Goal: Task Accomplishment & Management: Use online tool/utility

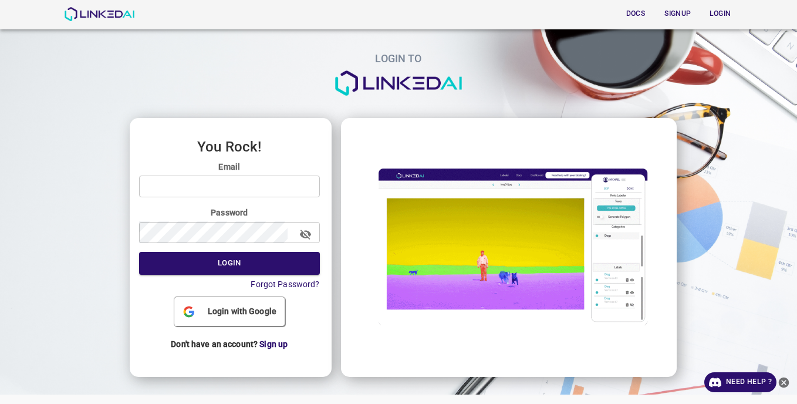
type input "[EMAIL_ADDRESS][DOMAIN_NAME]"
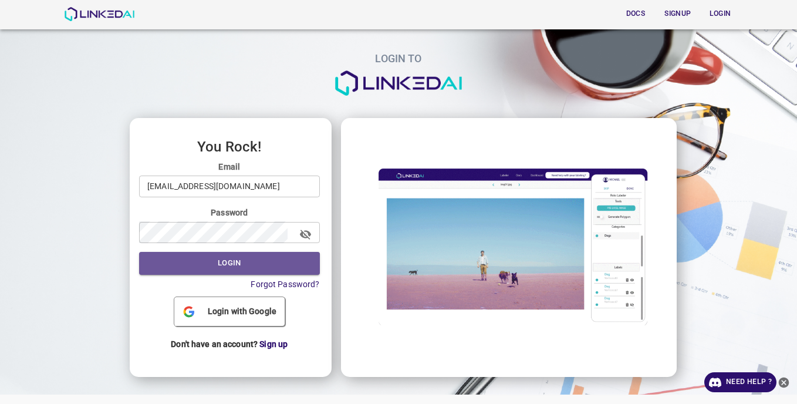
click at [261, 269] on button "Login" at bounding box center [229, 263] width 181 height 23
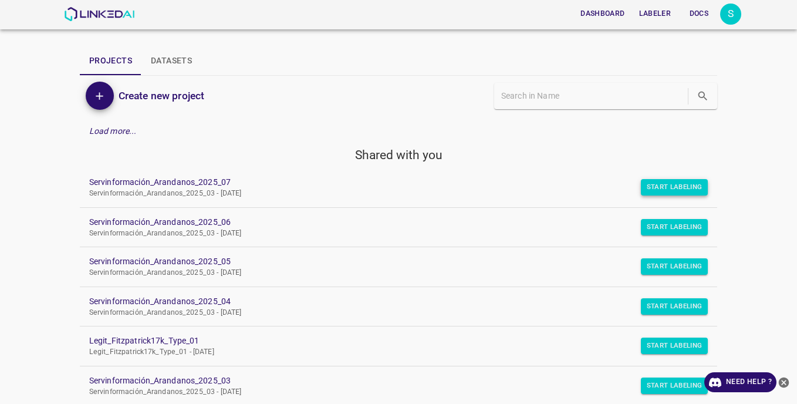
click at [678, 187] on button "Start Labeling" at bounding box center [675, 187] width 68 height 16
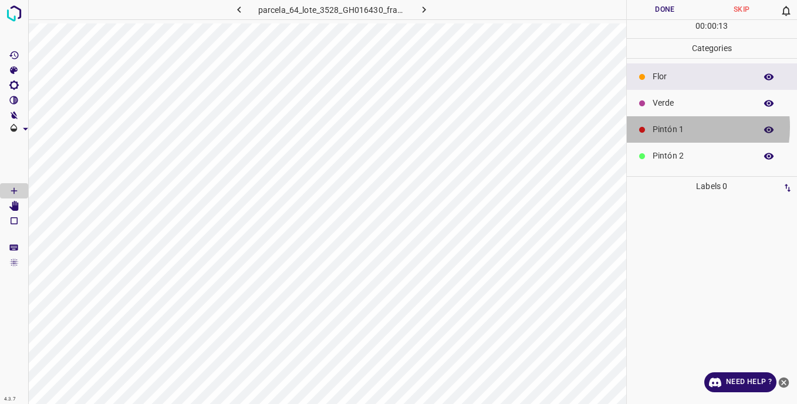
click at [673, 127] on p "Pintón 1" at bounding box center [701, 129] width 97 height 12
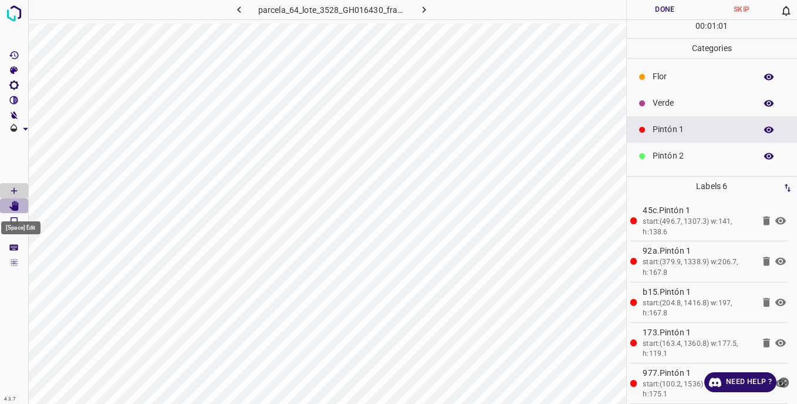
drag, startPoint x: 15, startPoint y: 205, endPoint x: 22, endPoint y: 206, distance: 6.5
click at [22, 206] on Edit"] "[Space] Edit" at bounding box center [14, 205] width 28 height 15
click at [660, 154] on p "Pintón 2" at bounding box center [701, 156] width 97 height 12
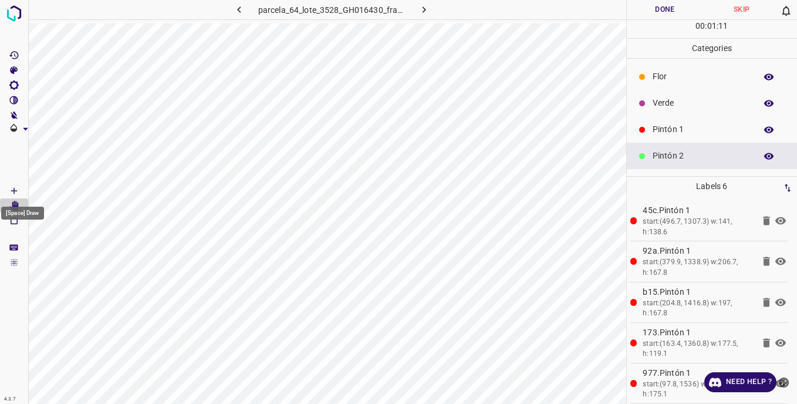
click at [13, 188] on icon "[Space] Draw" at bounding box center [14, 190] width 11 height 11
click at [14, 189] on icon "[Space] Draw" at bounding box center [14, 191] width 6 height 6
click at [661, 99] on p "Verde" at bounding box center [701, 103] width 97 height 12
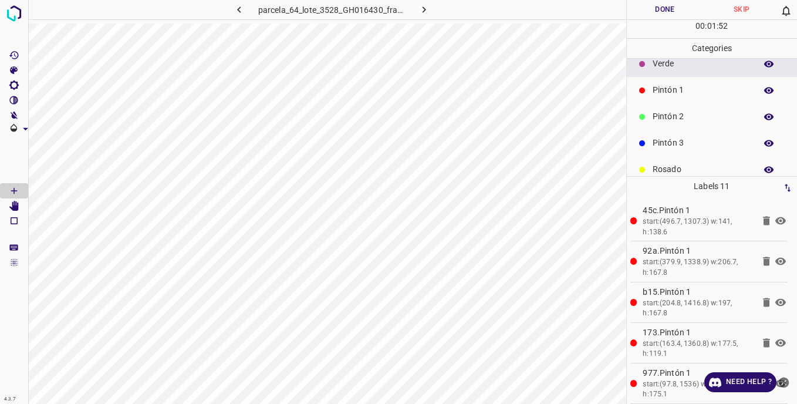
scroll to position [59, 0]
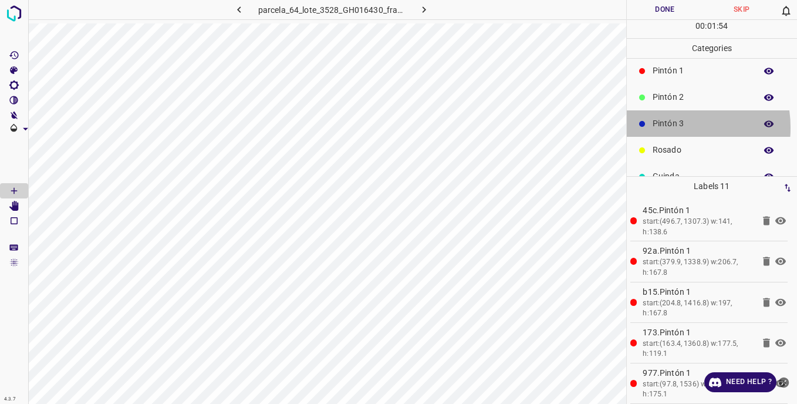
click at [664, 127] on p "Pintón 3" at bounding box center [701, 123] width 97 height 12
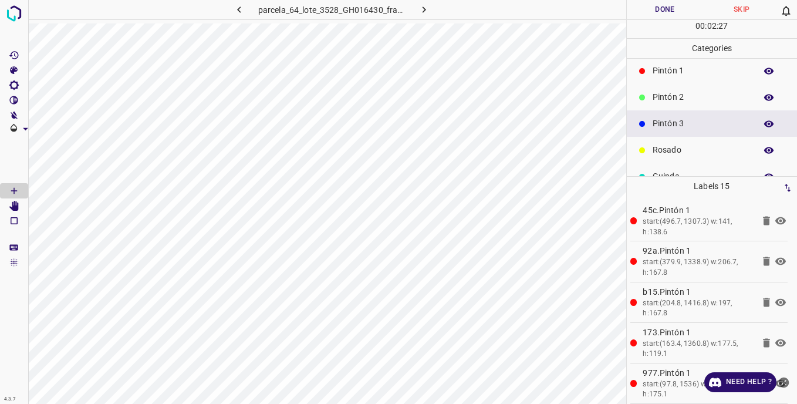
scroll to position [0, 0]
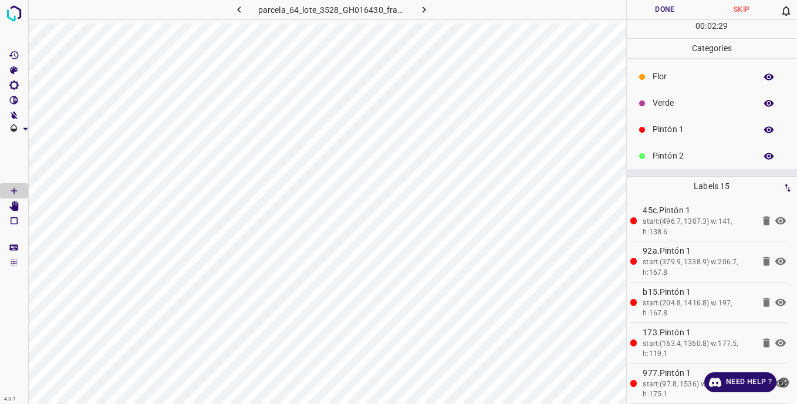
click at [673, 127] on p "Pintón 1" at bounding box center [701, 129] width 97 height 12
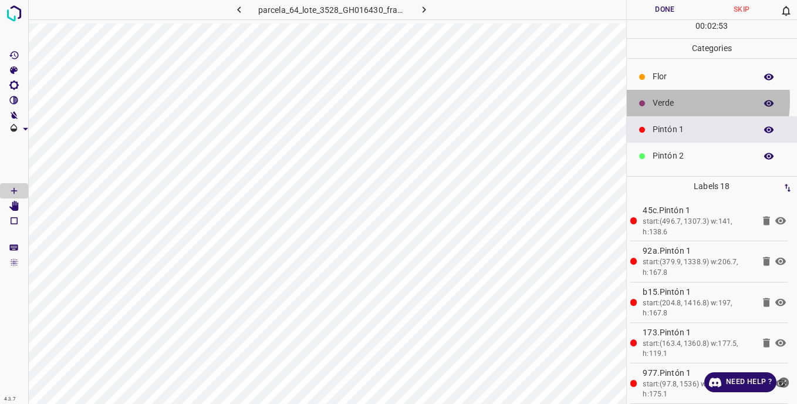
click at [646, 99] on div at bounding box center [642, 103] width 12 height 12
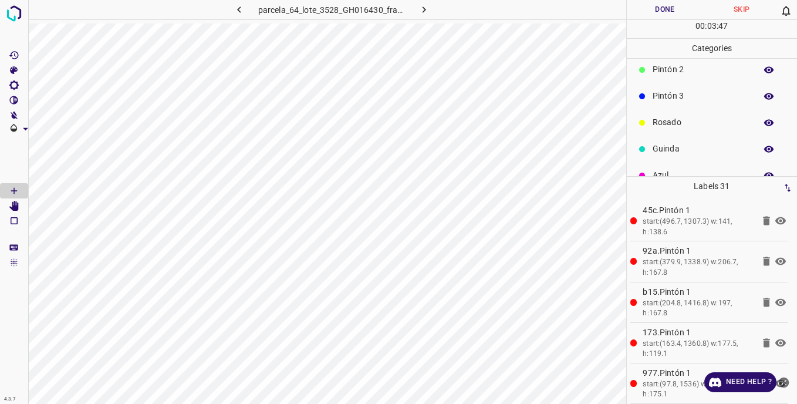
scroll to position [103, 0]
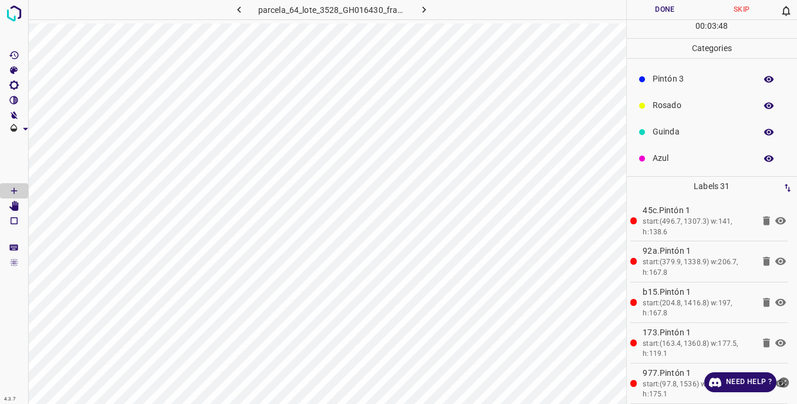
click at [659, 156] on p "Azul" at bounding box center [701, 158] width 97 height 12
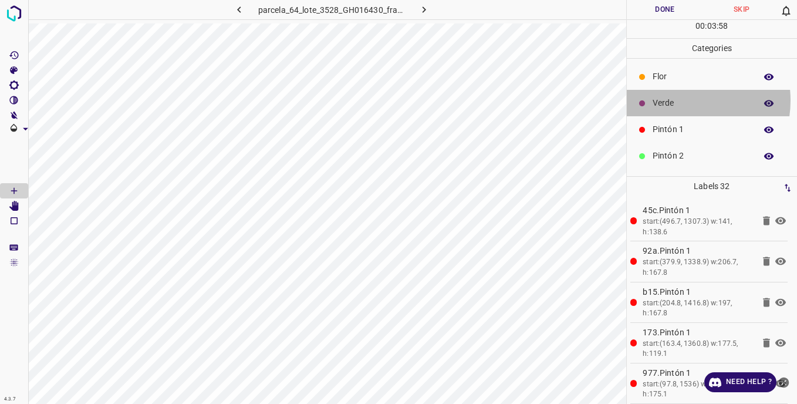
click at [675, 100] on p "Verde" at bounding box center [701, 103] width 97 height 12
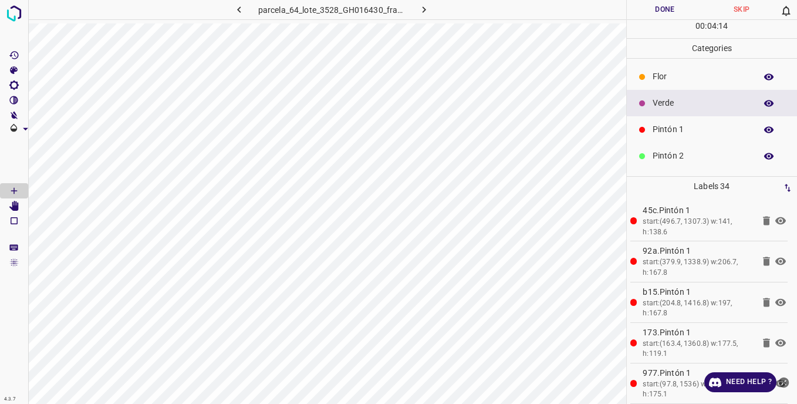
click at [664, 152] on p "Pintón 2" at bounding box center [701, 156] width 97 height 12
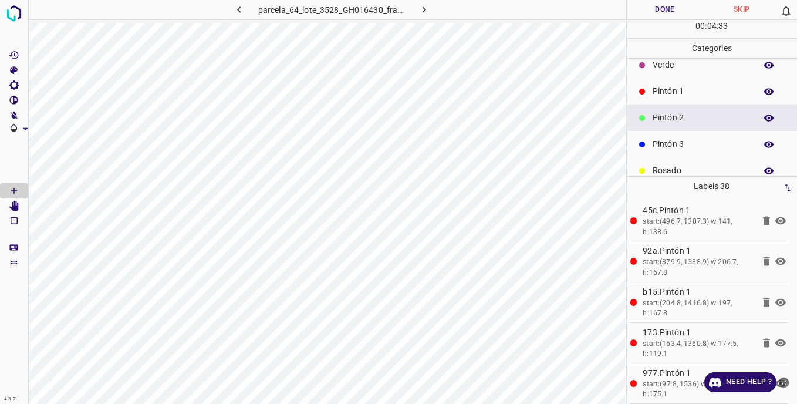
scroll to position [59, 0]
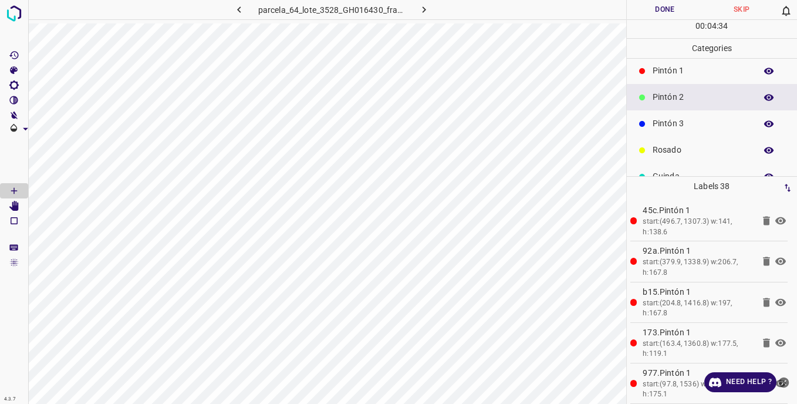
click at [657, 124] on p "Pintón 3" at bounding box center [701, 123] width 97 height 12
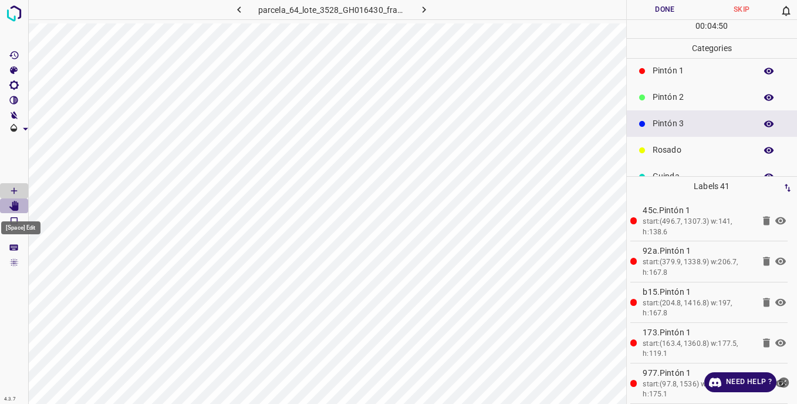
click at [19, 203] on icon "[Space] Edit" at bounding box center [13, 206] width 9 height 11
click at [16, 189] on icon "[Space] Draw" at bounding box center [14, 190] width 11 height 11
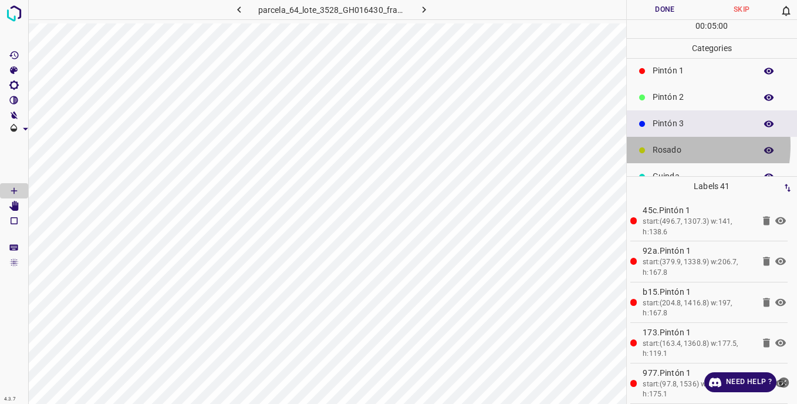
click at [659, 145] on p "Rosado" at bounding box center [701, 150] width 97 height 12
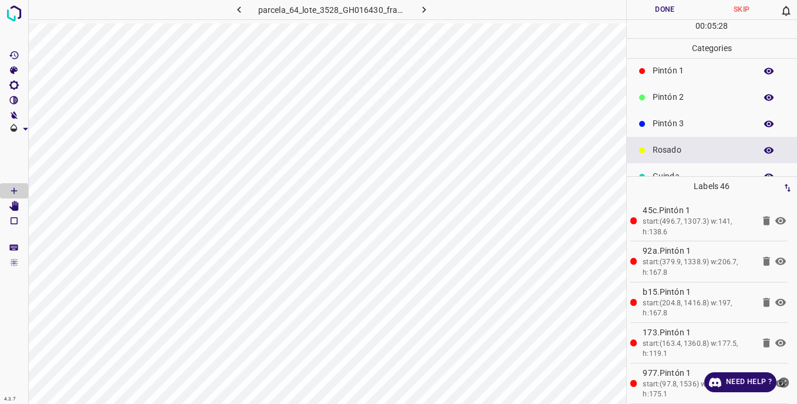
click at [693, 119] on p "Pintón 3" at bounding box center [701, 123] width 97 height 12
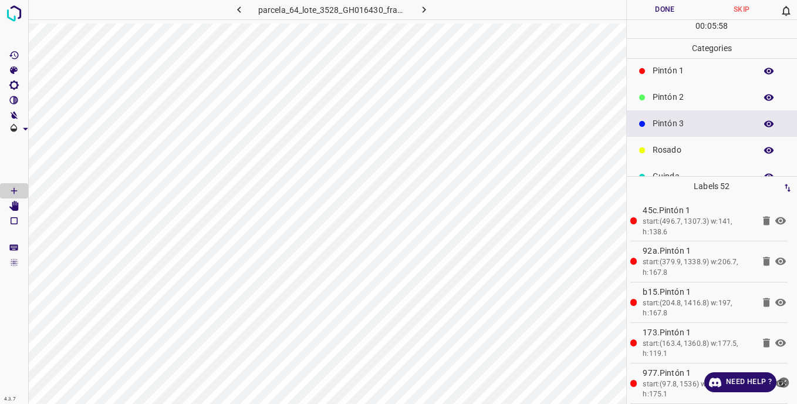
click at [668, 92] on p "Pintón 2" at bounding box center [701, 97] width 97 height 12
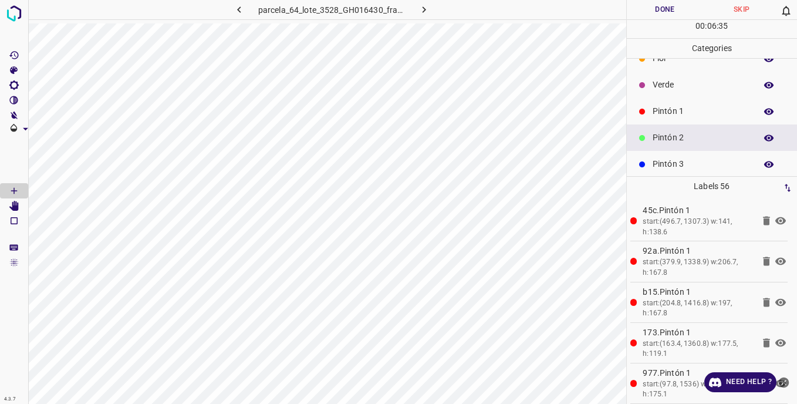
scroll to position [0, 0]
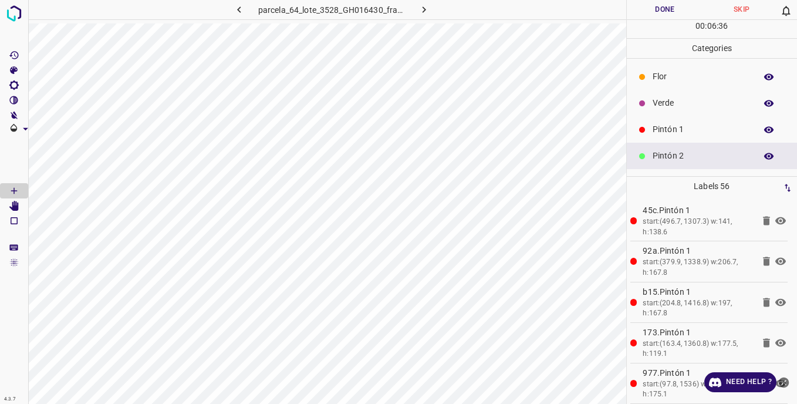
click at [655, 108] on p "Verde" at bounding box center [701, 103] width 97 height 12
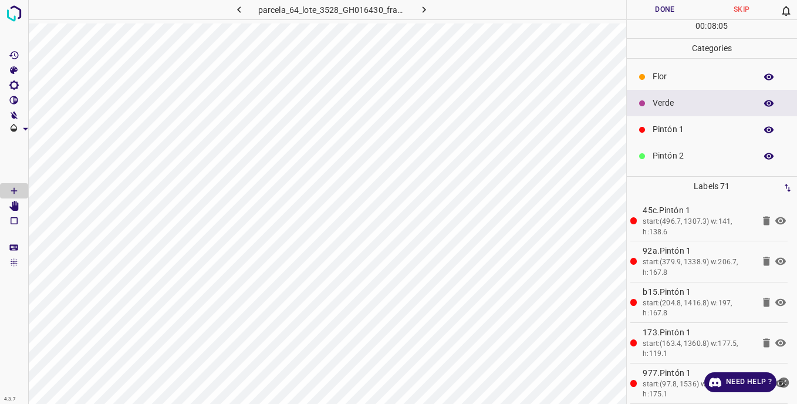
click at [658, 131] on p "Pintón 1" at bounding box center [701, 129] width 97 height 12
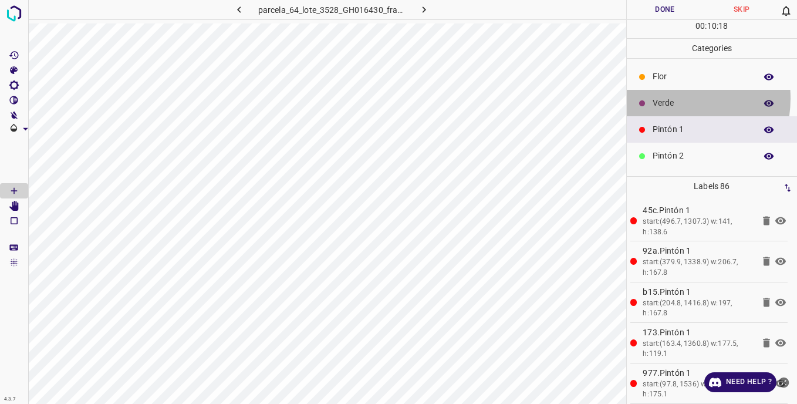
click at [667, 98] on p "Verde" at bounding box center [701, 103] width 97 height 12
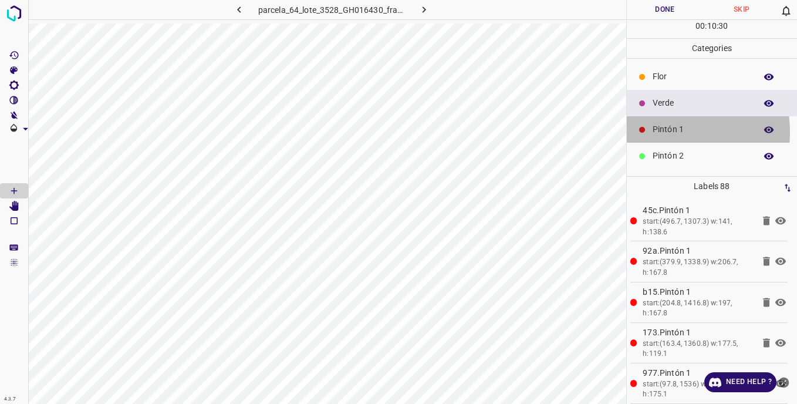
click at [651, 132] on div "Pintón 1" at bounding box center [712, 129] width 171 height 26
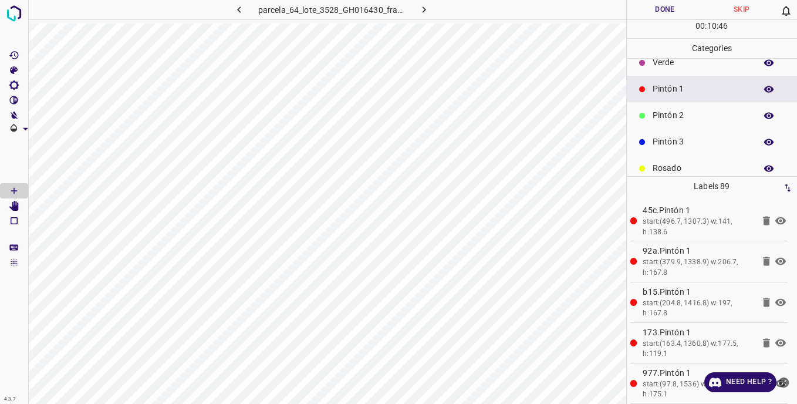
scroll to position [59, 0]
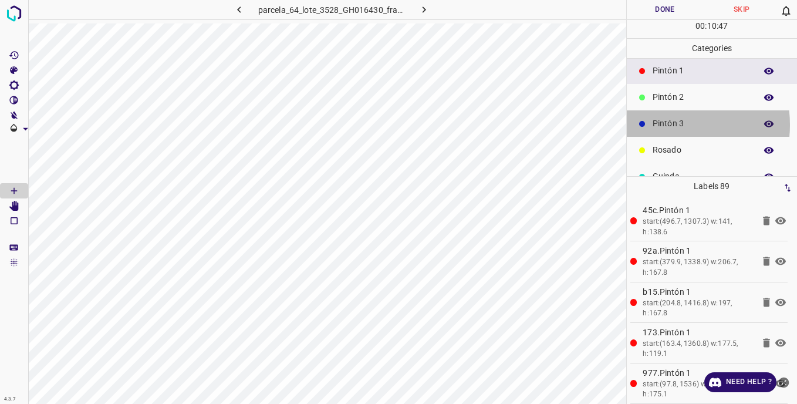
click at [662, 124] on p "Pintón 3" at bounding box center [701, 123] width 97 height 12
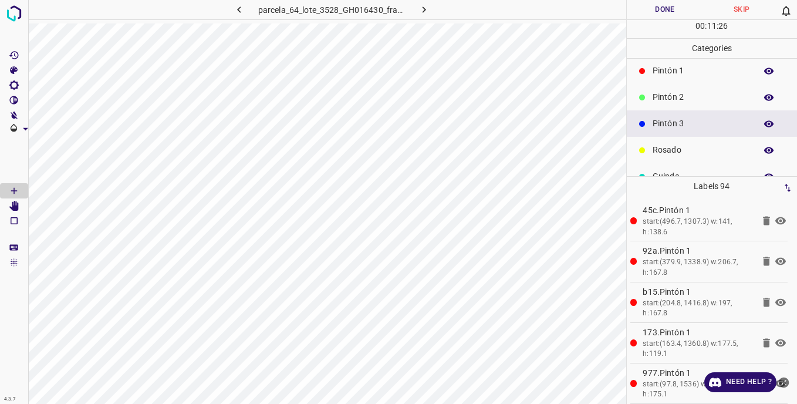
click at [677, 95] on p "Pintón 2" at bounding box center [701, 97] width 97 height 12
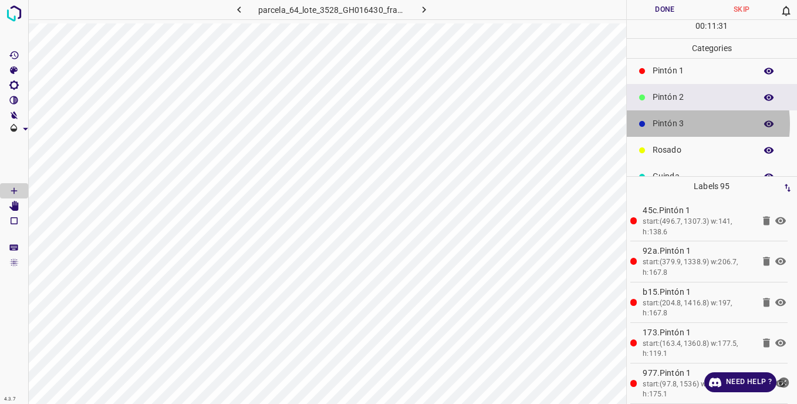
click at [670, 124] on p "Pintón 3" at bounding box center [701, 123] width 97 height 12
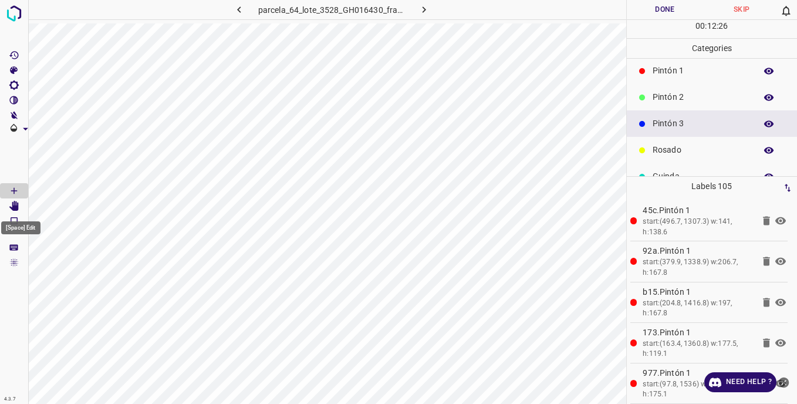
click at [9, 204] on icon "[Space] Edit" at bounding box center [14, 206] width 11 height 11
click at [675, 96] on p "Pintón 2" at bounding box center [701, 97] width 97 height 12
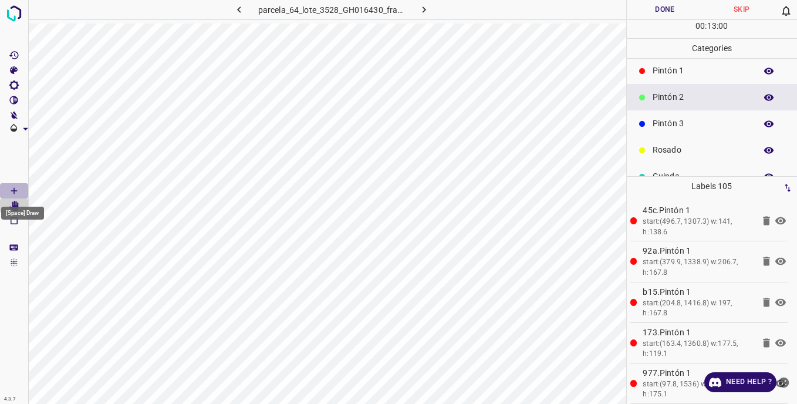
click at [18, 190] on icon "[Space] Draw" at bounding box center [14, 190] width 11 height 11
click at [680, 120] on p "Pintón 3" at bounding box center [701, 123] width 97 height 12
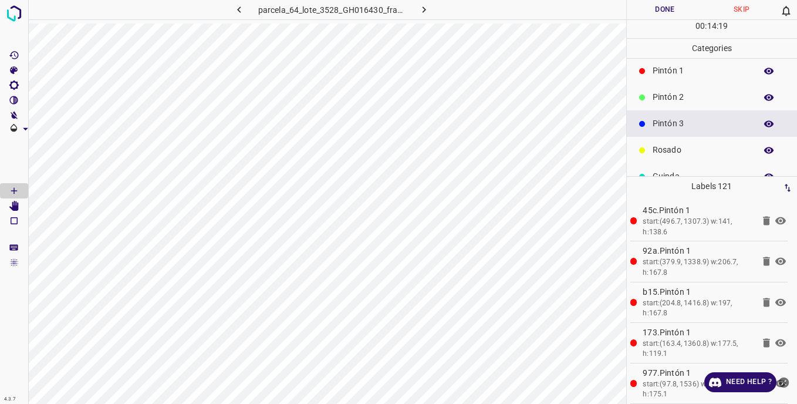
click at [656, 96] on p "Pintón 2" at bounding box center [701, 97] width 97 height 12
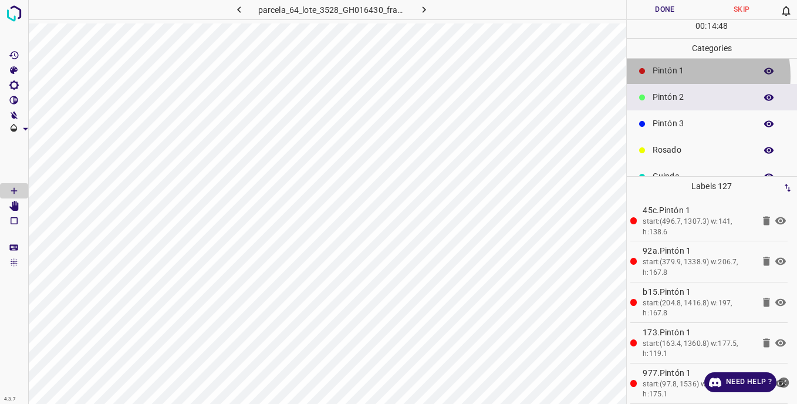
click at [678, 76] on p "Pintón 1" at bounding box center [701, 71] width 97 height 12
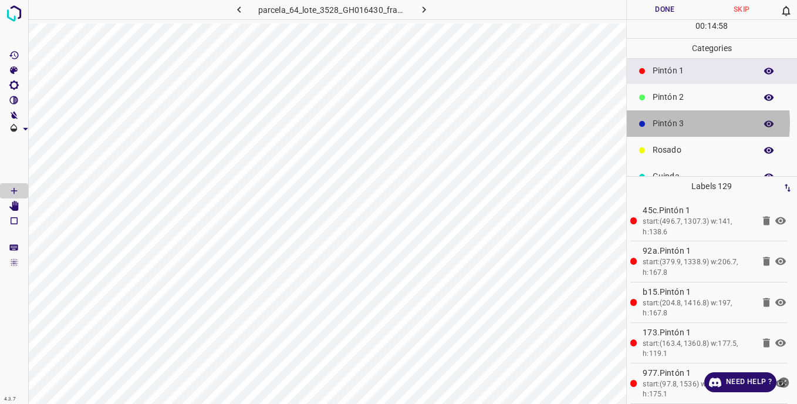
click at [667, 123] on p "Pintón 3" at bounding box center [701, 123] width 97 height 12
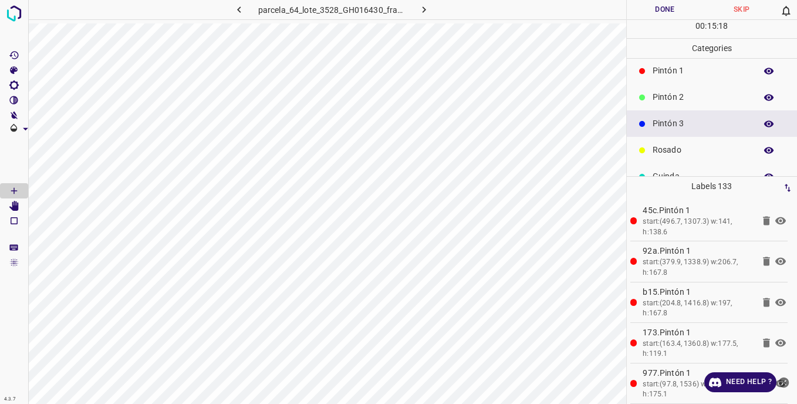
click at [681, 154] on p "Rosado" at bounding box center [701, 150] width 97 height 12
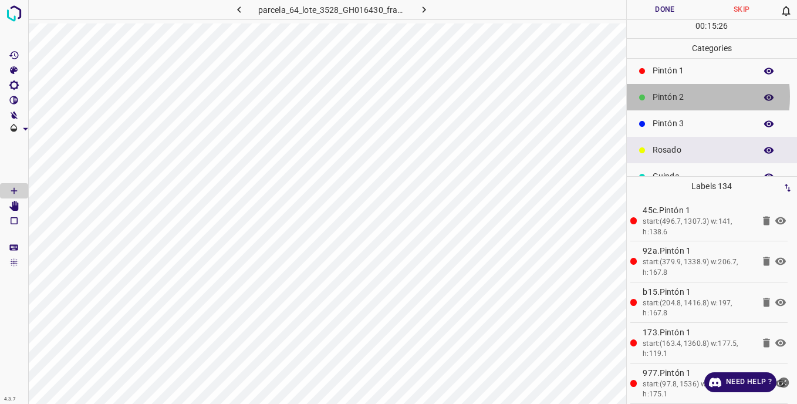
click at [664, 96] on p "Pintón 2" at bounding box center [701, 97] width 97 height 12
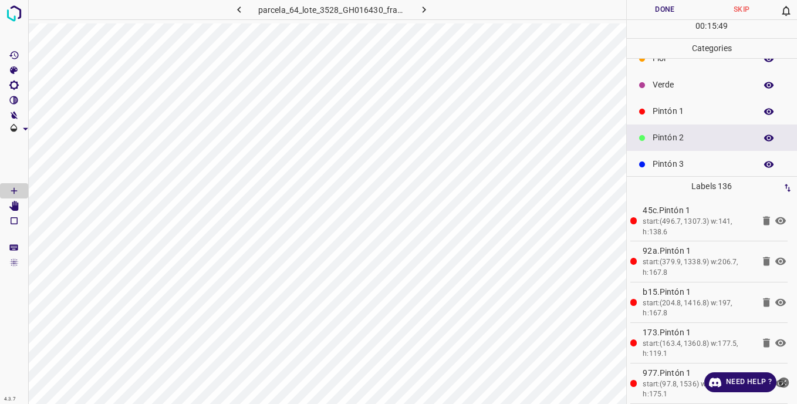
scroll to position [0, 0]
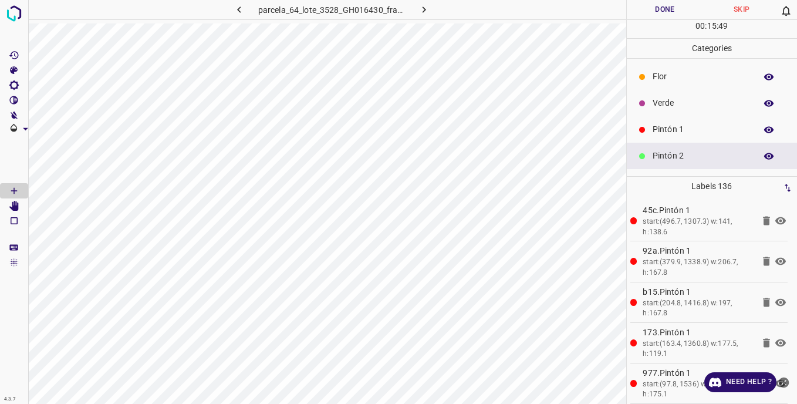
click at [667, 104] on p "Verde" at bounding box center [701, 103] width 97 height 12
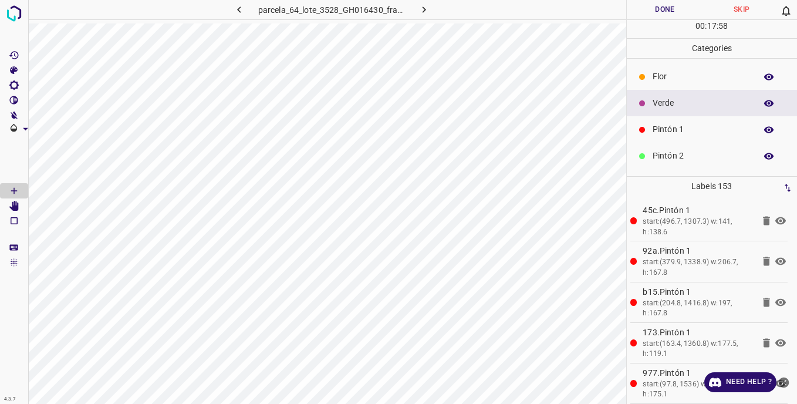
click at [694, 130] on p "Pintón 1" at bounding box center [701, 129] width 97 height 12
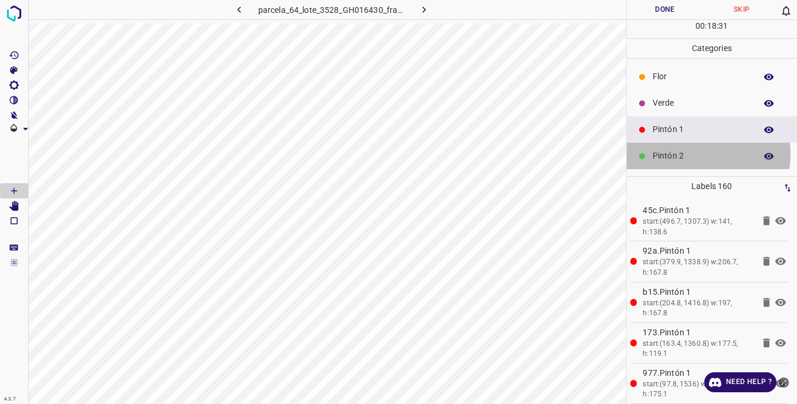
click at [691, 154] on p "Pintón 2" at bounding box center [701, 156] width 97 height 12
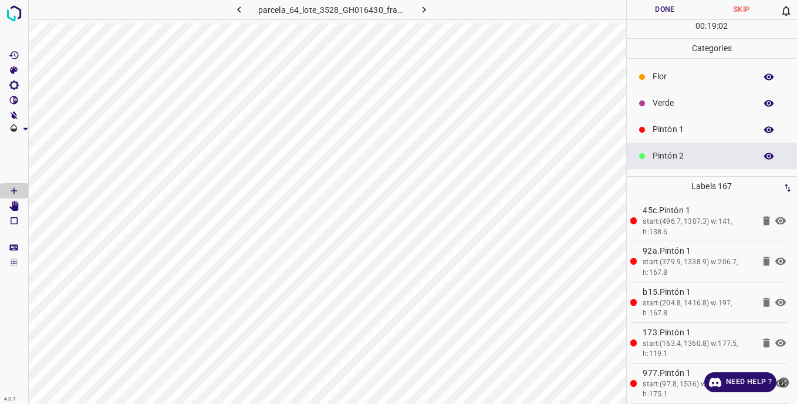
scroll to position [59, 0]
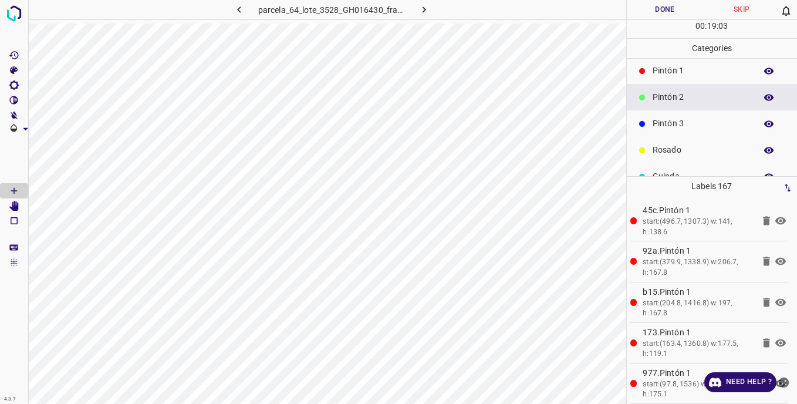
click at [681, 117] on div "Pintón 3" at bounding box center [712, 123] width 171 height 26
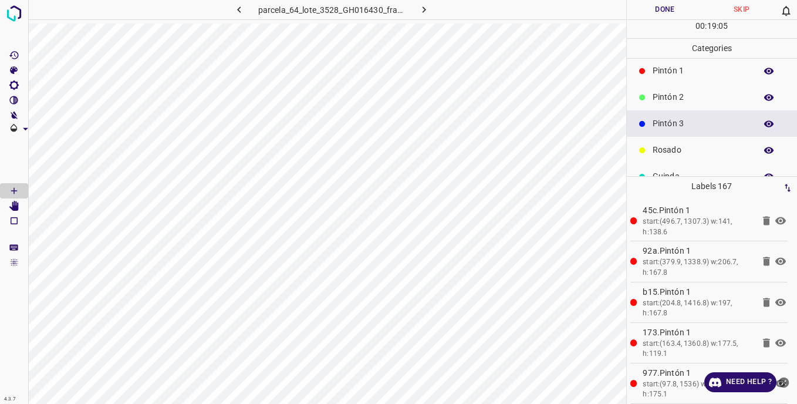
click at [653, 144] on p "Rosado" at bounding box center [701, 150] width 97 height 12
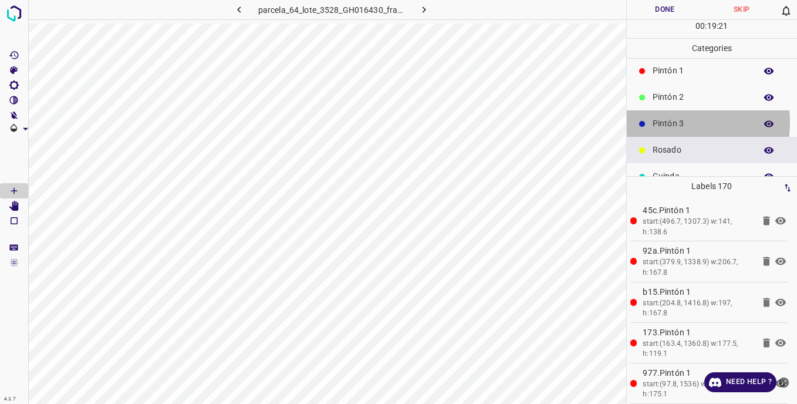
click at [648, 122] on div "Pintón 3" at bounding box center [712, 123] width 171 height 26
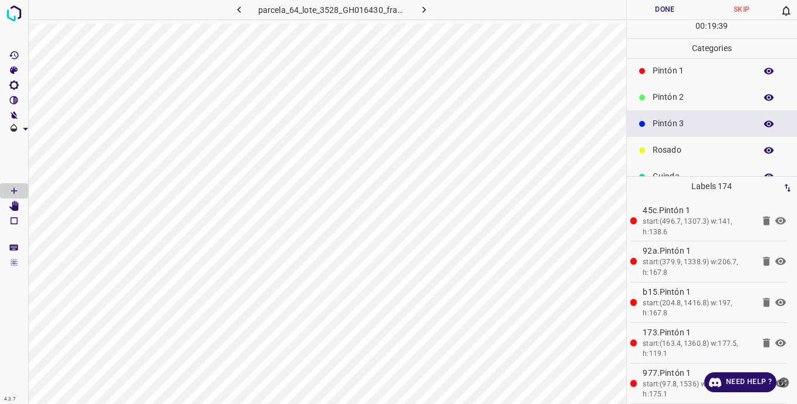
click at [671, 101] on p "Pintón 2" at bounding box center [701, 97] width 97 height 12
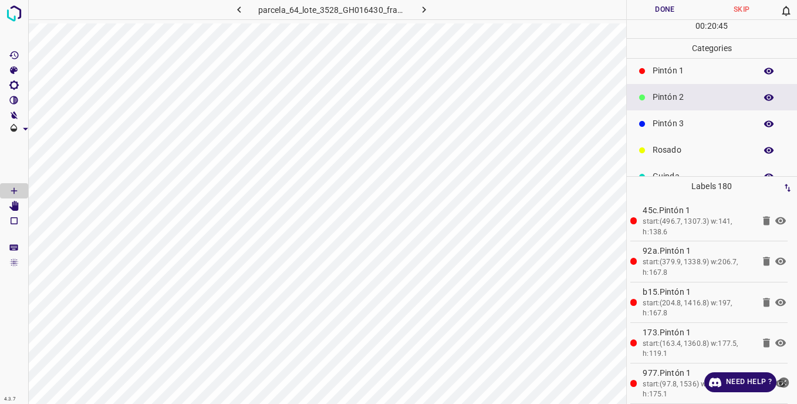
click at [667, 73] on p "Pintón 1" at bounding box center [701, 71] width 97 height 12
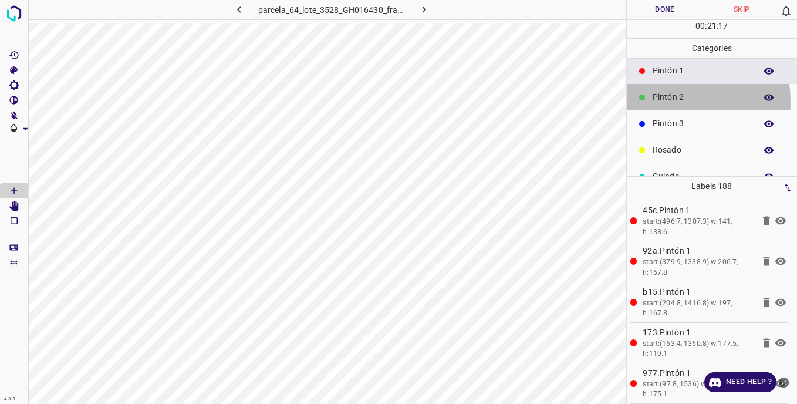
click at [663, 102] on p "Pintón 2" at bounding box center [701, 97] width 97 height 12
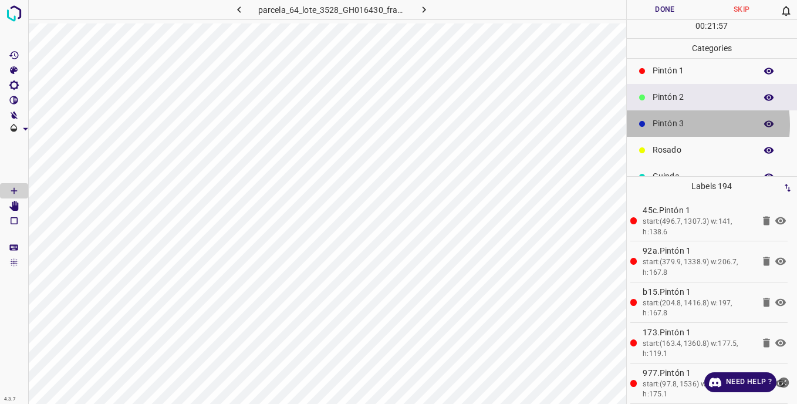
click at [669, 124] on p "Pintón 3" at bounding box center [701, 123] width 97 height 12
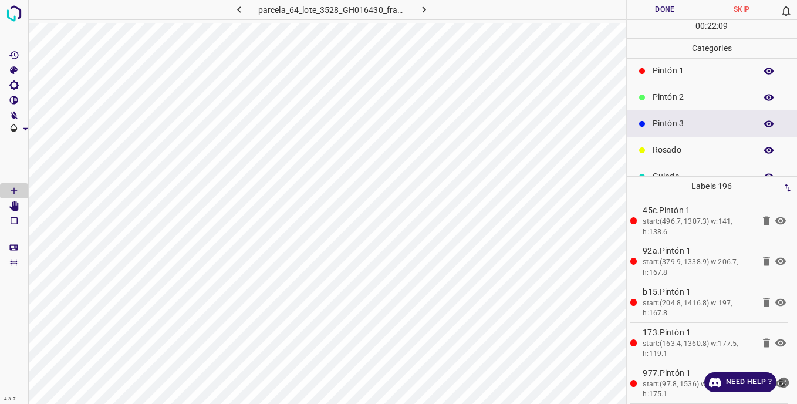
click at [676, 96] on p "Pintón 2" at bounding box center [701, 97] width 97 height 12
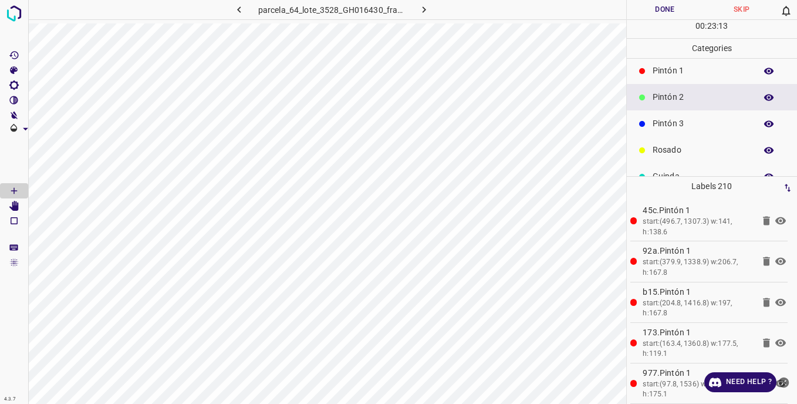
click at [667, 121] on p "Pintón 3" at bounding box center [701, 123] width 97 height 12
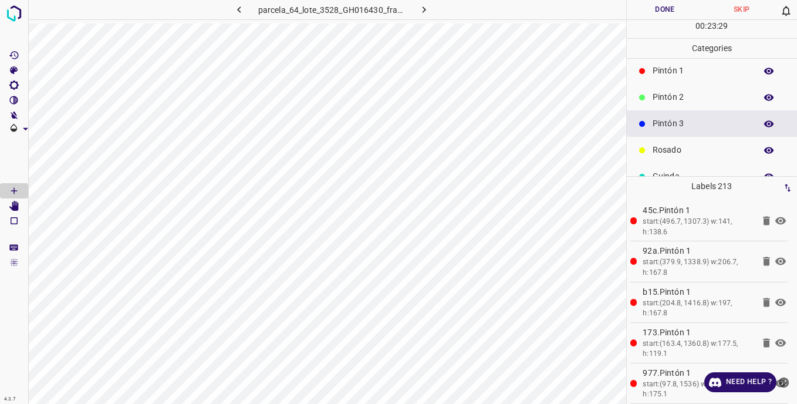
click at [656, 155] on p "Rosado" at bounding box center [701, 150] width 97 height 12
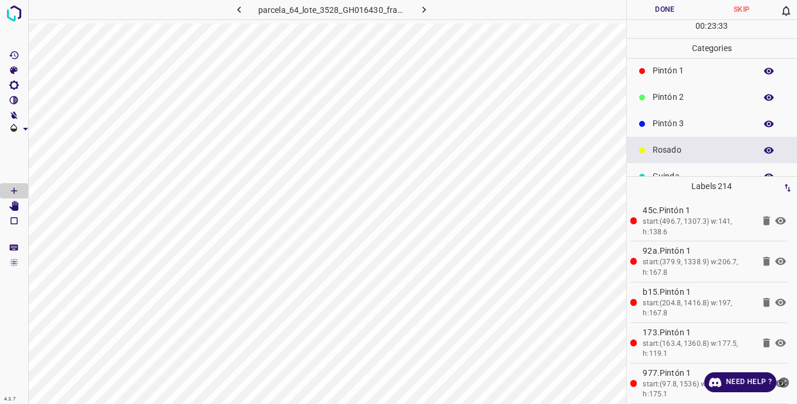
click at [663, 129] on p "Pintón 3" at bounding box center [701, 123] width 97 height 12
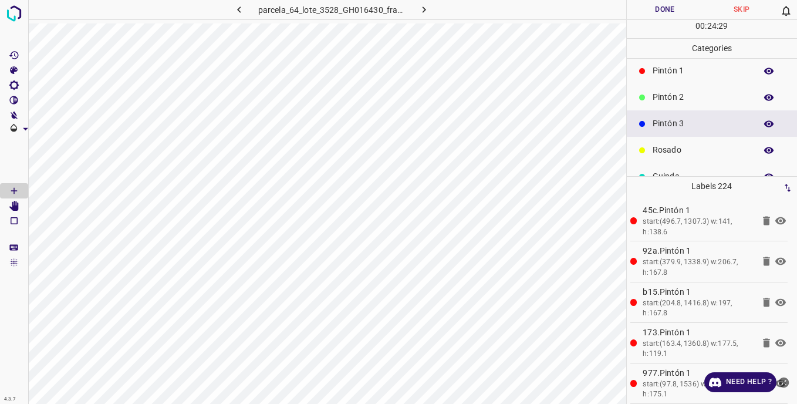
click at [668, 68] on p "Pintón 1" at bounding box center [701, 71] width 97 height 12
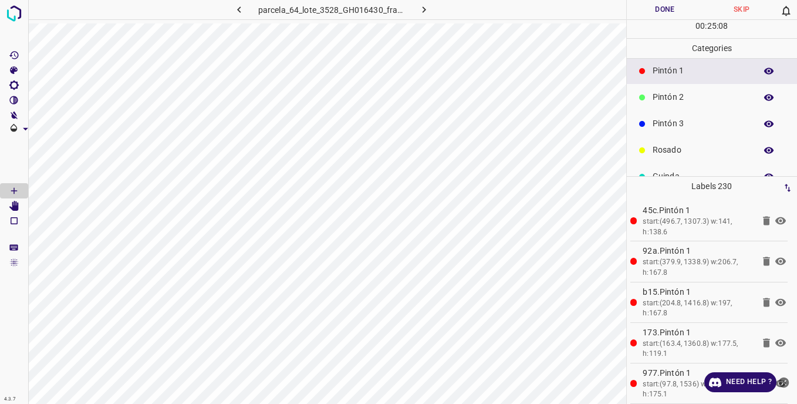
scroll to position [0, 0]
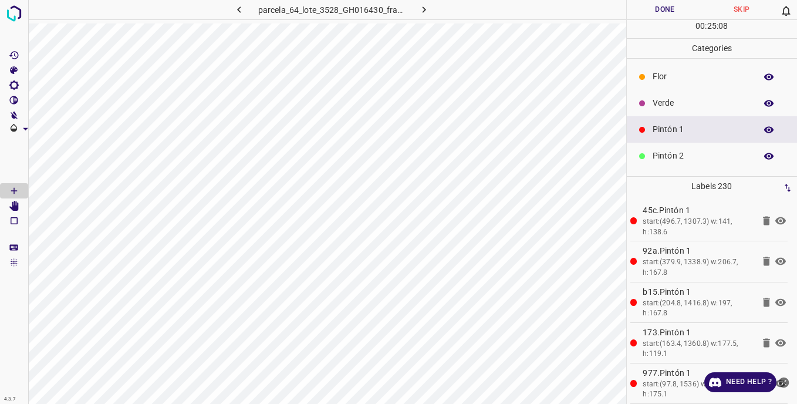
click at [664, 107] on p "Verde" at bounding box center [701, 103] width 97 height 12
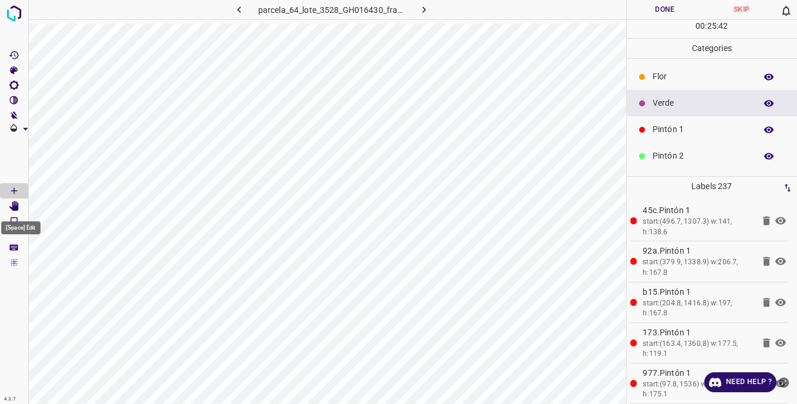
click at [14, 207] on icon "[Space] Edit" at bounding box center [13, 206] width 9 height 11
click at [657, 164] on div "Pintón 2" at bounding box center [712, 156] width 171 height 26
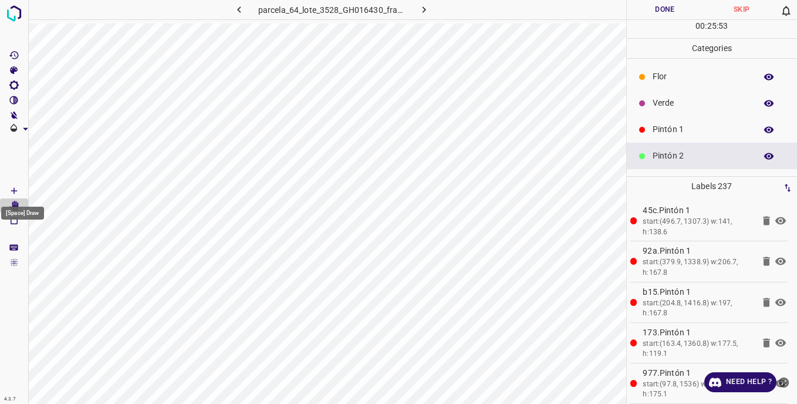
click at [17, 187] on icon "[Space] Draw" at bounding box center [14, 190] width 11 height 11
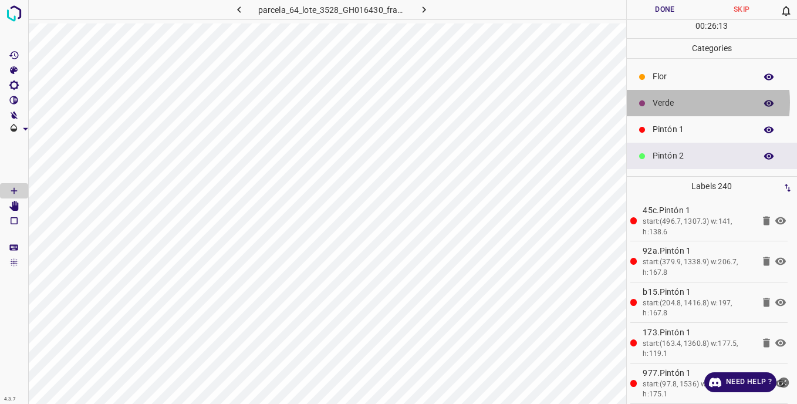
click at [663, 102] on p "Verde" at bounding box center [701, 103] width 97 height 12
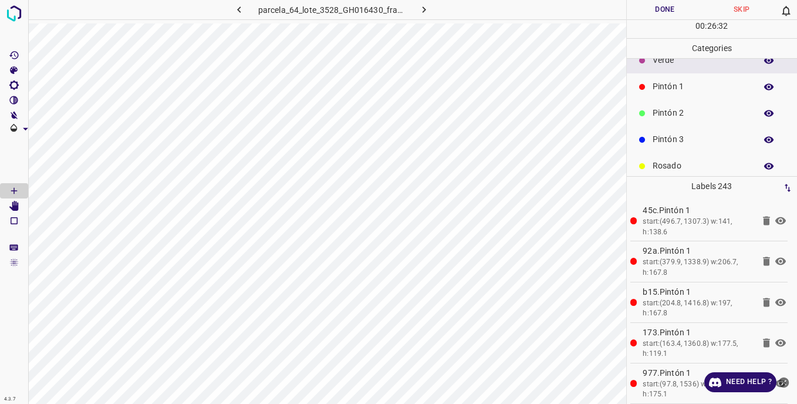
scroll to position [59, 0]
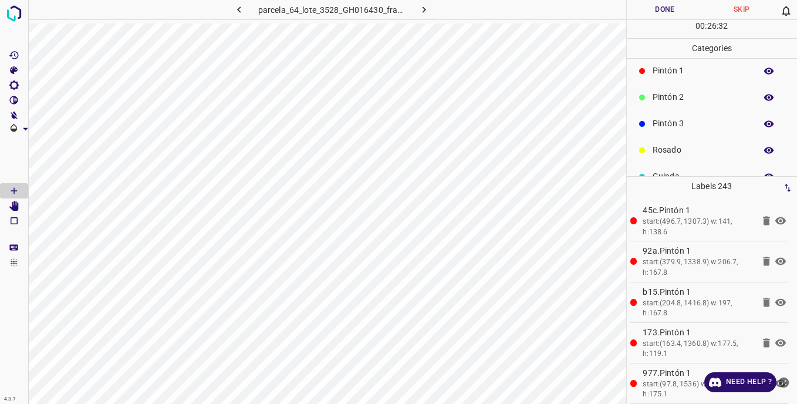
click at [670, 126] on p "Pintón 3" at bounding box center [701, 123] width 97 height 12
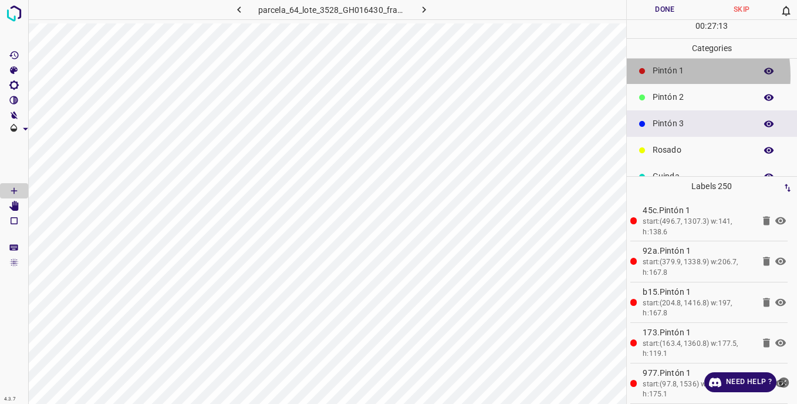
click at [663, 75] on p "Pintón 1" at bounding box center [701, 71] width 97 height 12
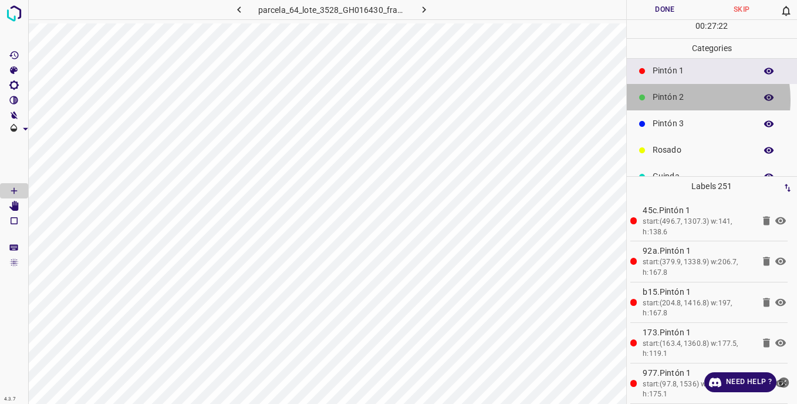
click at [675, 100] on p "Pintón 2" at bounding box center [701, 97] width 97 height 12
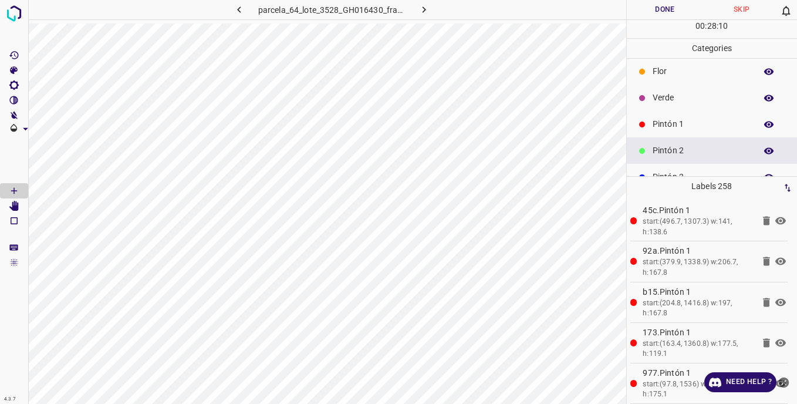
scroll to position [0, 0]
click at [654, 104] on p "Verde" at bounding box center [701, 103] width 97 height 12
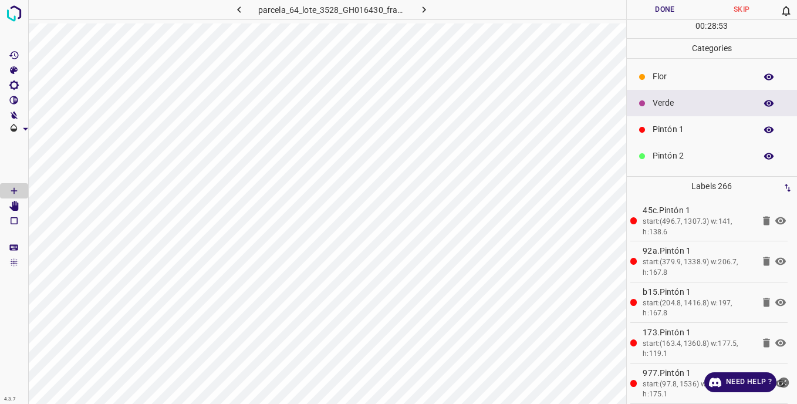
click at [684, 151] on p "Pintón 2" at bounding box center [701, 156] width 97 height 12
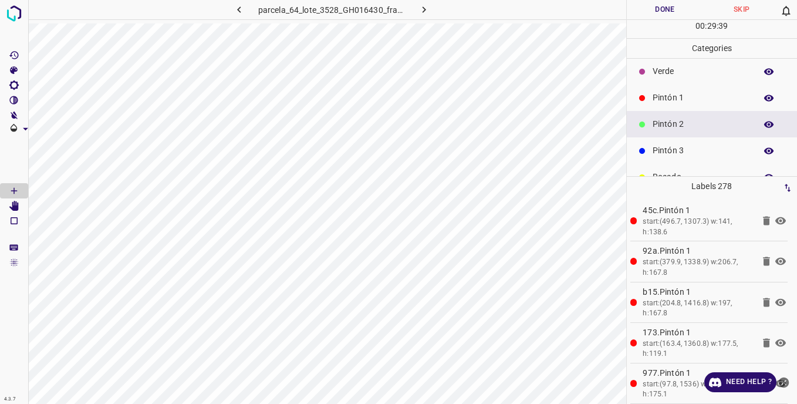
scroll to position [59, 0]
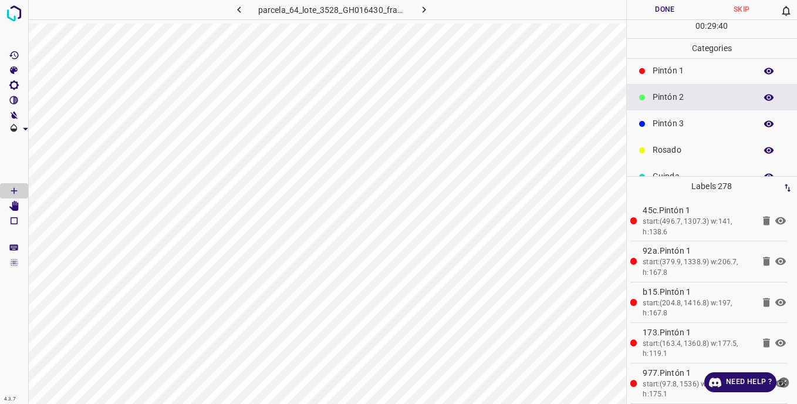
click at [657, 117] on p "Pintón 3" at bounding box center [701, 123] width 97 height 12
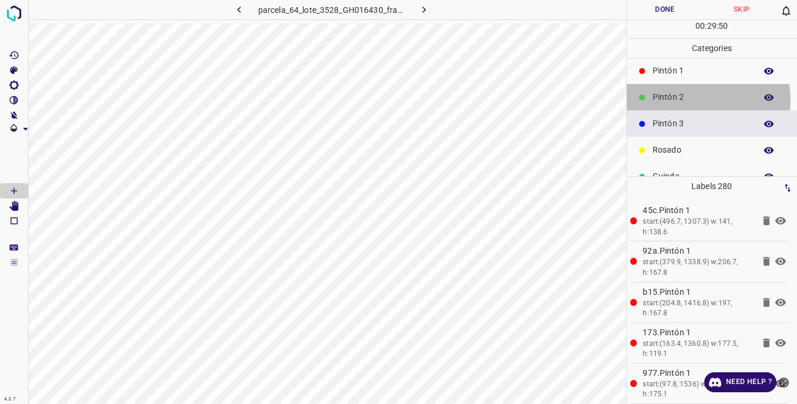
click at [686, 100] on p "Pintón 2" at bounding box center [701, 97] width 97 height 12
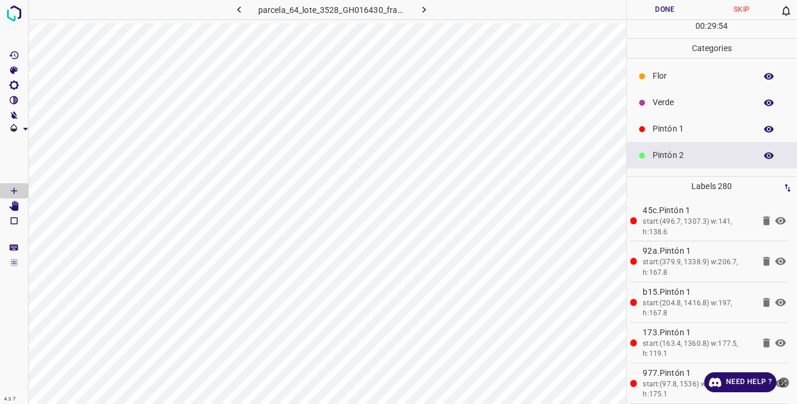
scroll to position [0, 0]
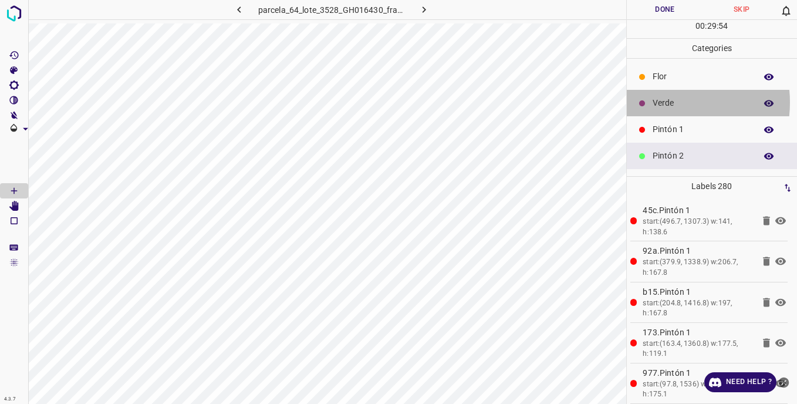
click at [661, 102] on p "Verde" at bounding box center [701, 103] width 97 height 12
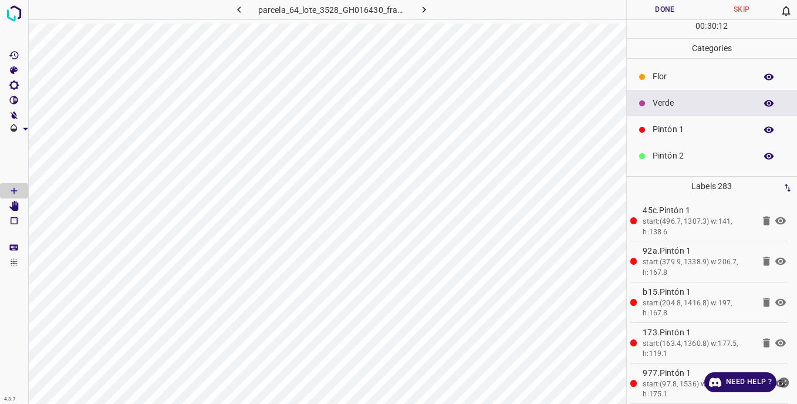
scroll to position [59, 0]
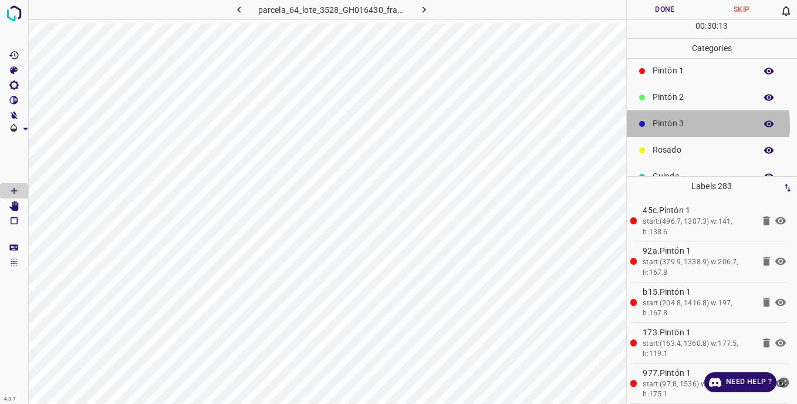
click at [679, 126] on p "Pintón 3" at bounding box center [701, 123] width 97 height 12
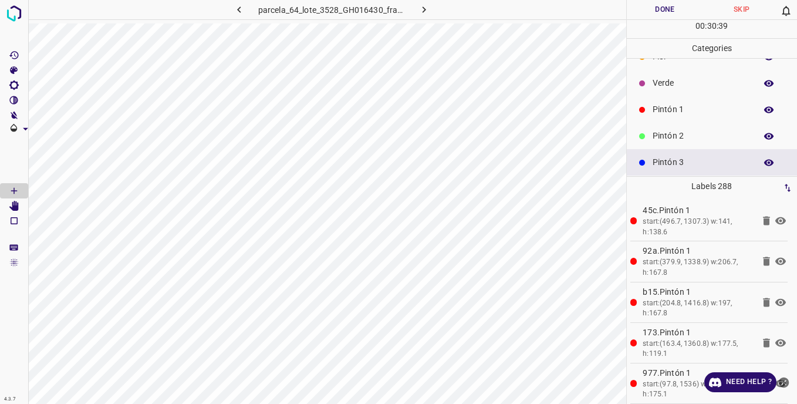
scroll to position [0, 0]
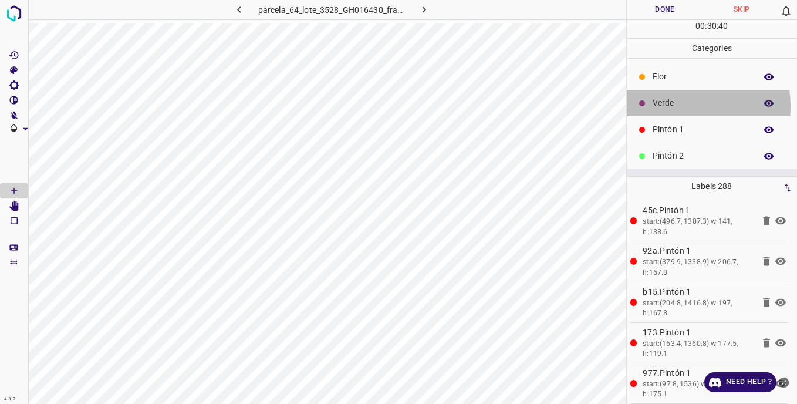
click at [680, 106] on p "Verde" at bounding box center [701, 103] width 97 height 12
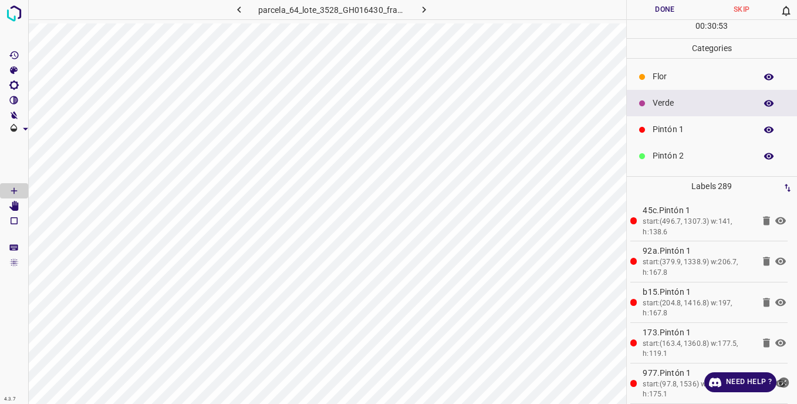
scroll to position [103, 0]
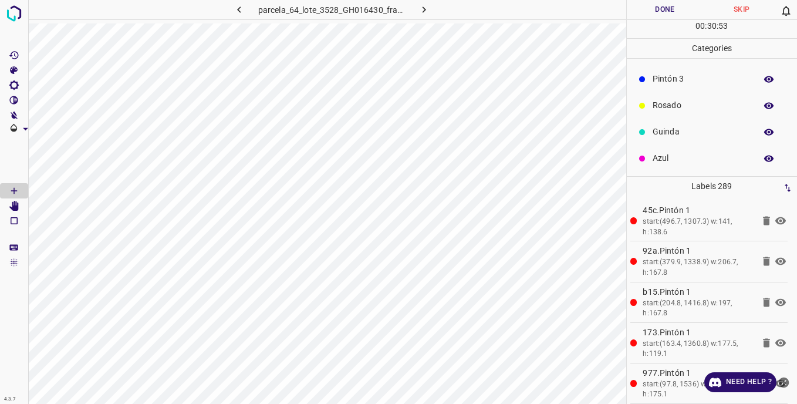
click at [668, 158] on p "Azul" at bounding box center [701, 158] width 97 height 12
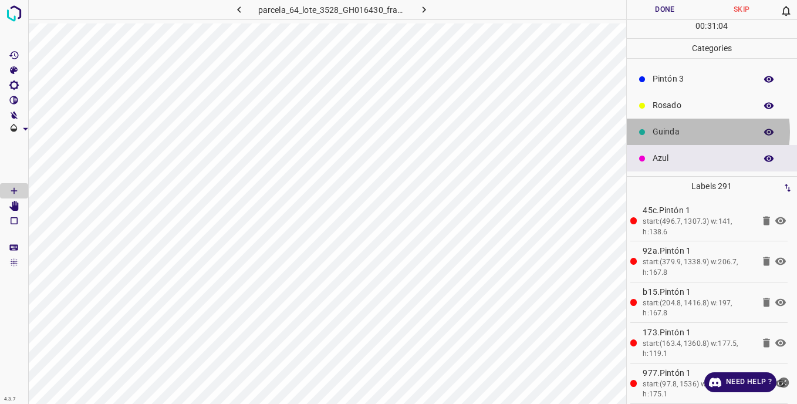
click at [687, 131] on p "Guinda" at bounding box center [701, 132] width 97 height 12
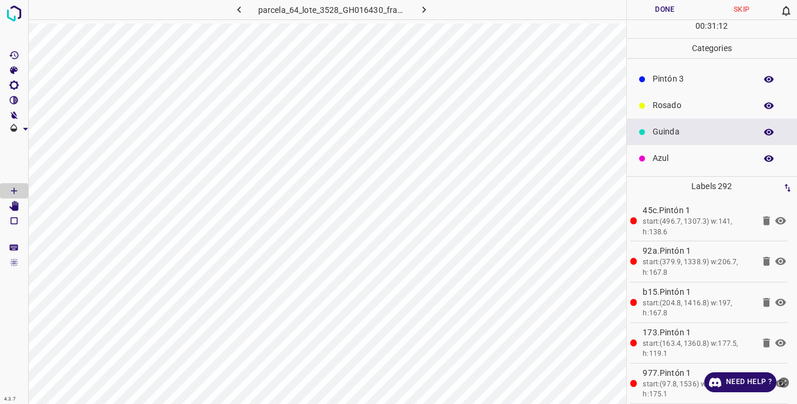
click at [671, 105] on p "Rosado" at bounding box center [701, 105] width 97 height 12
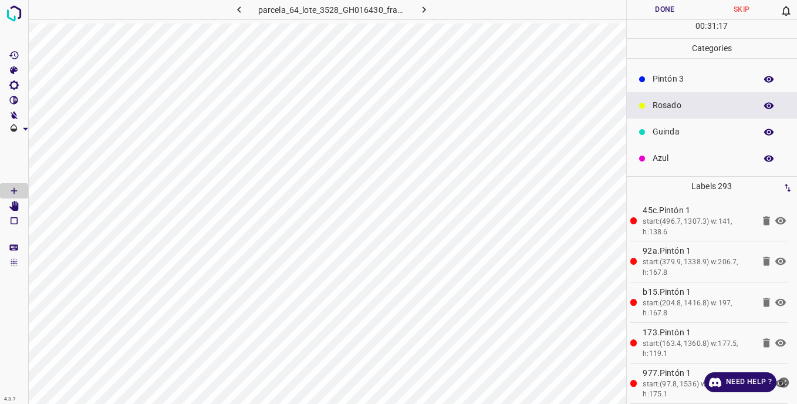
click at [674, 73] on p "Pintón 3" at bounding box center [701, 79] width 97 height 12
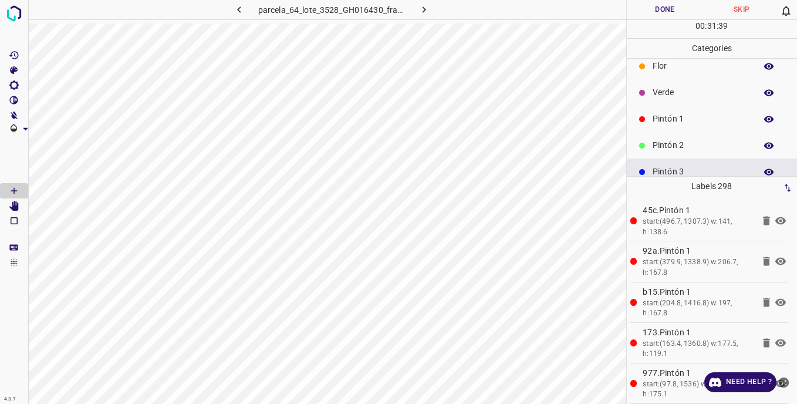
scroll to position [0, 0]
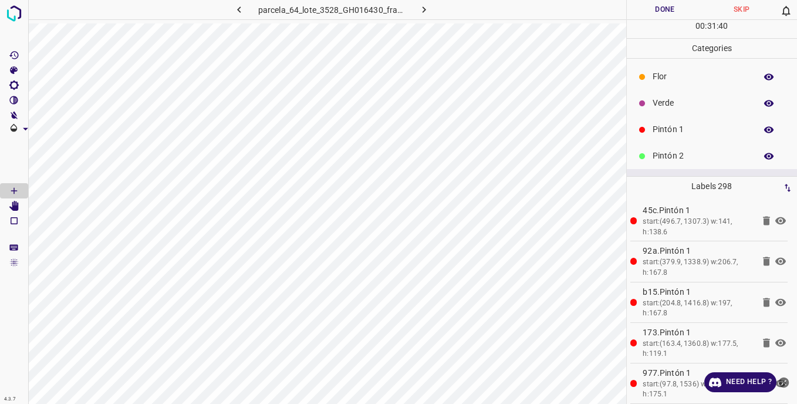
click at [673, 104] on p "Verde" at bounding box center [701, 103] width 97 height 12
click at [684, 154] on p "Pintón 2" at bounding box center [701, 156] width 97 height 12
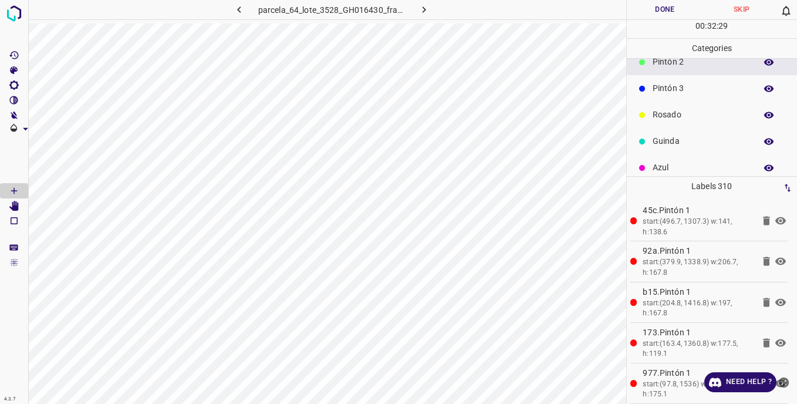
scroll to position [103, 0]
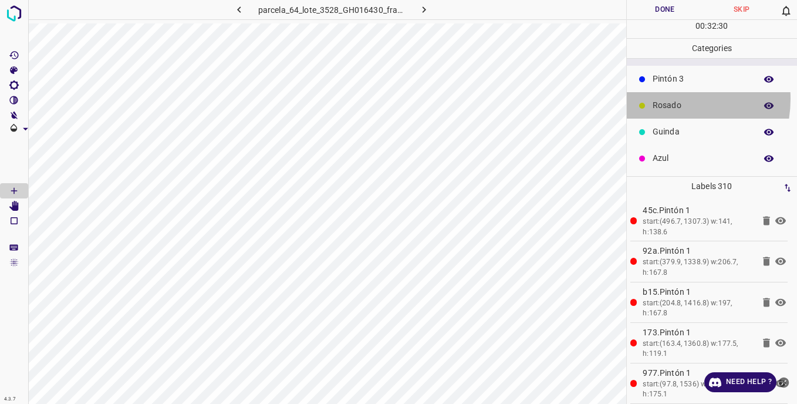
click at [661, 99] on div "Rosado" at bounding box center [712, 105] width 171 height 26
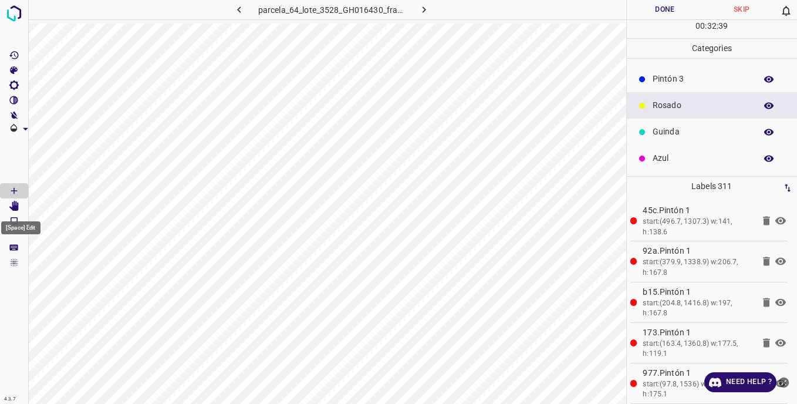
click at [12, 204] on icon "[Space] Edit" at bounding box center [14, 206] width 11 height 11
click at [18, 188] on icon "[Space] Draw" at bounding box center [14, 190] width 11 height 11
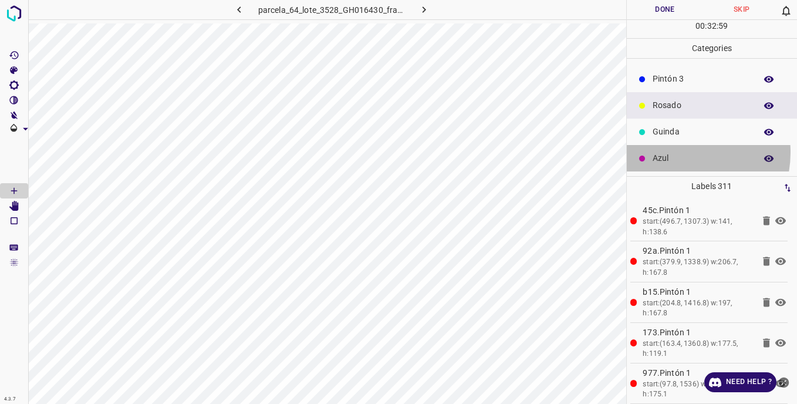
click at [674, 152] on p "Azul" at bounding box center [701, 158] width 97 height 12
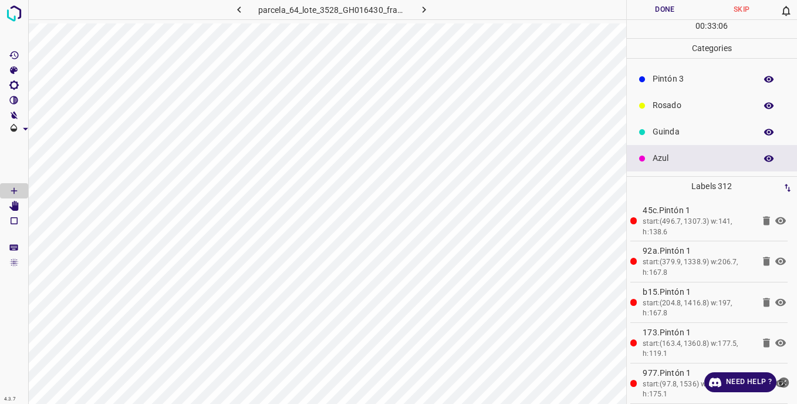
click at [664, 130] on p "Guinda" at bounding box center [701, 132] width 97 height 12
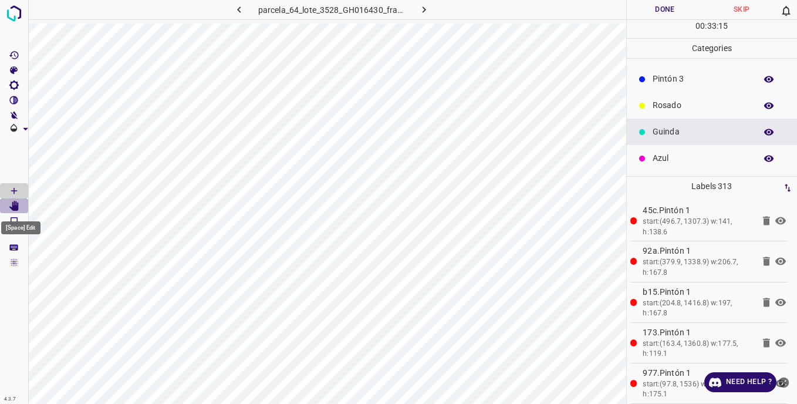
click at [15, 205] on icon "[Space] Edit" at bounding box center [13, 206] width 9 height 11
click at [15, 191] on icon "[Space] Draw" at bounding box center [14, 190] width 11 height 11
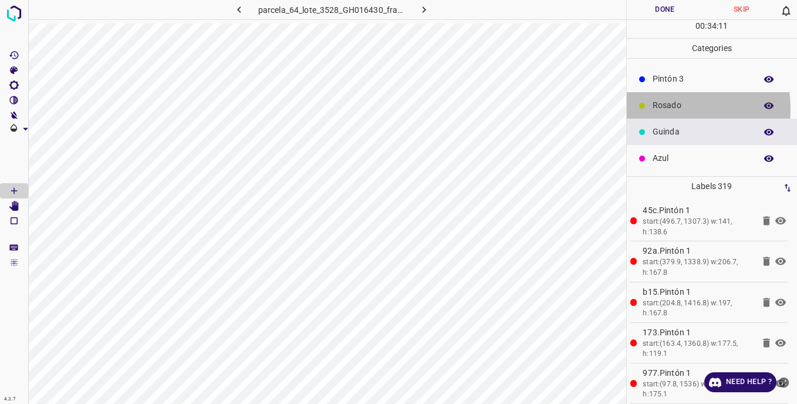
click at [658, 109] on p "Rosado" at bounding box center [701, 105] width 97 height 12
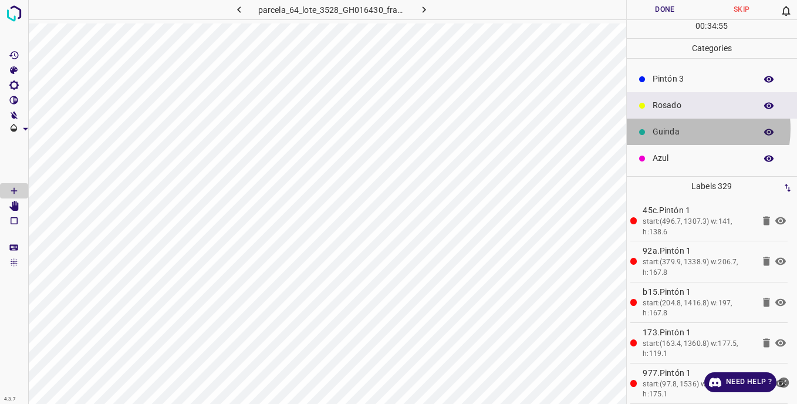
click at [681, 129] on p "Guinda" at bounding box center [701, 132] width 97 height 12
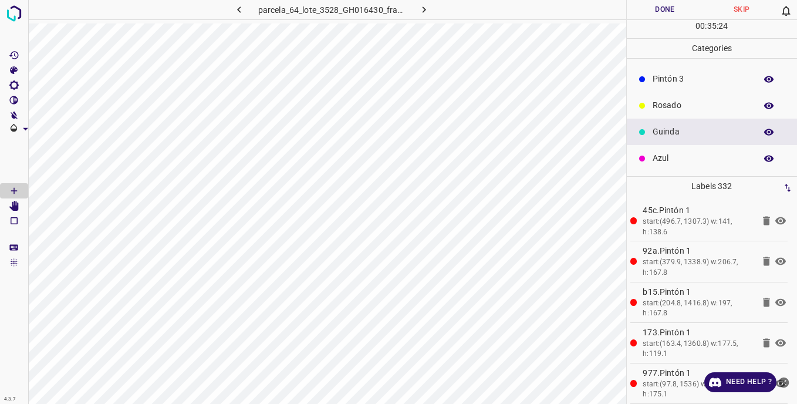
scroll to position [45, 0]
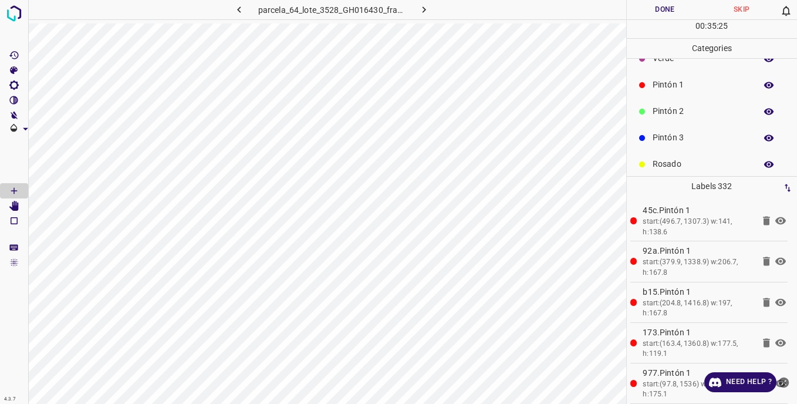
click at [657, 116] on p "Pintón 2" at bounding box center [701, 111] width 97 height 12
click at [664, 157] on div "Rosado" at bounding box center [712, 164] width 171 height 26
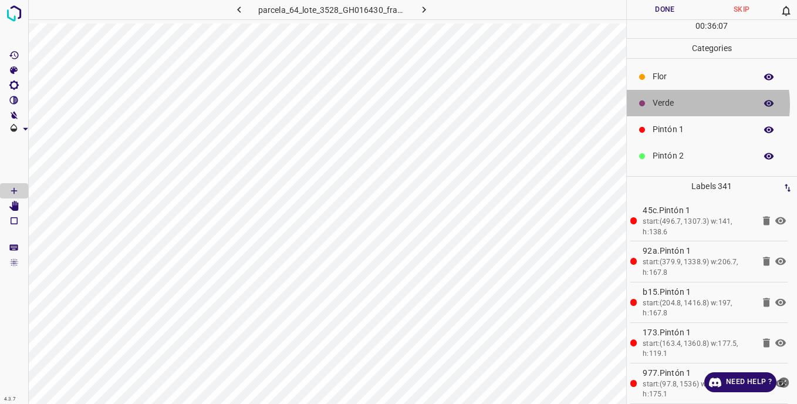
click at [689, 104] on p "Verde" at bounding box center [701, 103] width 97 height 12
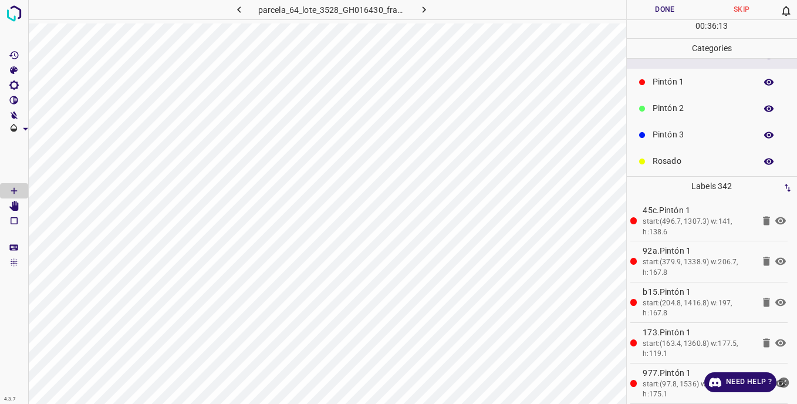
scroll to position [103, 0]
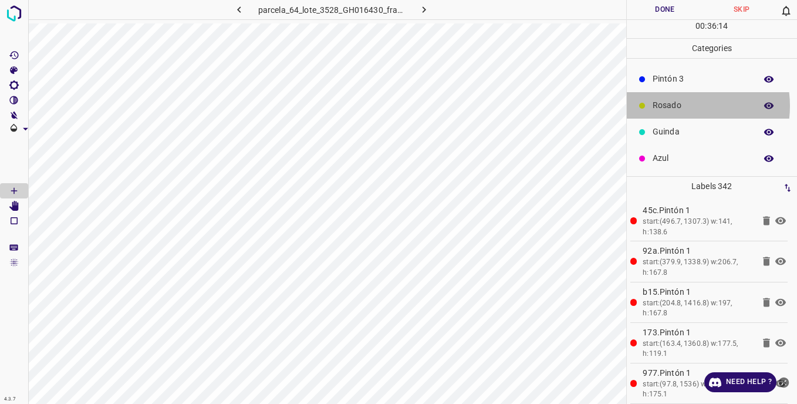
click at [676, 106] on p "Rosado" at bounding box center [701, 105] width 97 height 12
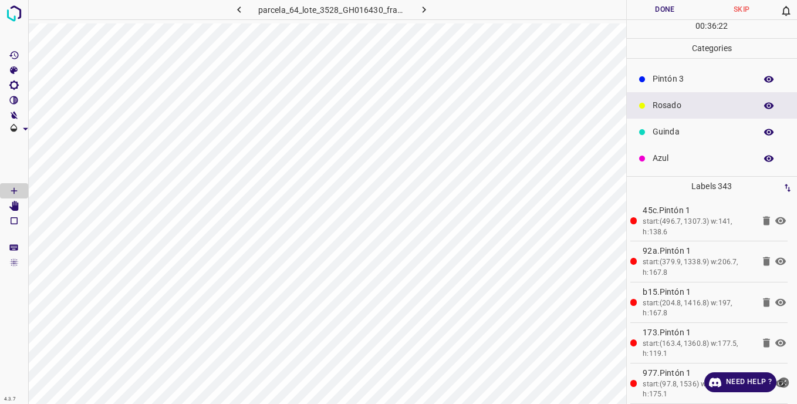
click at [669, 80] on p "Pintón 3" at bounding box center [701, 79] width 97 height 12
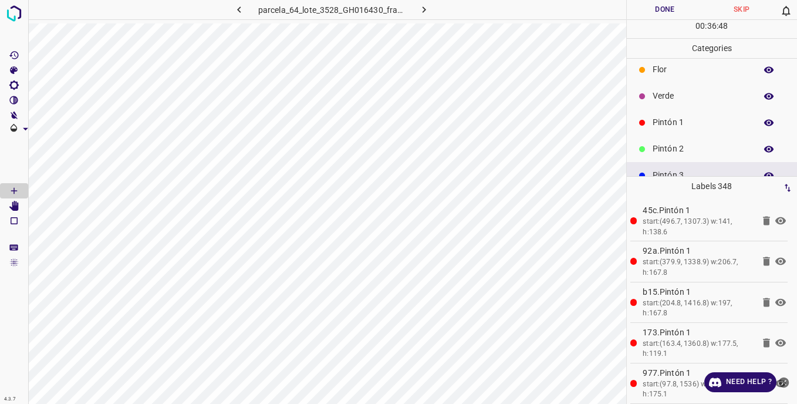
scroll to position [0, 0]
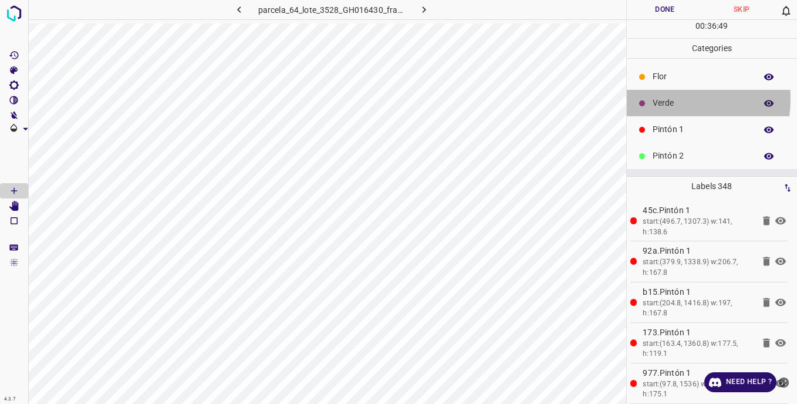
click at [663, 99] on p "Verde" at bounding box center [701, 103] width 97 height 12
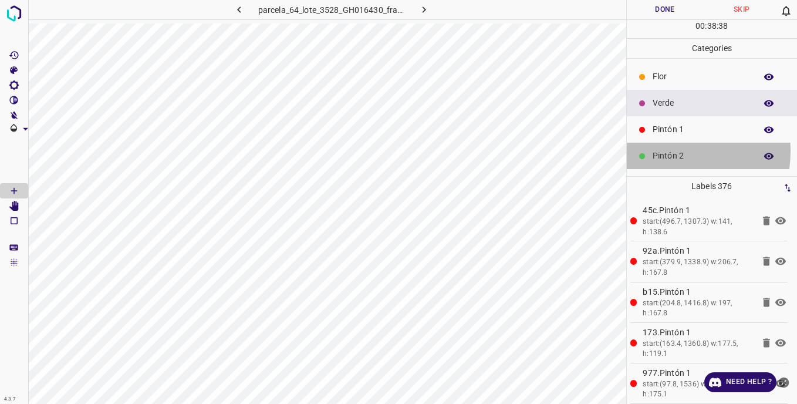
click at [663, 151] on p "Pintón 2" at bounding box center [701, 156] width 97 height 12
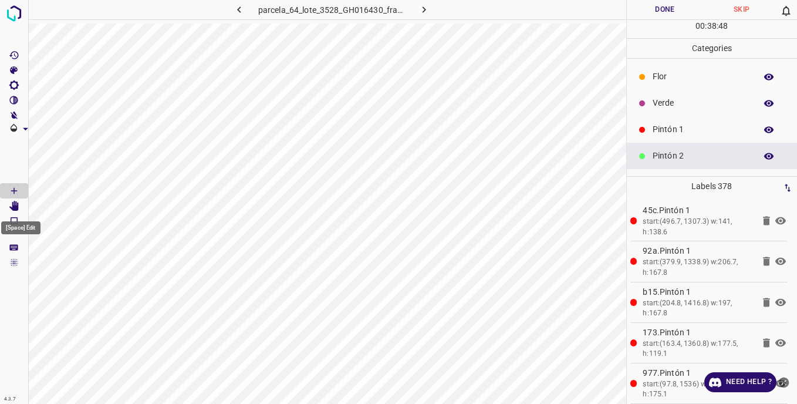
click at [16, 207] on icon "[Space] Edit" at bounding box center [13, 206] width 9 height 11
click at [14, 187] on icon "[Space] Draw" at bounding box center [14, 190] width 11 height 11
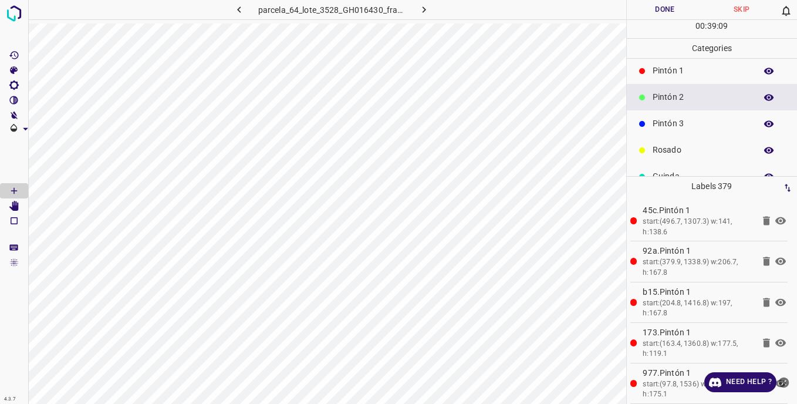
click at [674, 126] on p "Pintón 3" at bounding box center [701, 123] width 97 height 12
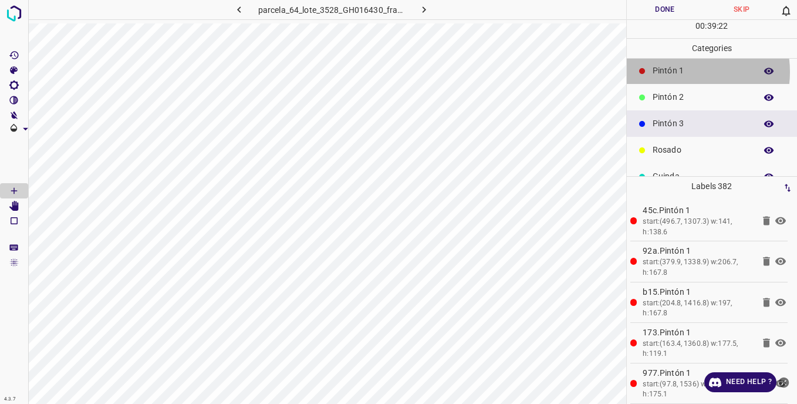
click at [679, 72] on p "Pintón 1" at bounding box center [701, 71] width 97 height 12
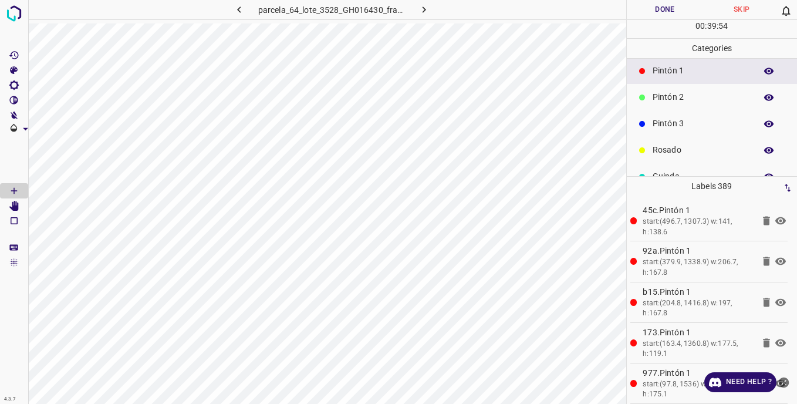
scroll to position [0, 0]
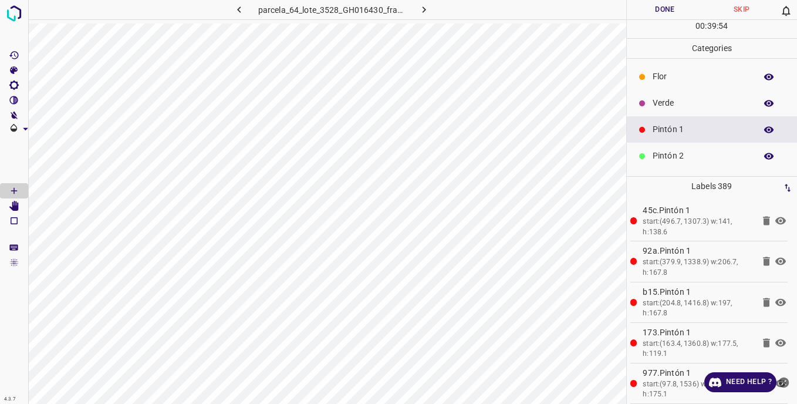
click at [663, 99] on p "Verde" at bounding box center [701, 103] width 97 height 12
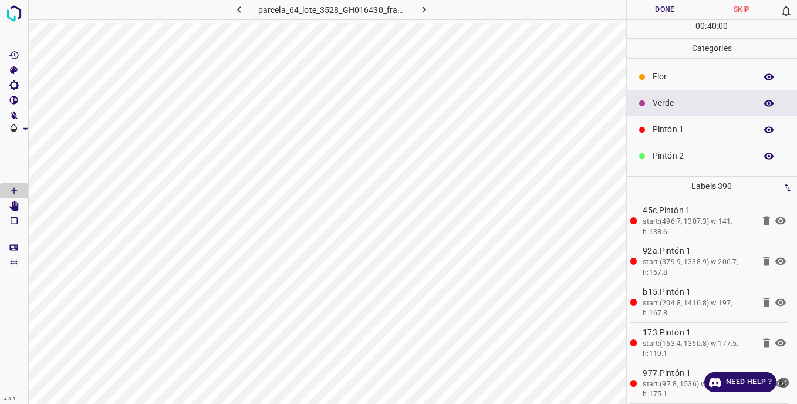
scroll to position [103, 0]
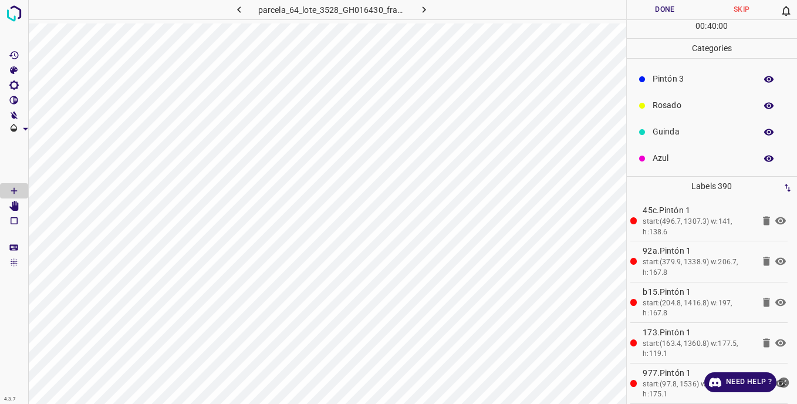
click at [665, 154] on p "Azul" at bounding box center [701, 158] width 97 height 12
click at [681, 99] on p "Verde" at bounding box center [701, 103] width 97 height 12
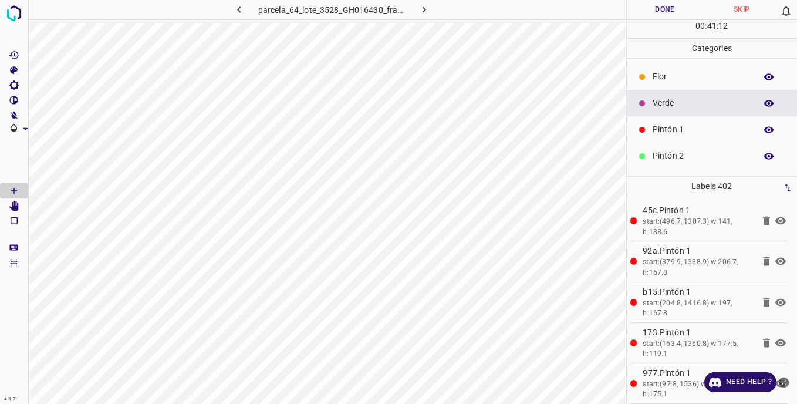
scroll to position [103, 0]
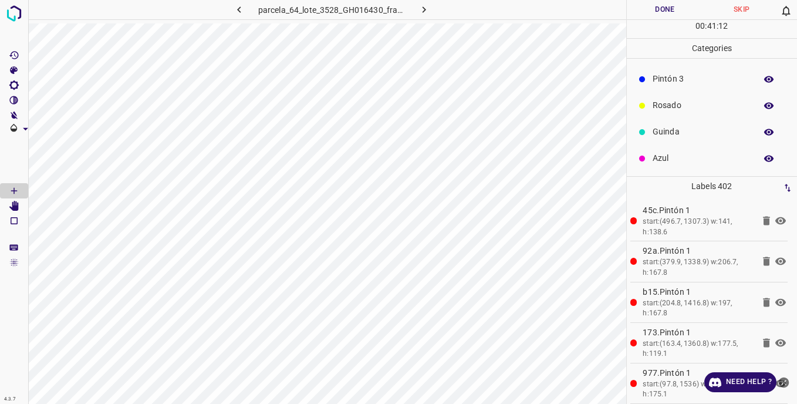
click at [672, 83] on p "Pintón 3" at bounding box center [701, 79] width 97 height 12
click at [678, 104] on p "Verde" at bounding box center [701, 103] width 97 height 12
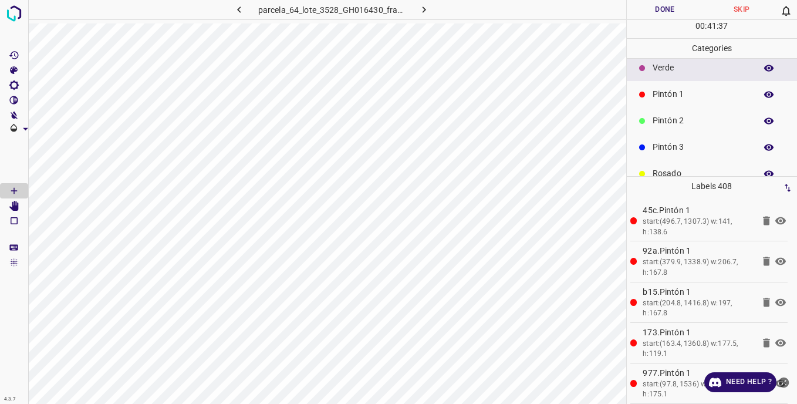
scroll to position [103, 0]
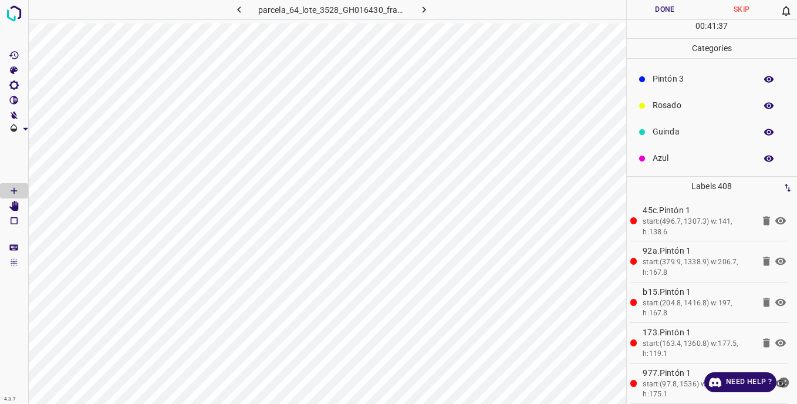
click at [672, 79] on p "Pintón 3" at bounding box center [701, 79] width 97 height 12
click at [662, 122] on div "Pintón 1" at bounding box center [712, 129] width 171 height 26
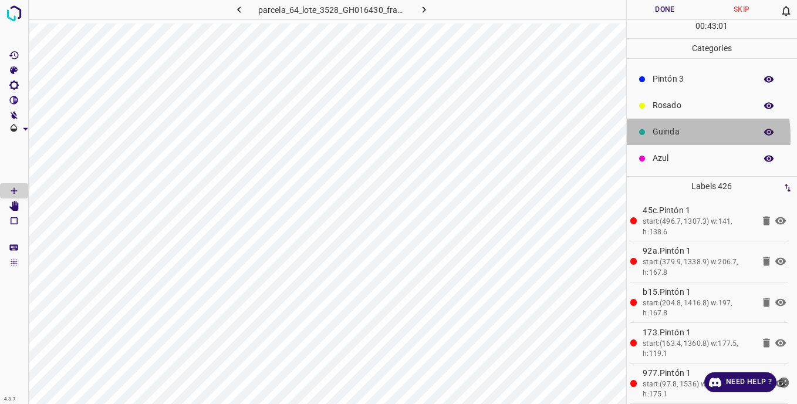
click at [653, 137] on p "Guinda" at bounding box center [701, 132] width 97 height 12
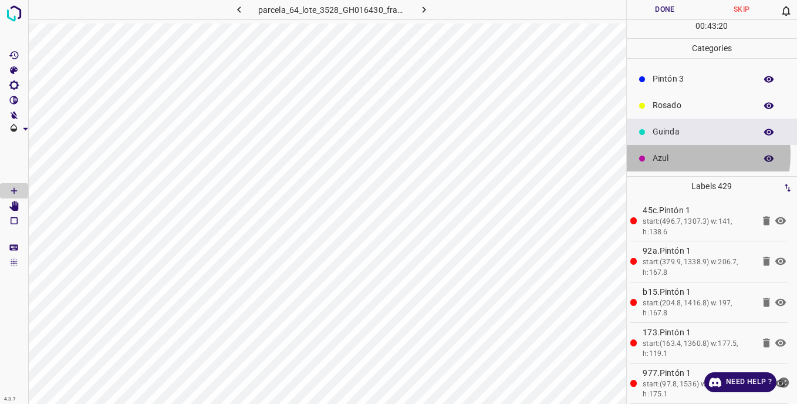
click at [679, 154] on p "Azul" at bounding box center [701, 158] width 97 height 12
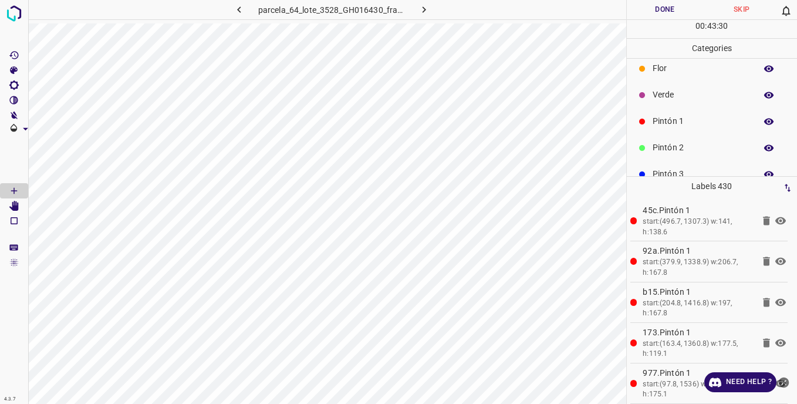
scroll to position [0, 0]
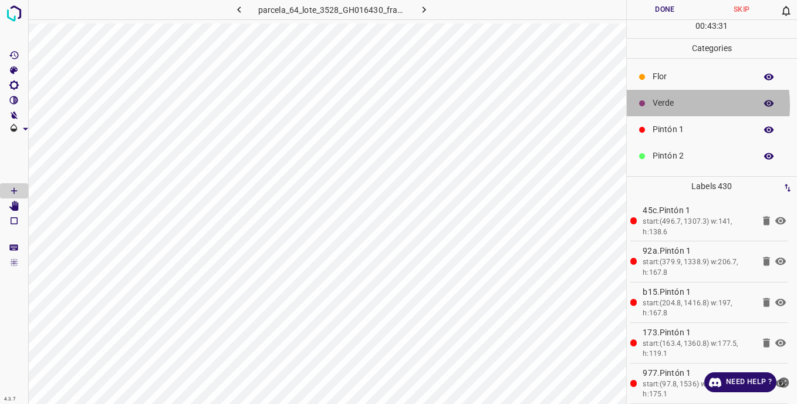
click at [662, 105] on p "Verde" at bounding box center [701, 103] width 97 height 12
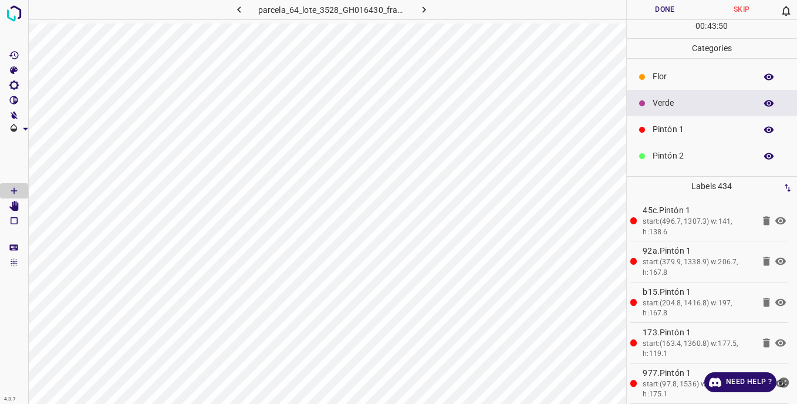
scroll to position [103, 0]
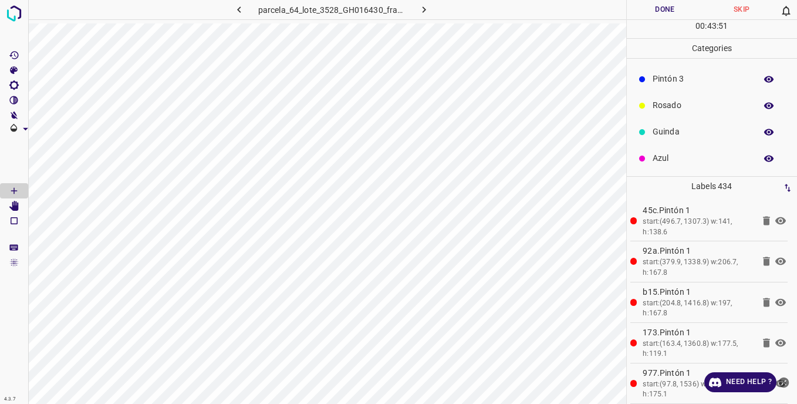
click at [663, 83] on p "Pintón 3" at bounding box center [701, 79] width 97 height 12
click at [666, 128] on p "Guinda" at bounding box center [701, 132] width 97 height 12
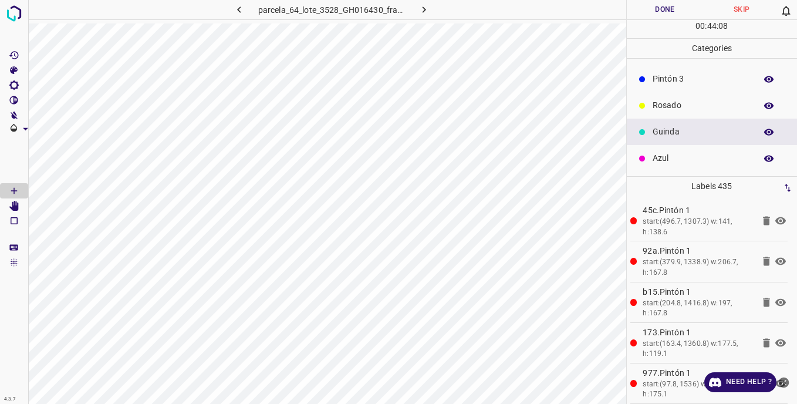
click at [681, 78] on p "Pintón 3" at bounding box center [701, 79] width 97 height 12
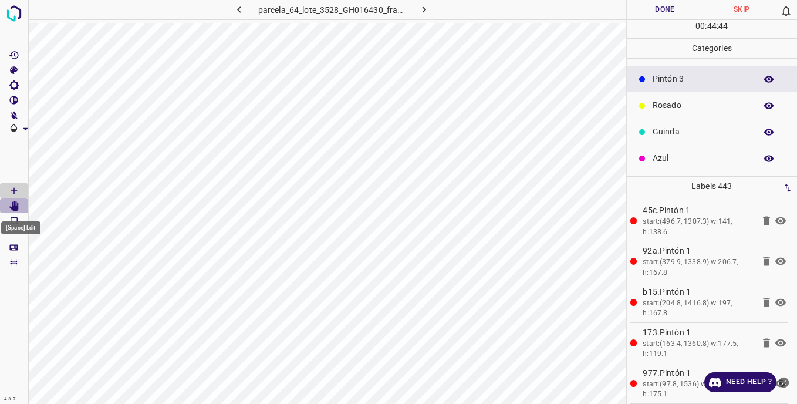
click at [16, 204] on icon "[Space] Edit" at bounding box center [13, 206] width 9 height 11
click at [690, 104] on p "Rosado" at bounding box center [701, 105] width 97 height 12
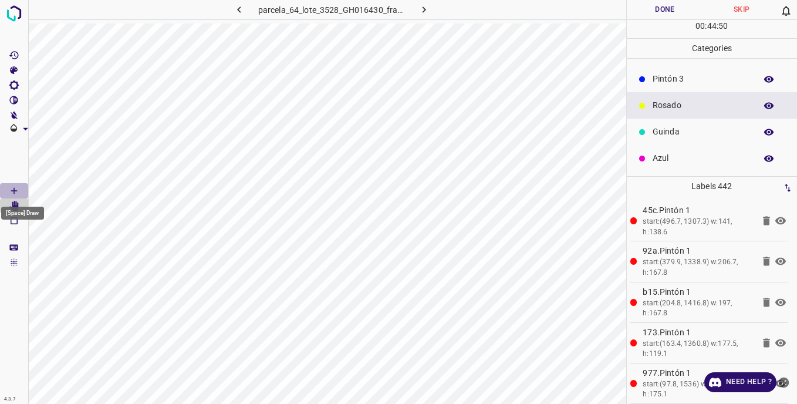
click at [18, 187] on icon "[Space] Draw" at bounding box center [14, 190] width 11 height 11
click at [659, 83] on p "Pintón 3" at bounding box center [701, 79] width 97 height 12
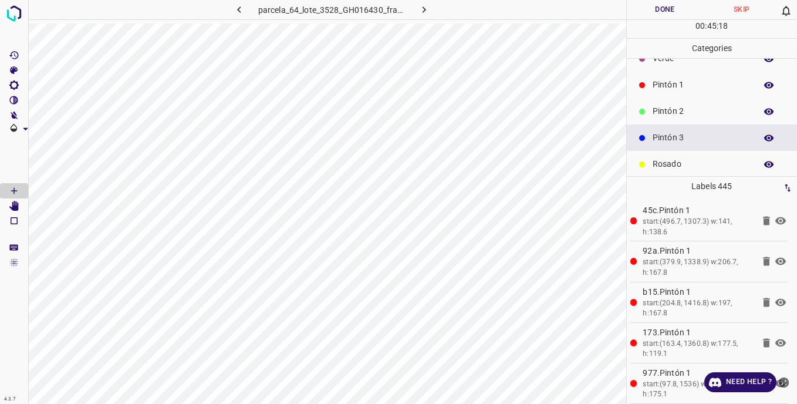
scroll to position [0, 0]
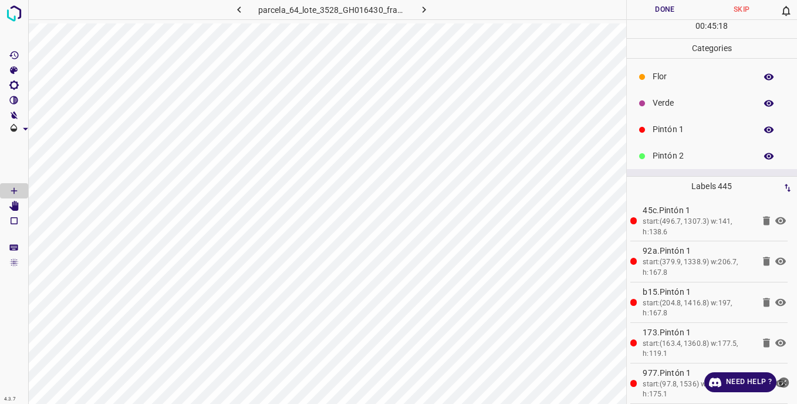
click at [655, 104] on p "Verde" at bounding box center [701, 103] width 97 height 12
click at [693, 155] on p "Pintón 2" at bounding box center [701, 156] width 97 height 12
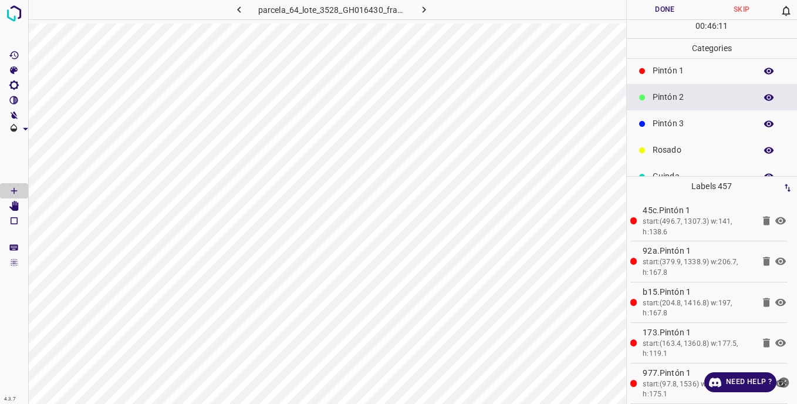
click at [667, 146] on p "Rosado" at bounding box center [701, 150] width 97 height 12
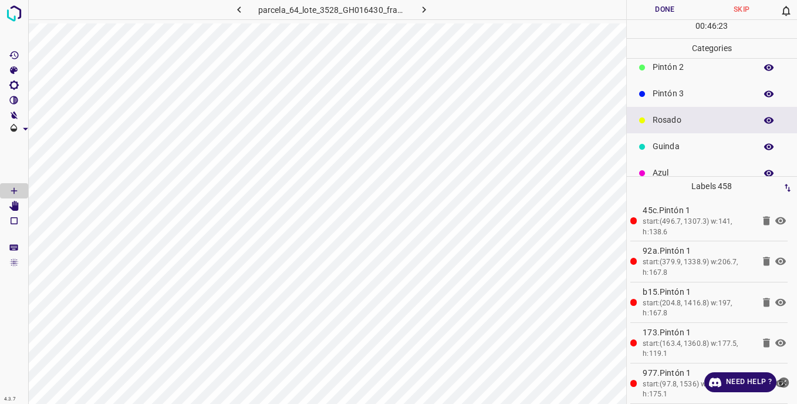
scroll to position [103, 0]
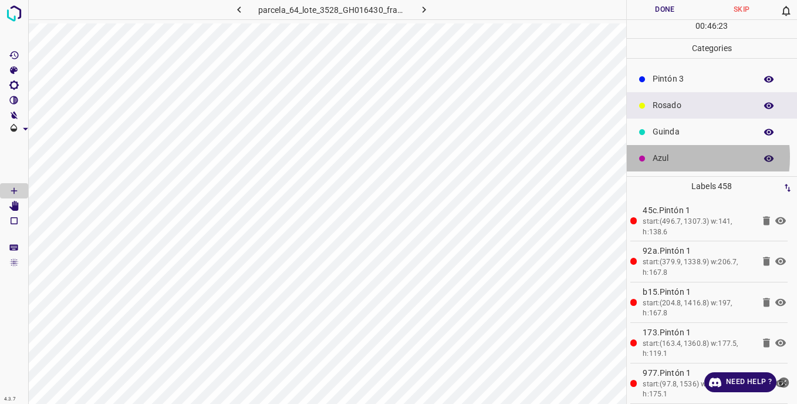
click at [665, 157] on p "Azul" at bounding box center [701, 158] width 97 height 12
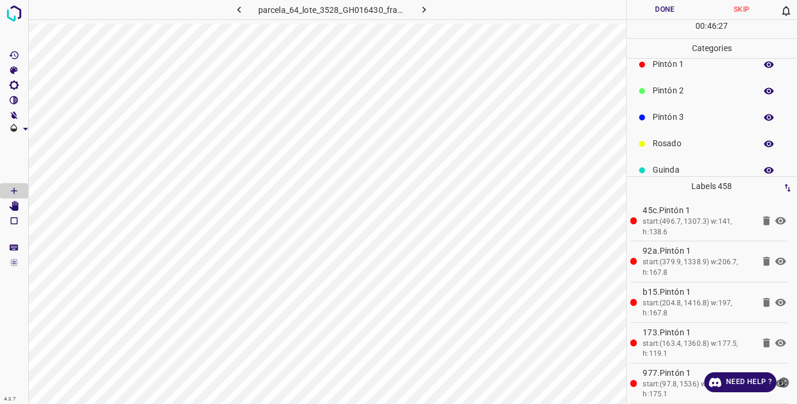
scroll to position [45, 0]
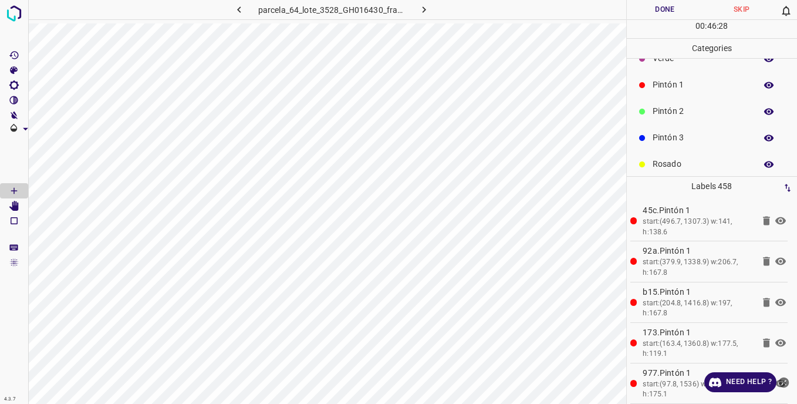
click at [670, 141] on p "Pintón 3" at bounding box center [701, 137] width 97 height 12
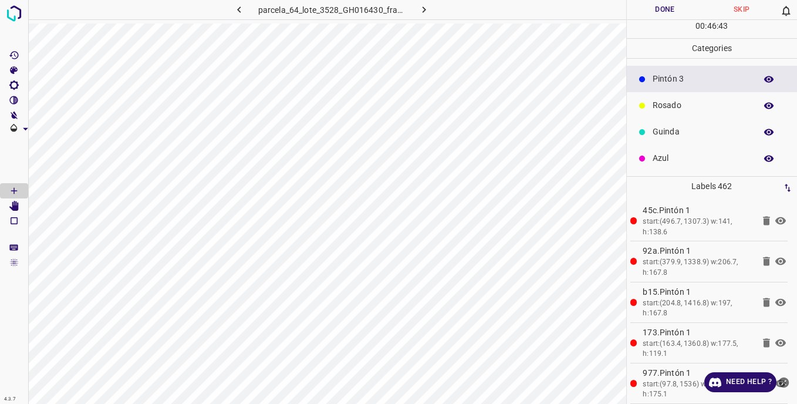
click at [665, 158] on p "Azul" at bounding box center [701, 158] width 97 height 12
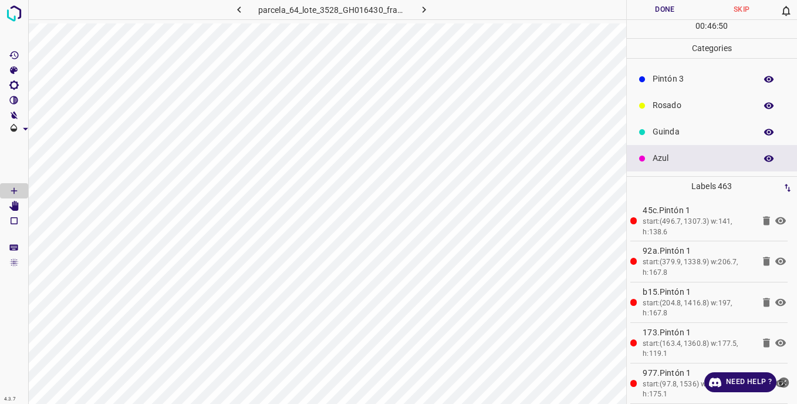
scroll to position [0, 0]
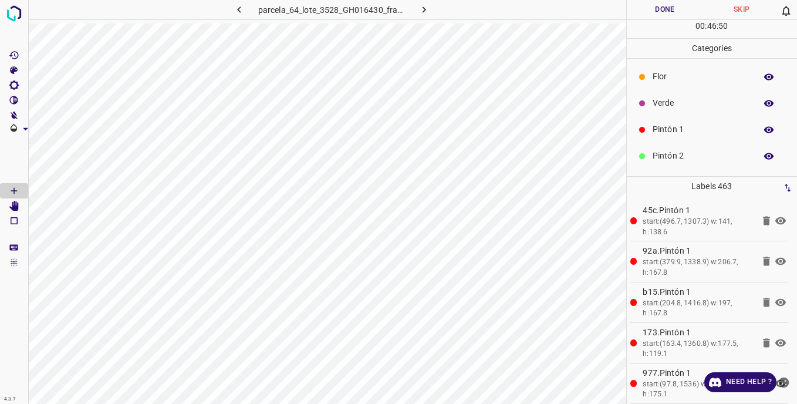
click at [664, 105] on p "Verde" at bounding box center [701, 103] width 97 height 12
click at [666, 159] on p "Pintón 2" at bounding box center [701, 156] width 97 height 12
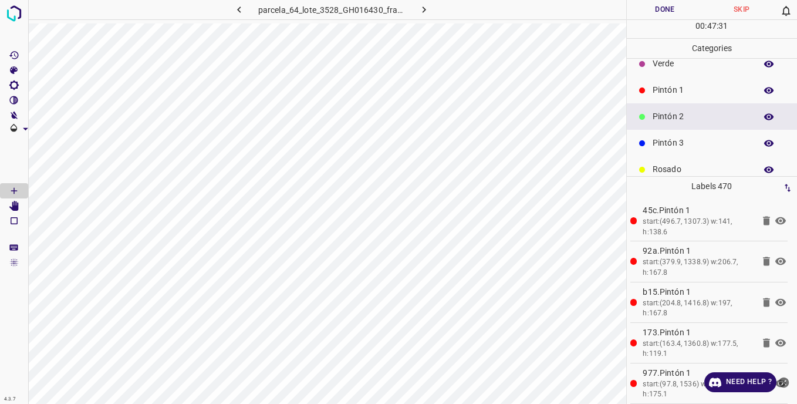
scroll to position [59, 0]
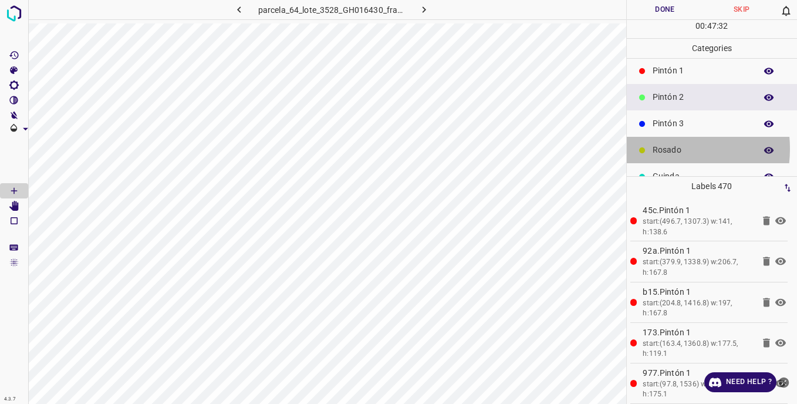
click at [656, 149] on p "Rosado" at bounding box center [701, 150] width 97 height 12
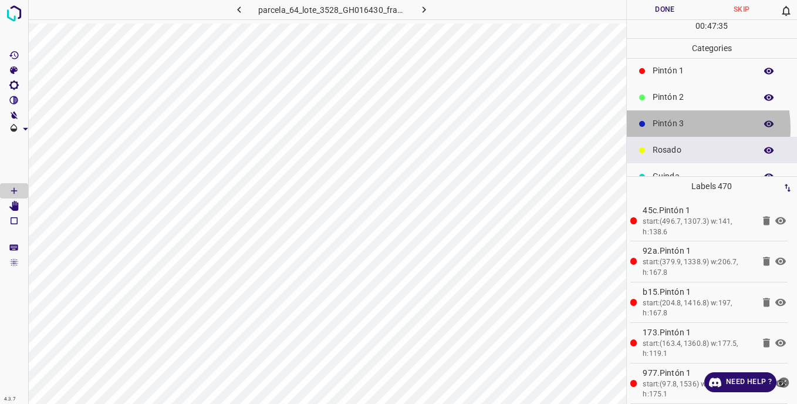
click at [669, 128] on p "Pintón 3" at bounding box center [701, 123] width 97 height 12
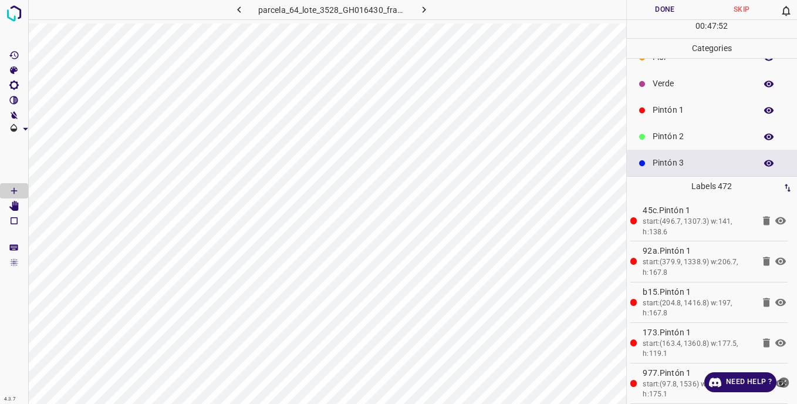
scroll to position [0, 0]
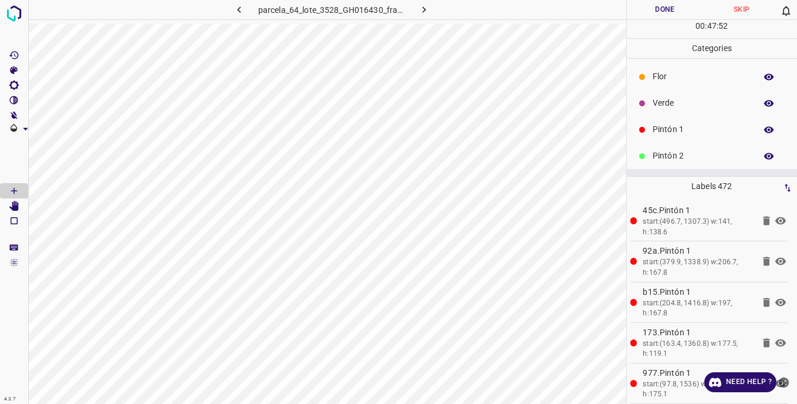
click at [658, 101] on p "Verde" at bounding box center [701, 103] width 97 height 12
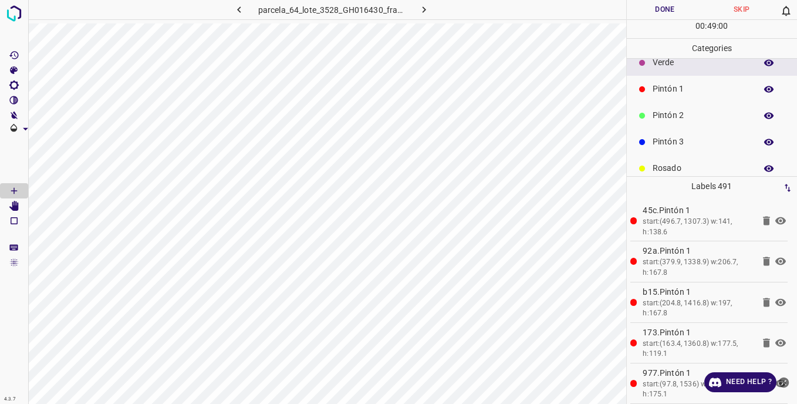
scroll to position [59, 0]
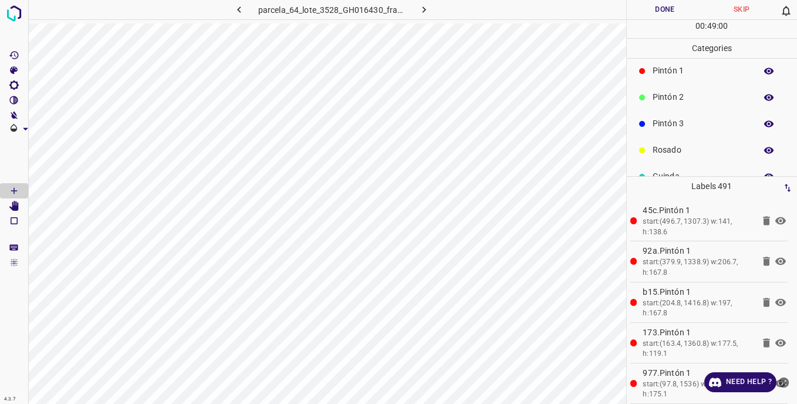
click at [650, 120] on div "Pintón 3" at bounding box center [712, 123] width 171 height 26
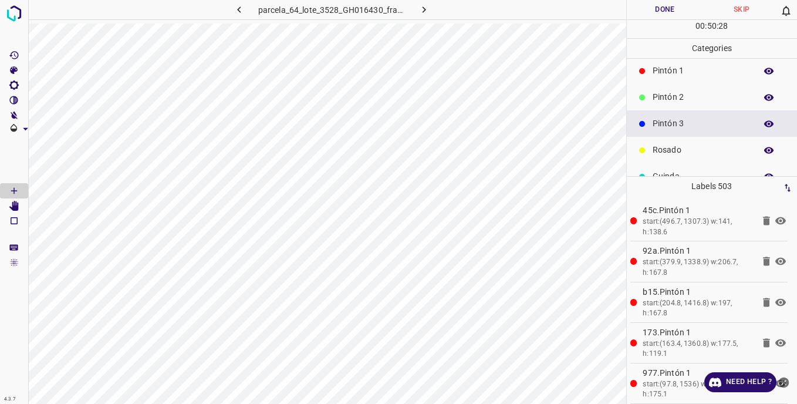
scroll to position [103, 0]
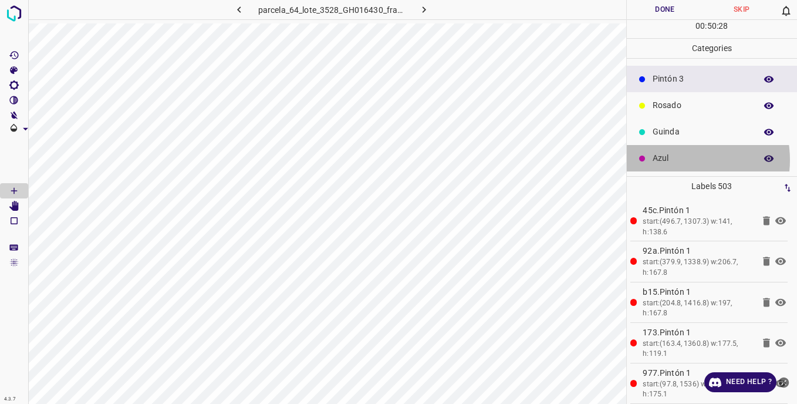
click at [677, 160] on p "Azul" at bounding box center [701, 158] width 97 height 12
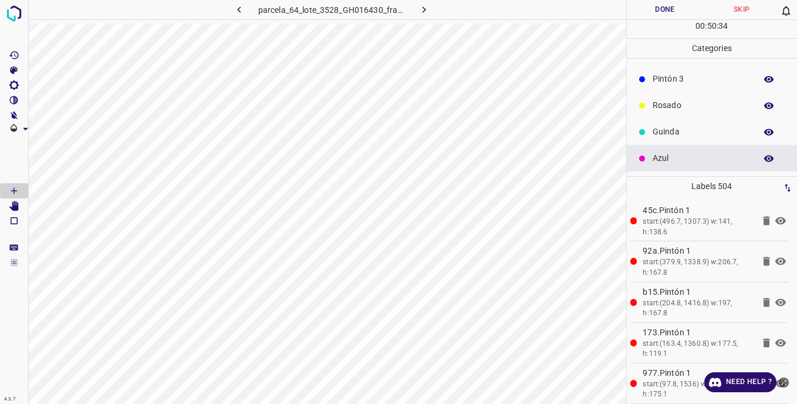
click at [696, 82] on p "Pintón 3" at bounding box center [701, 79] width 97 height 12
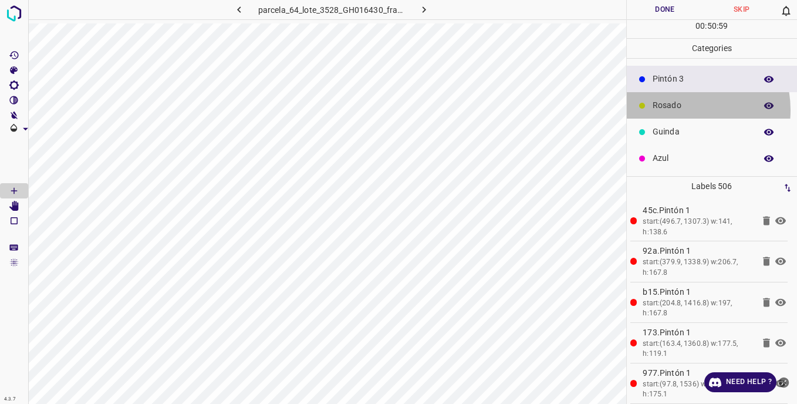
click at [677, 110] on p "Rosado" at bounding box center [701, 105] width 97 height 12
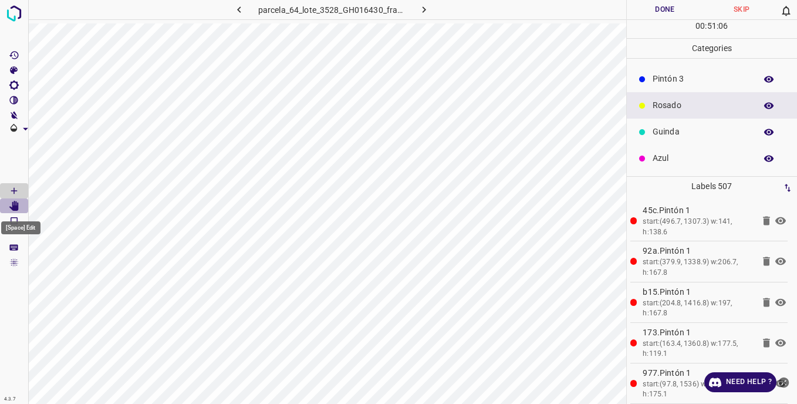
click at [11, 205] on icon "[Space] Edit" at bounding box center [14, 206] width 11 height 11
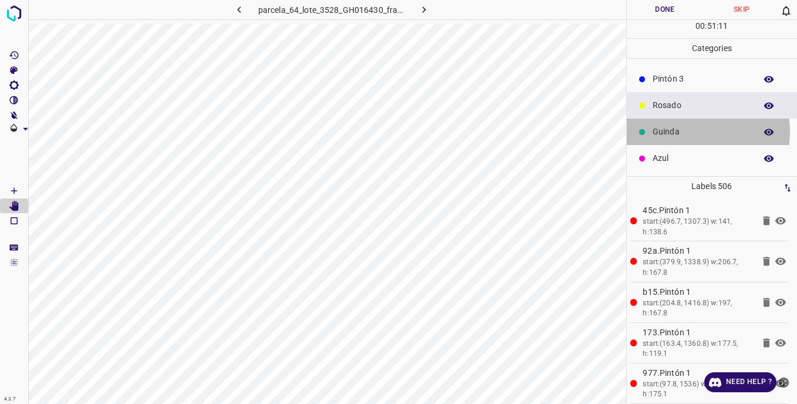
click at [673, 131] on p "Guinda" at bounding box center [701, 132] width 97 height 12
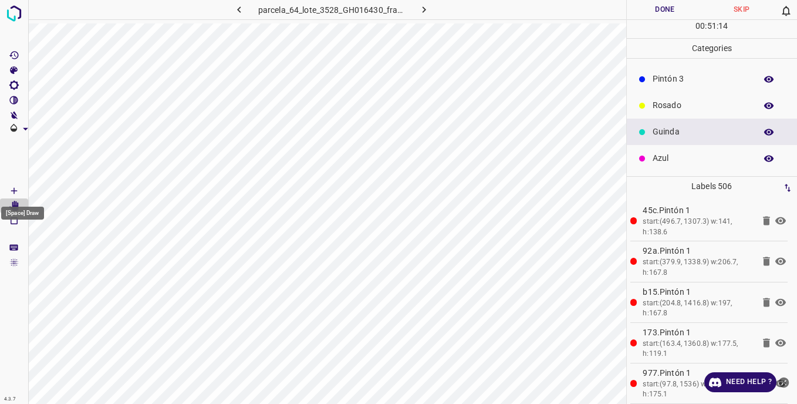
click at [17, 190] on icon "[Space] Draw" at bounding box center [14, 190] width 11 height 11
click at [661, 109] on p "Rosado" at bounding box center [701, 105] width 97 height 12
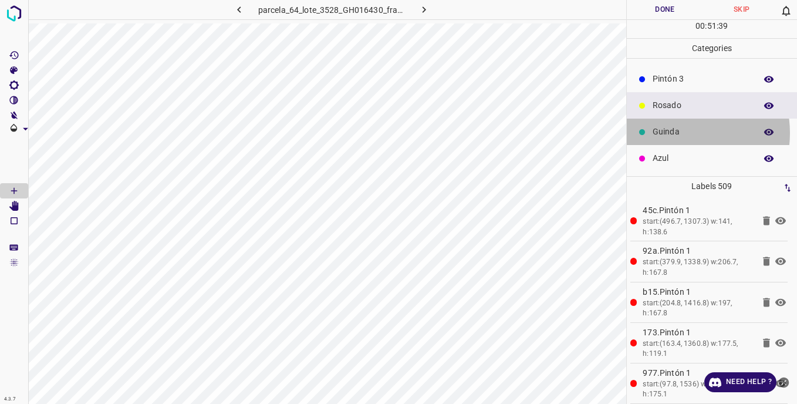
click at [673, 133] on p "Guinda" at bounding box center [701, 132] width 97 height 12
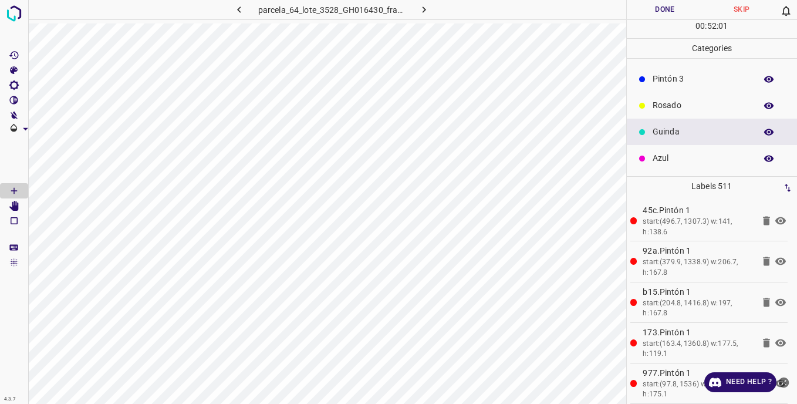
scroll to position [45, 0]
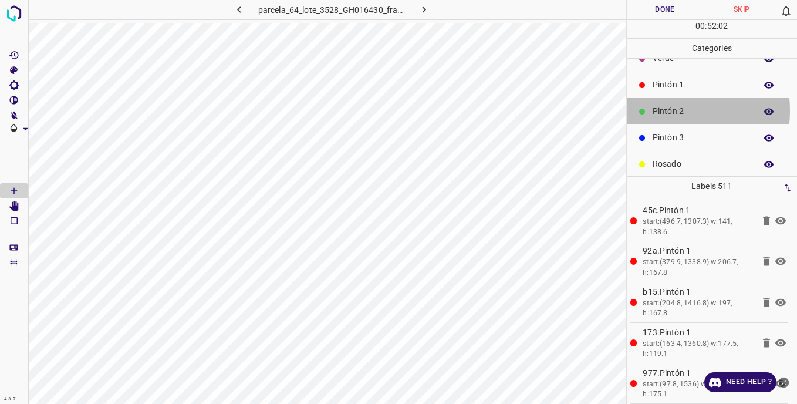
click at [655, 110] on p "Pintón 2" at bounding box center [701, 111] width 97 height 12
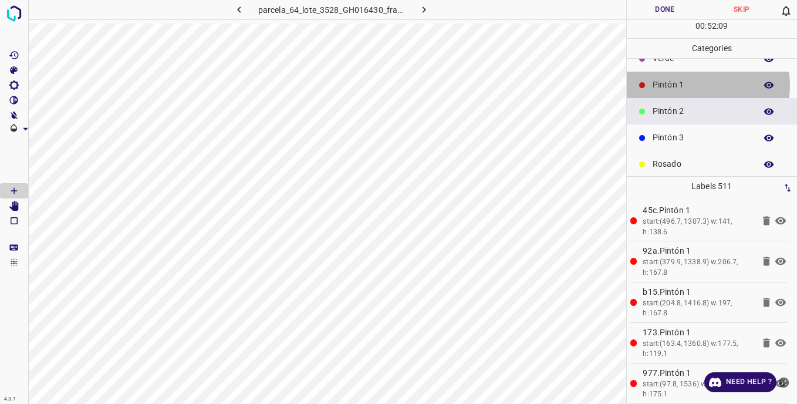
click at [692, 85] on p "Pintón 1" at bounding box center [701, 85] width 97 height 12
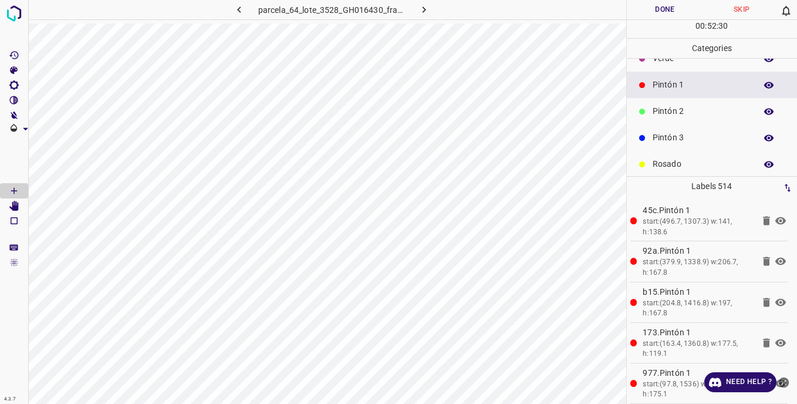
click at [664, 112] on p "Pintón 2" at bounding box center [701, 111] width 97 height 12
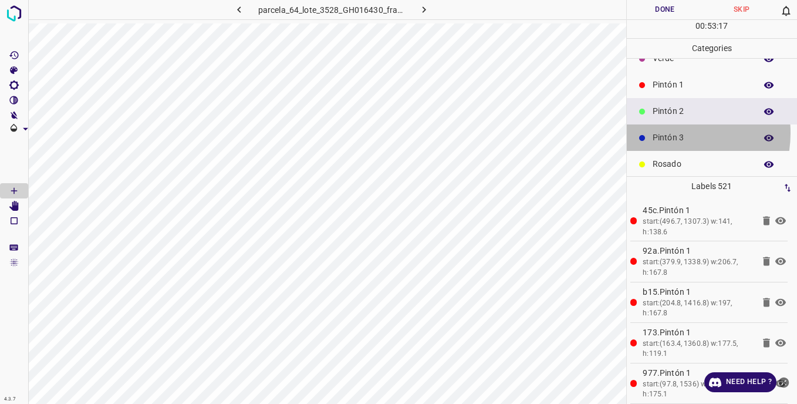
click at [667, 133] on p "Pintón 3" at bounding box center [701, 137] width 97 height 12
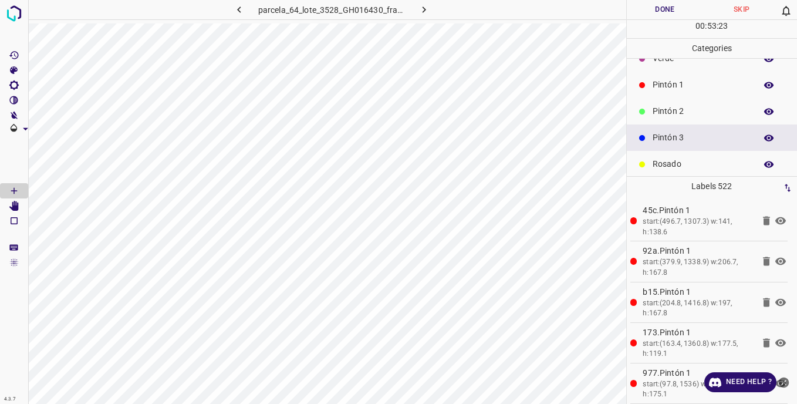
click at [13, 205] on icon "[Space] Edit" at bounding box center [13, 206] width 9 height 11
click at [14, 190] on icon "[Space] Draw" at bounding box center [14, 191] width 6 height 6
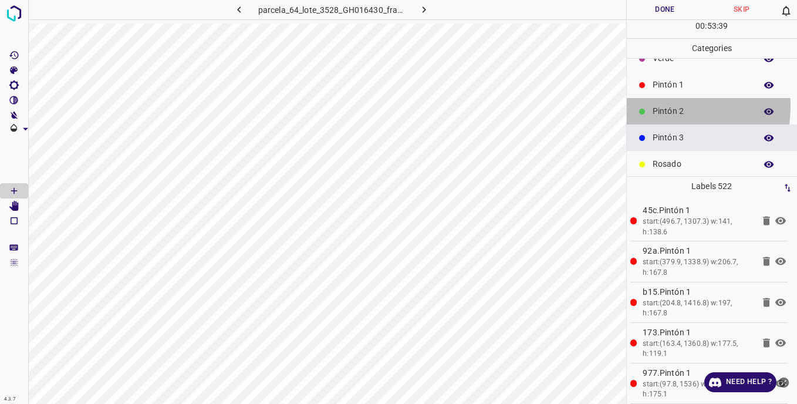
click at [667, 106] on p "Pintón 2" at bounding box center [701, 111] width 97 height 12
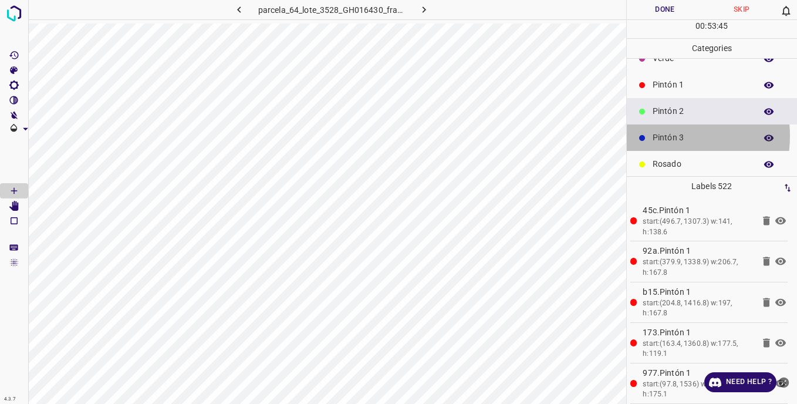
click at [659, 136] on p "Pintón 3" at bounding box center [701, 137] width 97 height 12
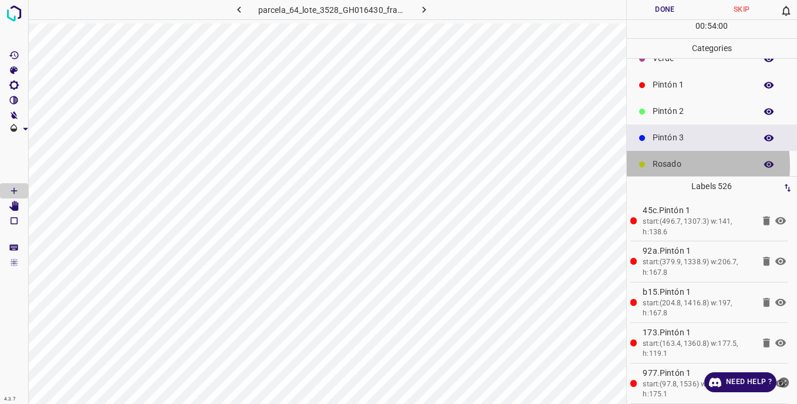
click at [659, 166] on p "Rosado" at bounding box center [701, 164] width 97 height 12
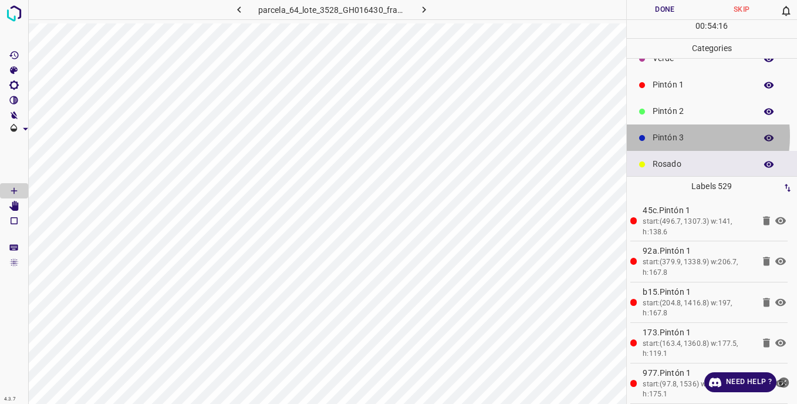
click at [664, 136] on p "Pintón 3" at bounding box center [701, 137] width 97 height 12
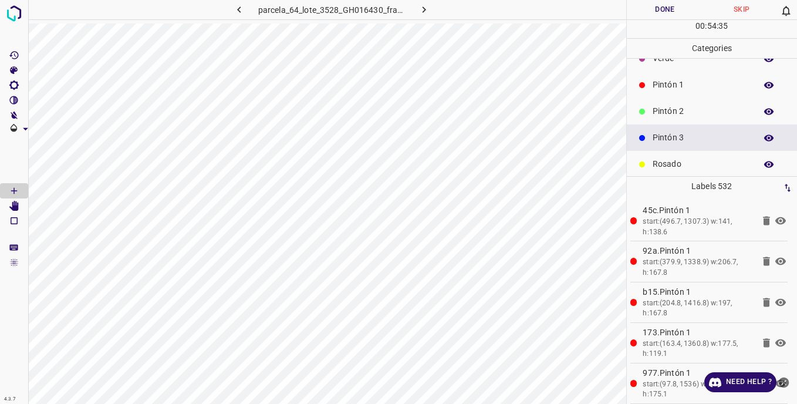
scroll to position [103, 0]
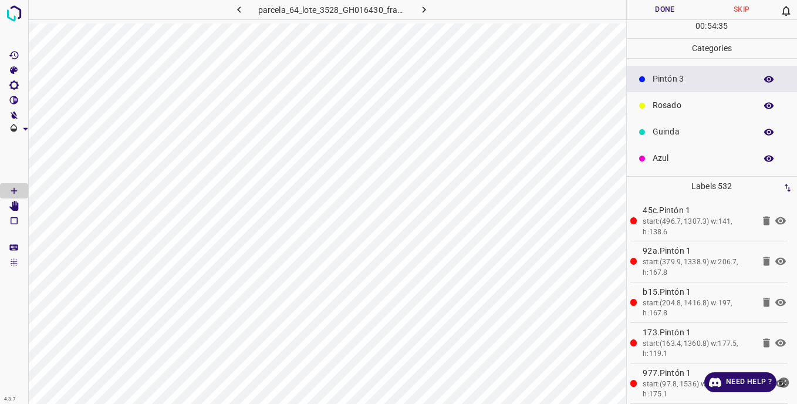
click at [652, 156] on div "Azul" at bounding box center [712, 158] width 171 height 26
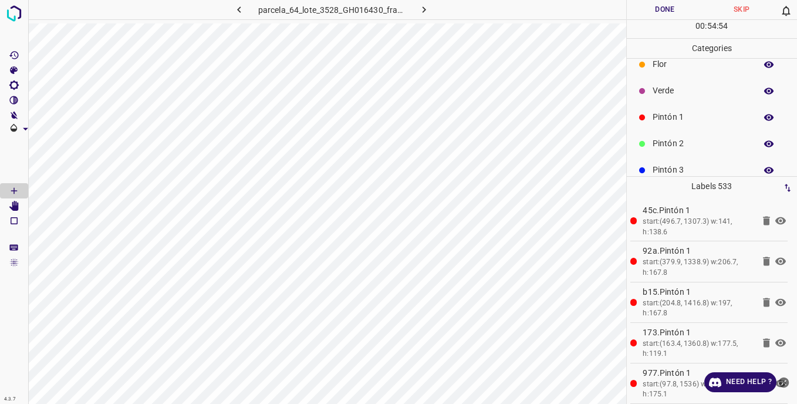
scroll to position [0, 0]
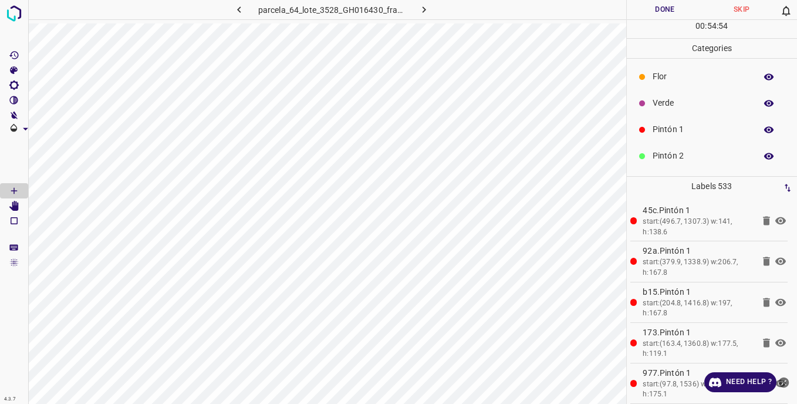
click at [667, 158] on p "Pintón 2" at bounding box center [701, 156] width 97 height 12
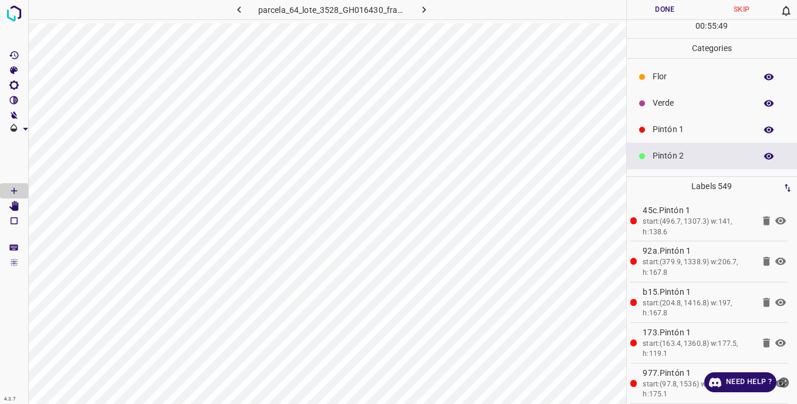
click at [662, 104] on p "Verde" at bounding box center [701, 103] width 97 height 12
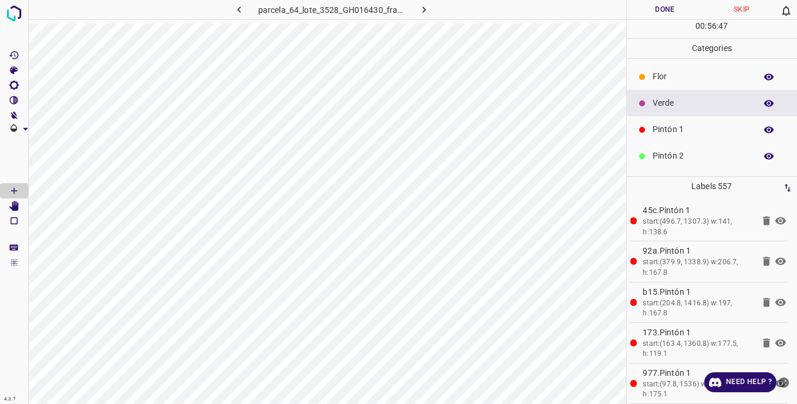
click at [657, 151] on p "Pintón 2" at bounding box center [701, 156] width 97 height 12
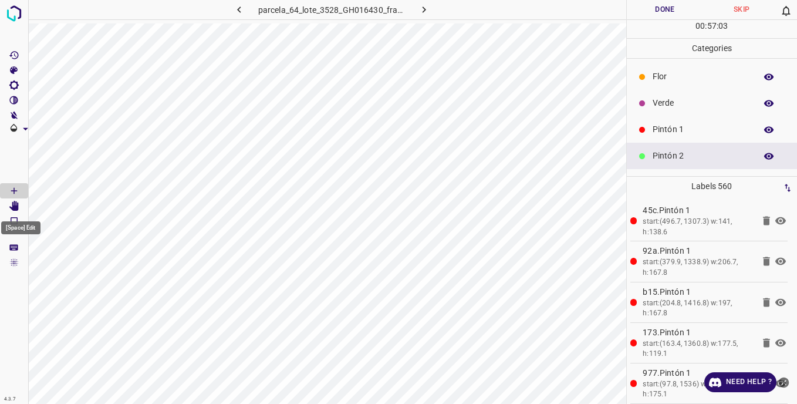
click at [23, 202] on Edit"] "[Space] Edit" at bounding box center [14, 205] width 28 height 15
click at [14, 190] on icon "[Space] Draw" at bounding box center [14, 191] width 6 height 6
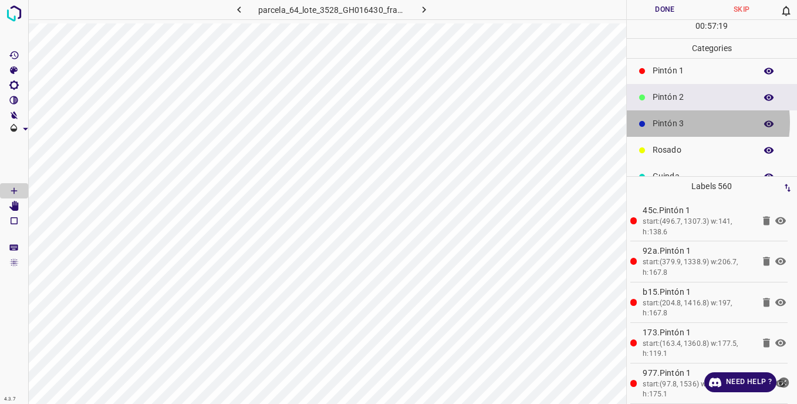
click at [676, 122] on p "Pintón 3" at bounding box center [701, 123] width 97 height 12
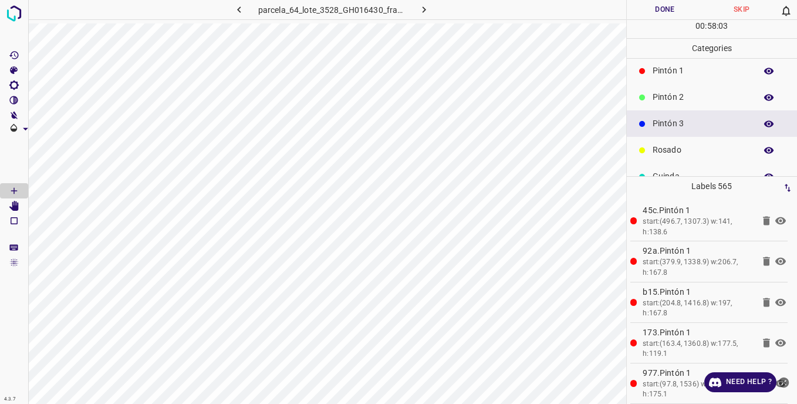
click at [653, 100] on p "Pintón 2" at bounding box center [701, 97] width 97 height 12
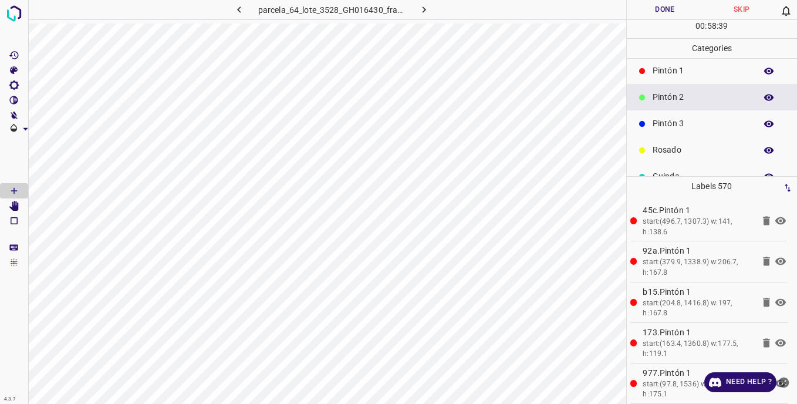
click at [677, 152] on p "Rosado" at bounding box center [701, 150] width 97 height 12
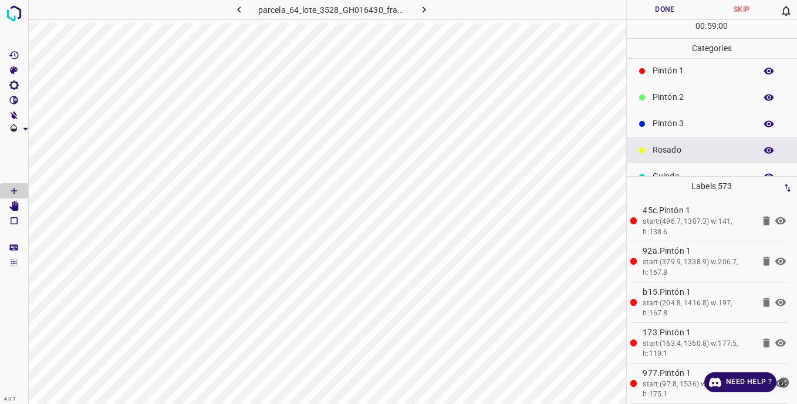
click at [673, 120] on p "Pintón 3" at bounding box center [701, 123] width 97 height 12
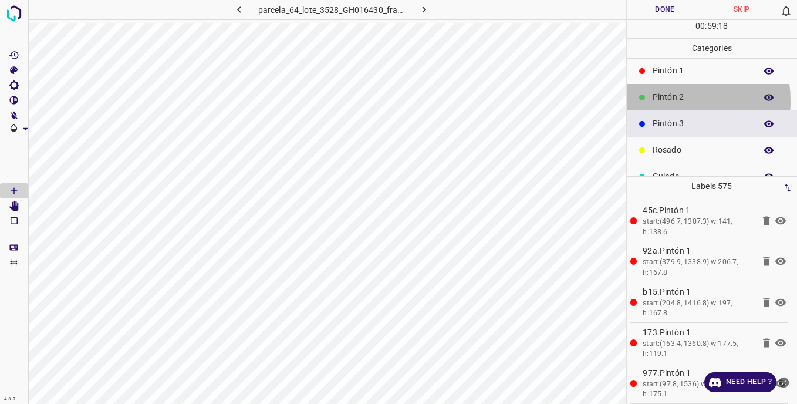
click at [670, 100] on p "Pintón 2" at bounding box center [701, 97] width 97 height 12
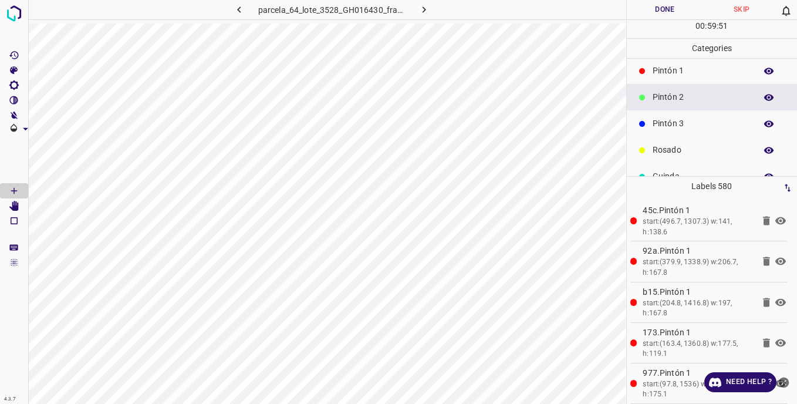
click at [676, 73] on p "Pintón 1" at bounding box center [701, 71] width 97 height 12
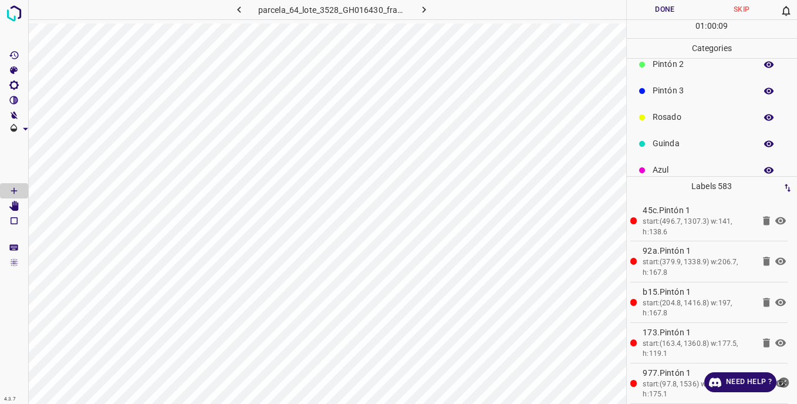
scroll to position [103, 0]
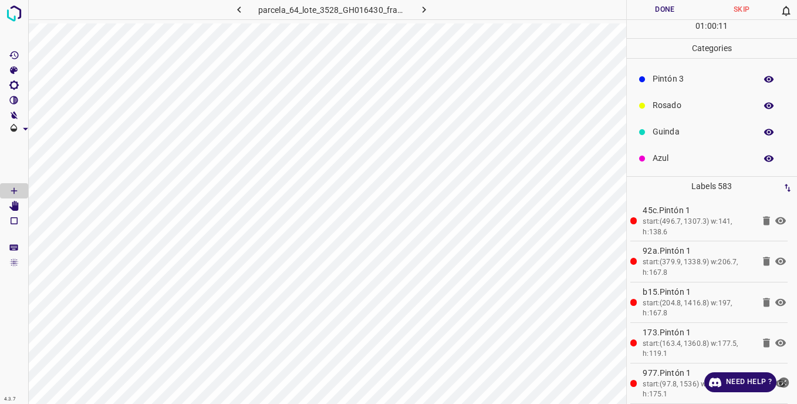
click at [663, 133] on p "Guinda" at bounding box center [701, 132] width 97 height 12
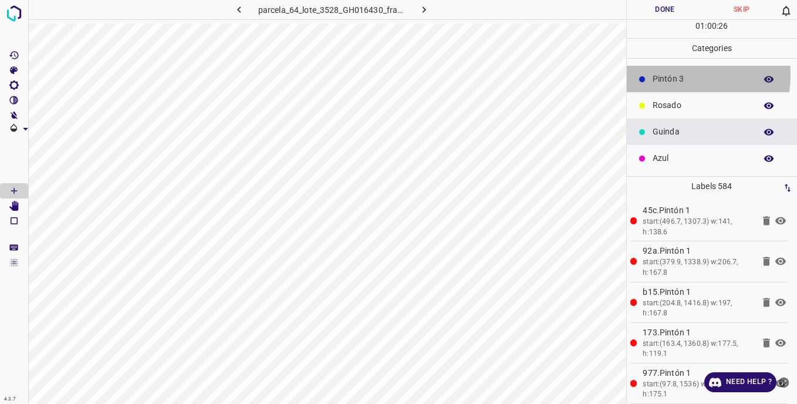
click at [667, 75] on p "Pintón 3" at bounding box center [701, 79] width 97 height 12
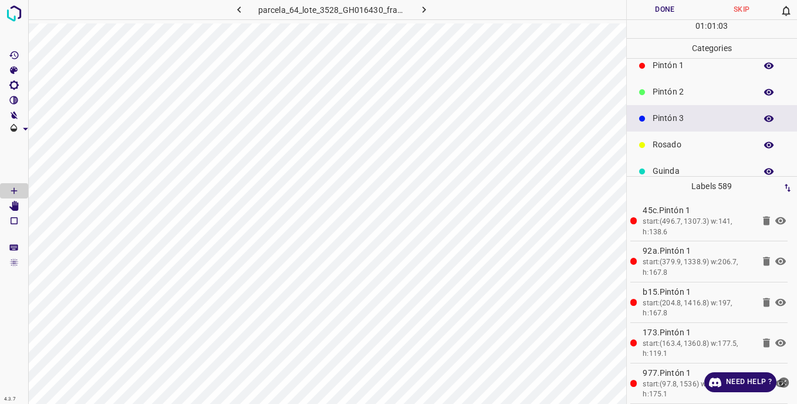
scroll to position [0, 0]
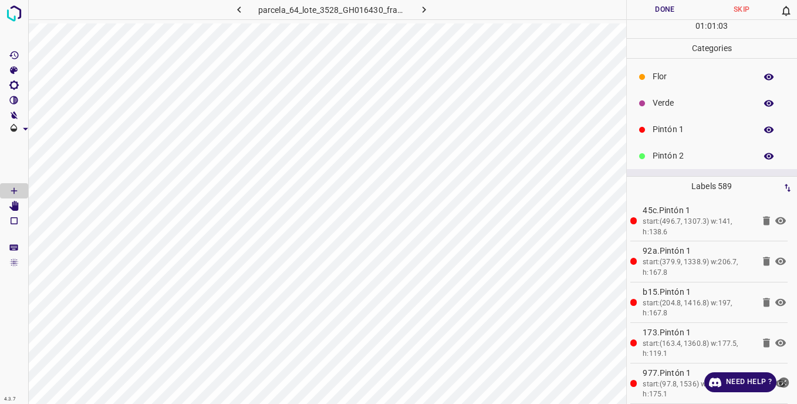
click at [658, 128] on p "Pintón 1" at bounding box center [701, 129] width 97 height 12
click at [649, 103] on div "Verde" at bounding box center [712, 103] width 171 height 26
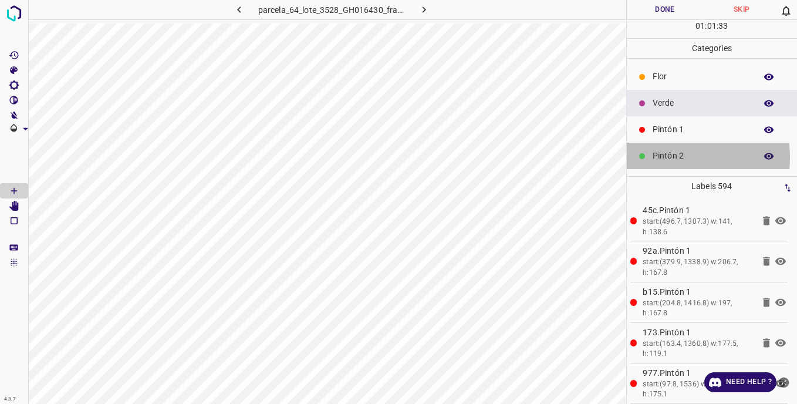
click at [669, 157] on p "Pintón 2" at bounding box center [701, 156] width 97 height 12
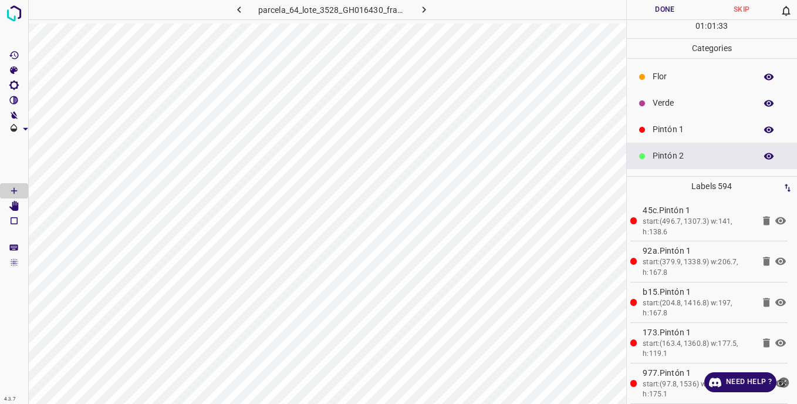
click at [670, 133] on p "Pintón 1" at bounding box center [701, 129] width 97 height 12
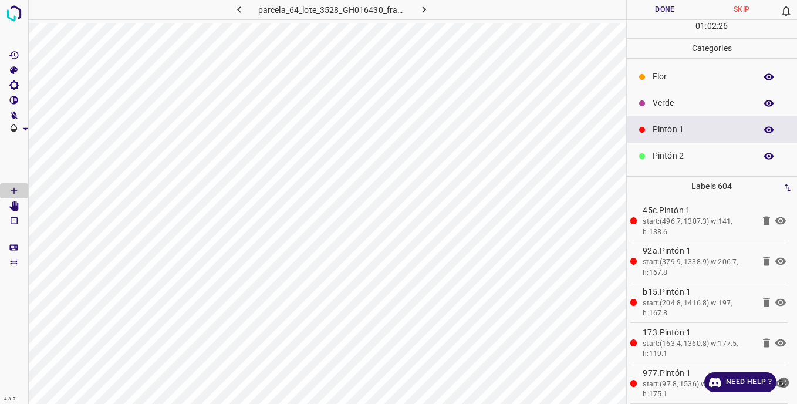
click at [680, 156] on p "Pintón 2" at bounding box center [701, 156] width 97 height 12
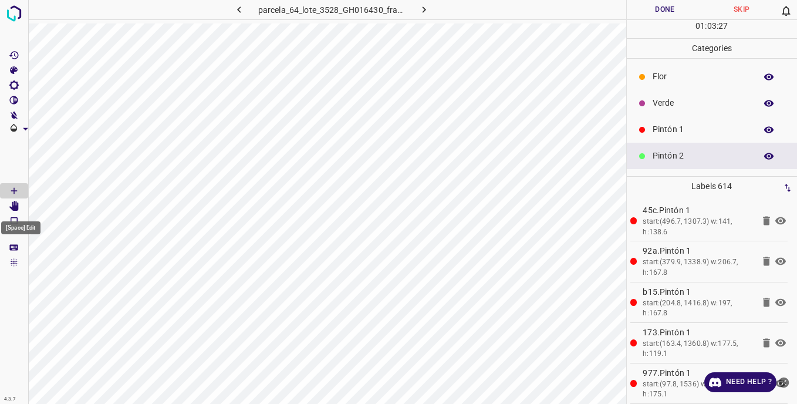
click at [14, 204] on icon "[Space] Edit" at bounding box center [13, 206] width 9 height 11
click at [15, 189] on icon "[Space] Draw" at bounding box center [14, 190] width 11 height 11
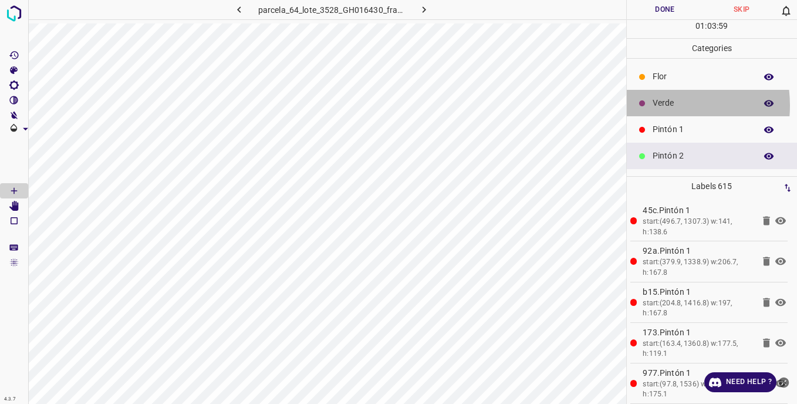
click at [653, 105] on p "Verde" at bounding box center [701, 103] width 97 height 12
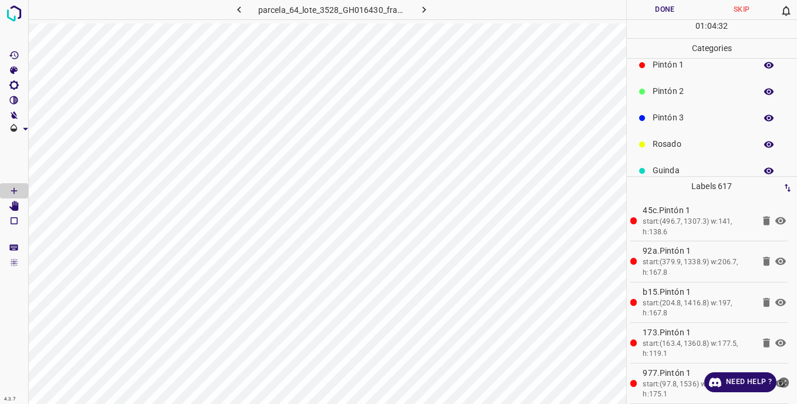
scroll to position [45, 0]
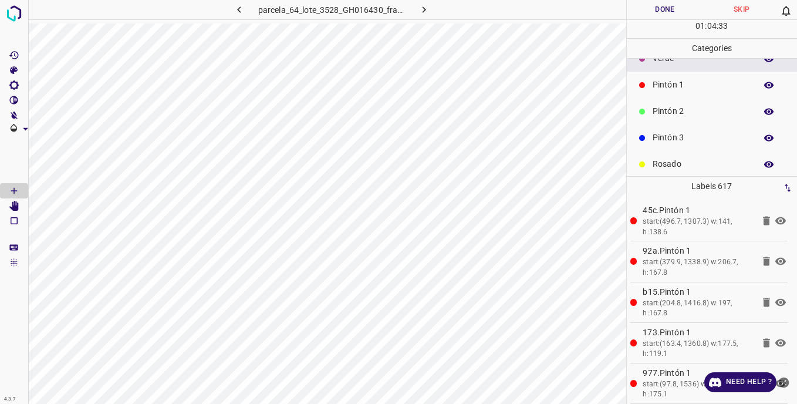
click at [666, 117] on p "Pintón 2" at bounding box center [701, 111] width 97 height 12
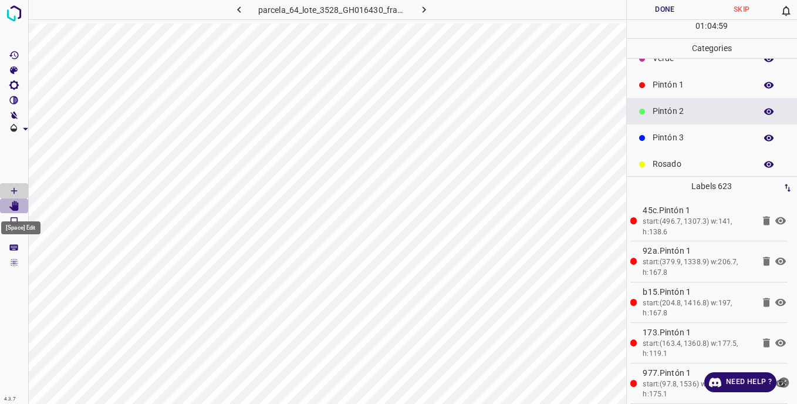
click at [15, 207] on icon "[Space] Edit" at bounding box center [13, 206] width 9 height 11
click at [13, 187] on icon "[Space] Draw" at bounding box center [14, 190] width 11 height 11
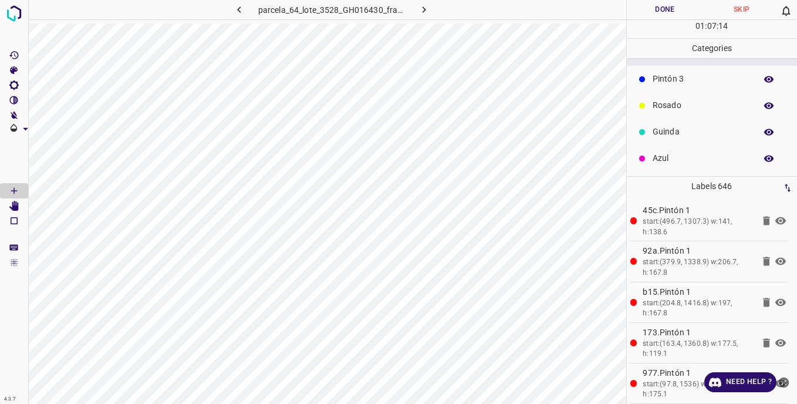
click at [661, 162] on p "Azul" at bounding box center [701, 158] width 97 height 12
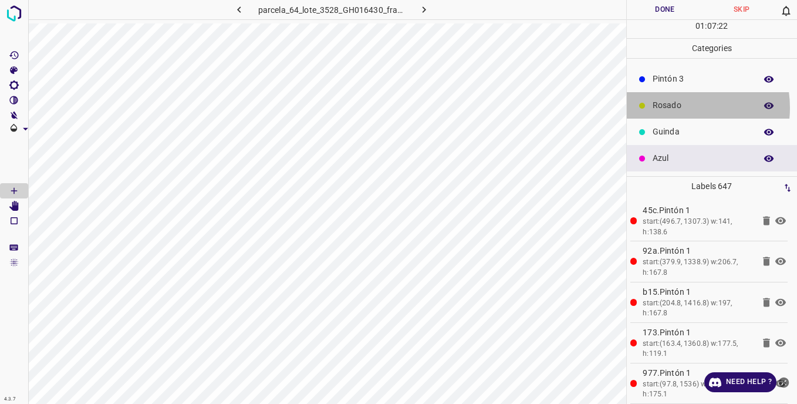
click at [676, 107] on p "Rosado" at bounding box center [701, 105] width 97 height 12
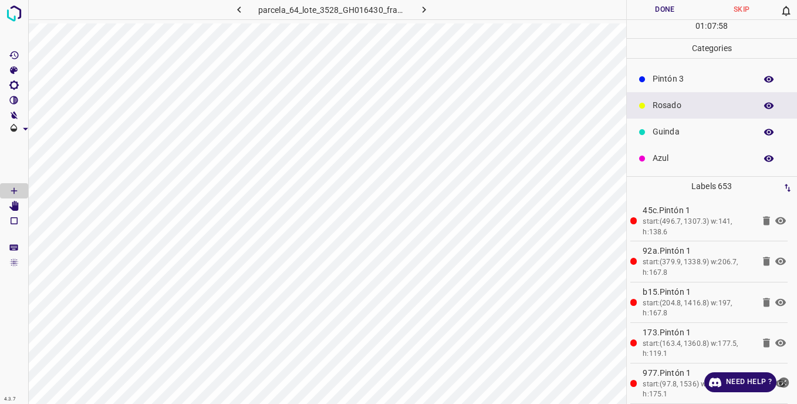
click at [664, 72] on div "Pintón 3" at bounding box center [712, 79] width 171 height 26
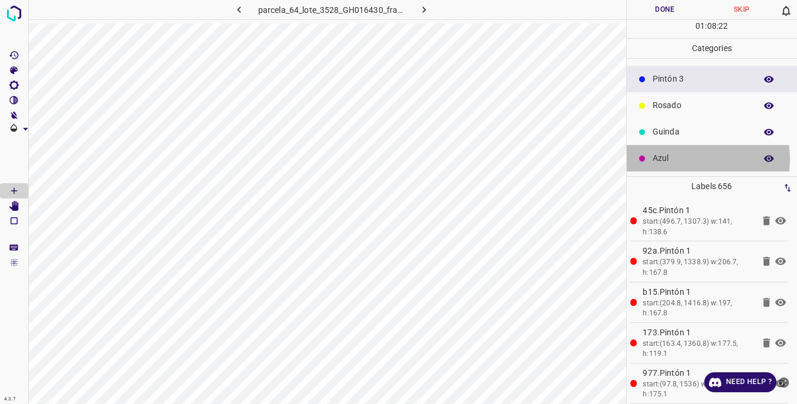
click at [690, 159] on p "Azul" at bounding box center [701, 158] width 97 height 12
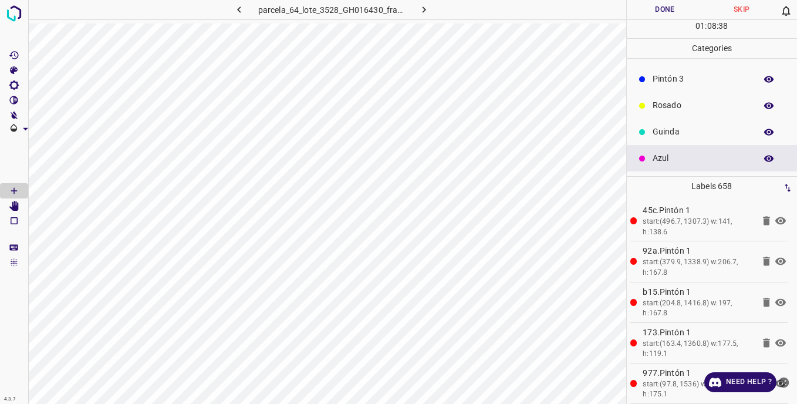
scroll to position [45, 0]
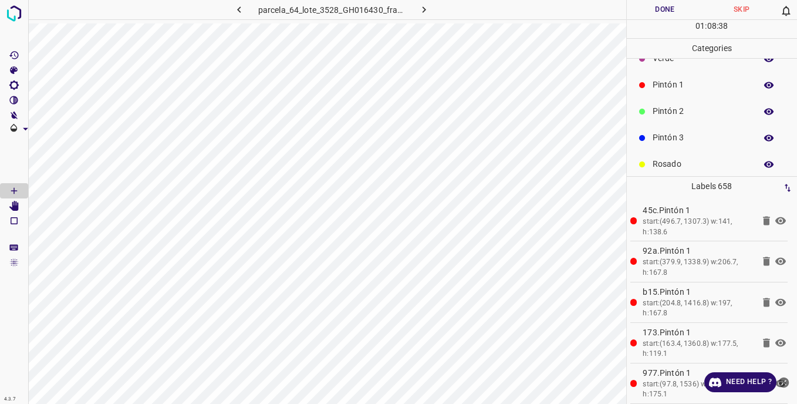
click at [664, 111] on p "Pintón 2" at bounding box center [701, 111] width 97 height 12
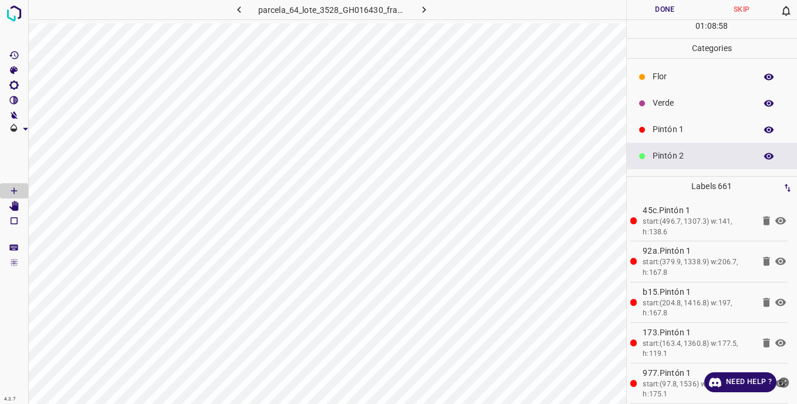
click at [672, 105] on p "Verde" at bounding box center [701, 103] width 97 height 12
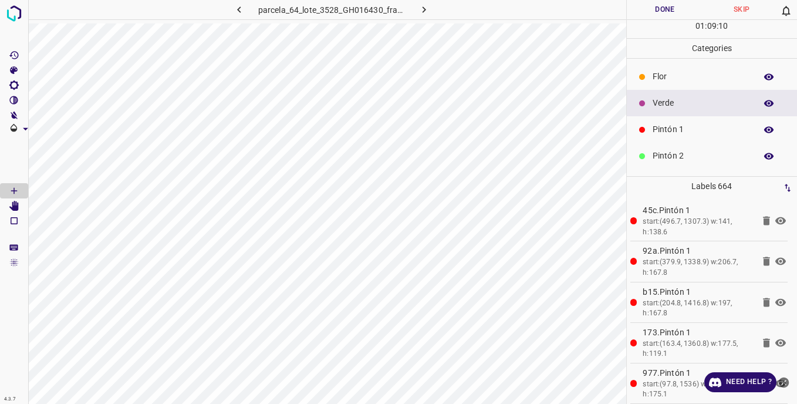
click at [677, 153] on p "Pintón 2" at bounding box center [701, 156] width 97 height 12
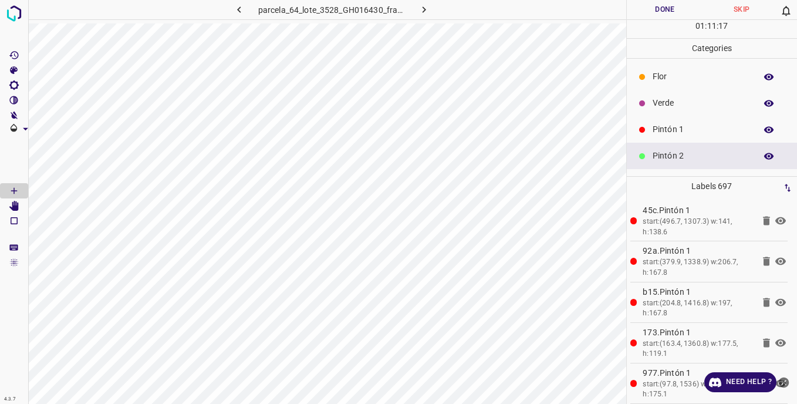
scroll to position [103, 0]
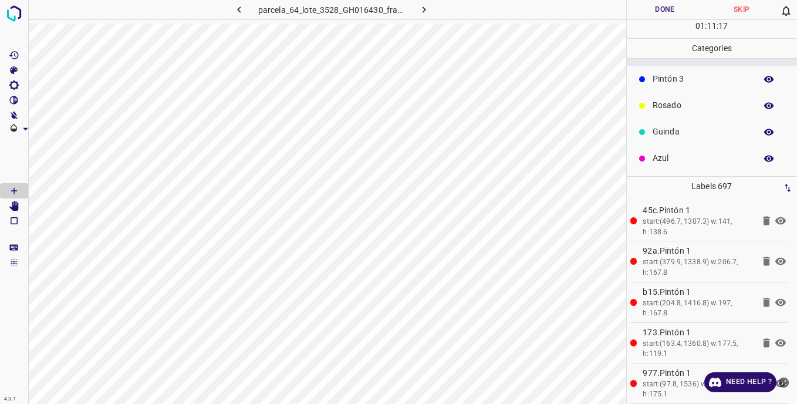
click at [671, 107] on p "Rosado" at bounding box center [701, 105] width 97 height 12
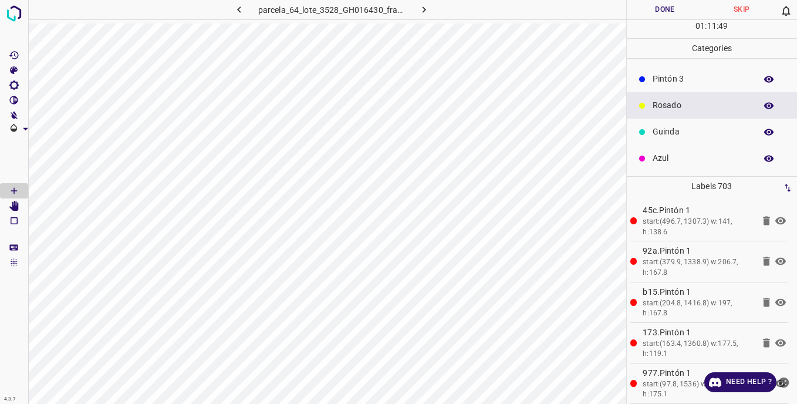
click at [663, 72] on div "Pintón 3" at bounding box center [712, 79] width 171 height 26
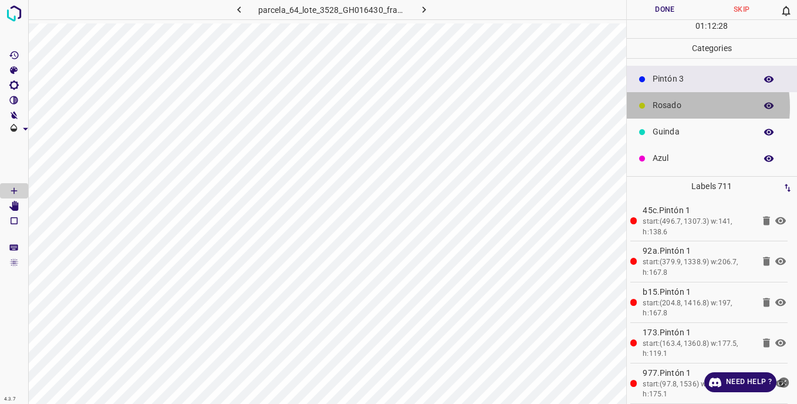
click at [663, 107] on p "Rosado" at bounding box center [701, 105] width 97 height 12
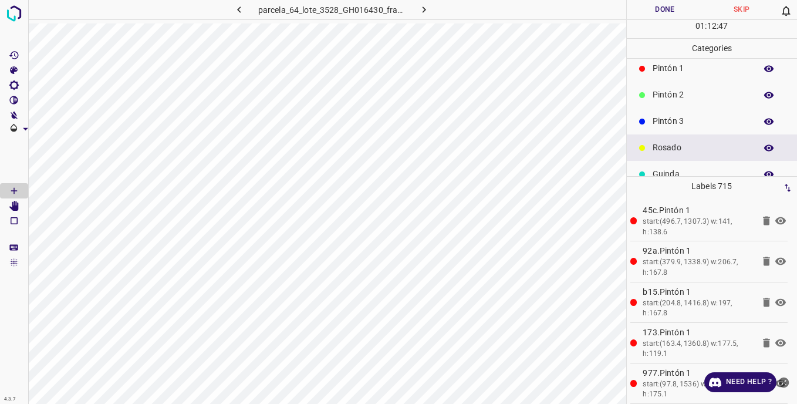
scroll to position [0, 0]
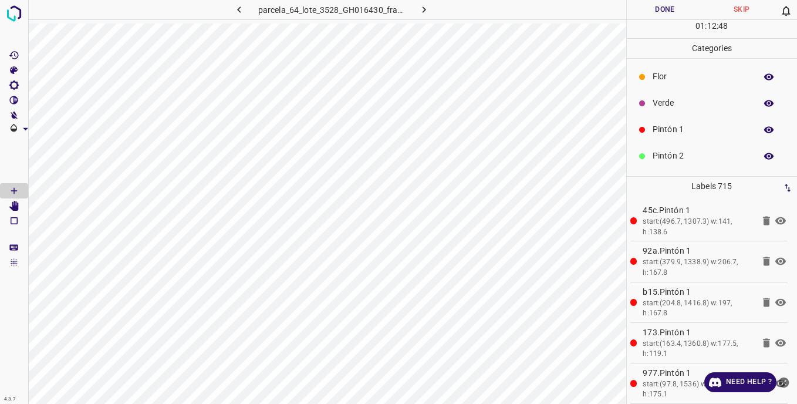
click at [660, 154] on p "Pintón 2" at bounding box center [701, 156] width 97 height 12
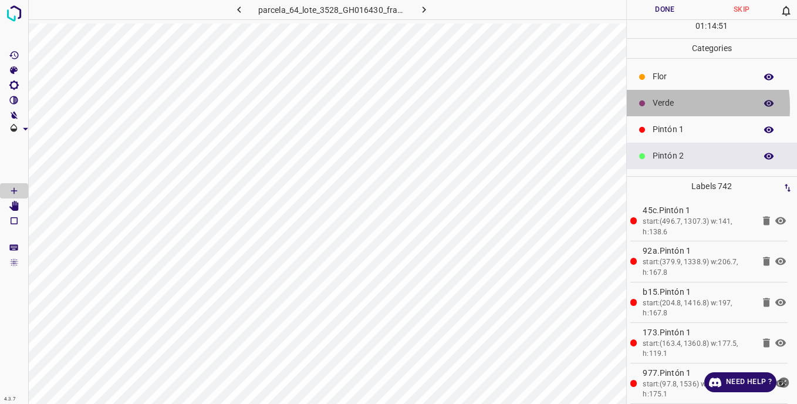
click at [649, 107] on div "Verde" at bounding box center [712, 103] width 171 height 26
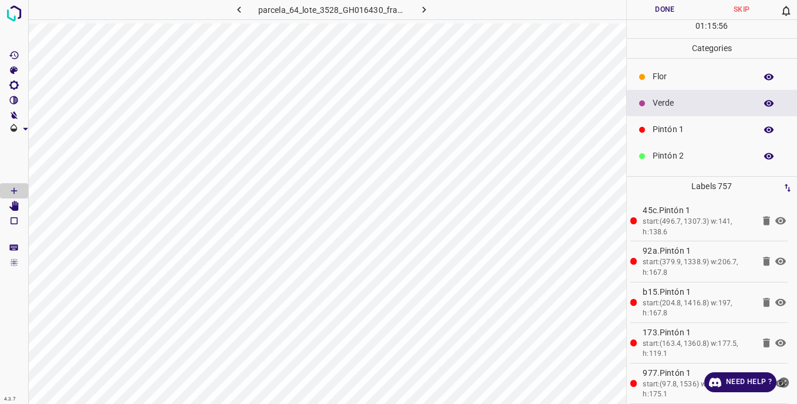
click at [677, 151] on p "Pintón 2" at bounding box center [701, 156] width 97 height 12
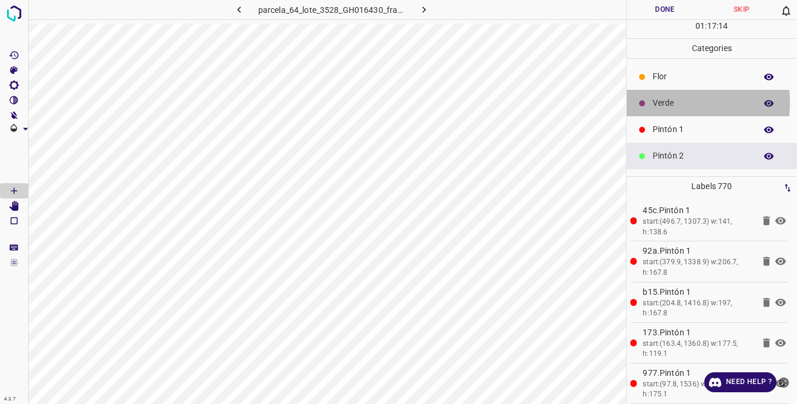
click at [669, 102] on p "Verde" at bounding box center [701, 103] width 97 height 12
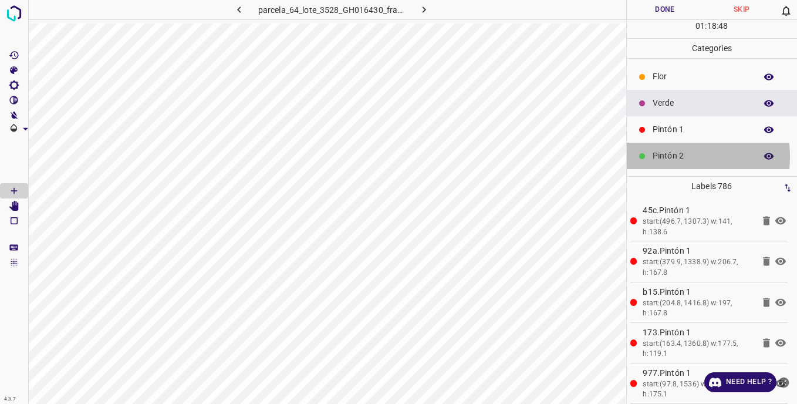
click at [665, 157] on p "Pintón 2" at bounding box center [701, 156] width 97 height 12
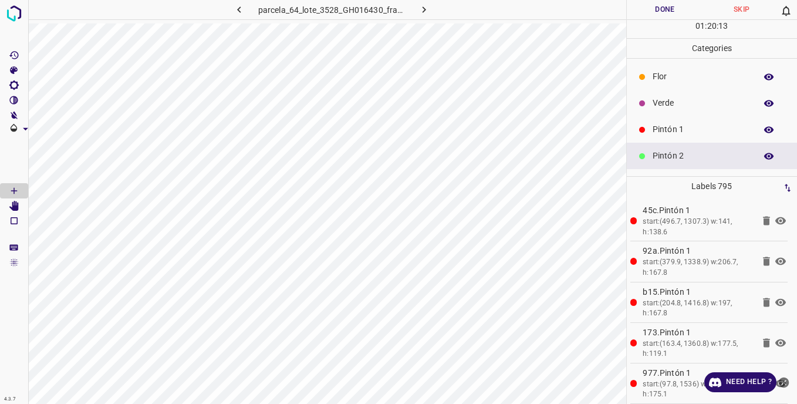
click at [677, 102] on p "Verde" at bounding box center [701, 103] width 97 height 12
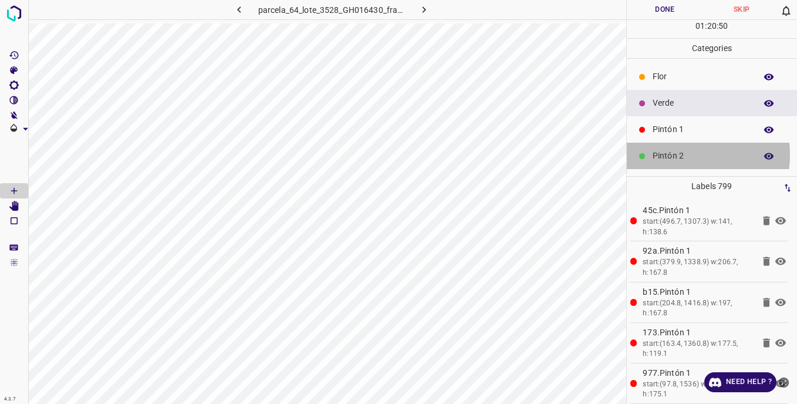
click at [673, 154] on p "Pintón 2" at bounding box center [701, 156] width 97 height 12
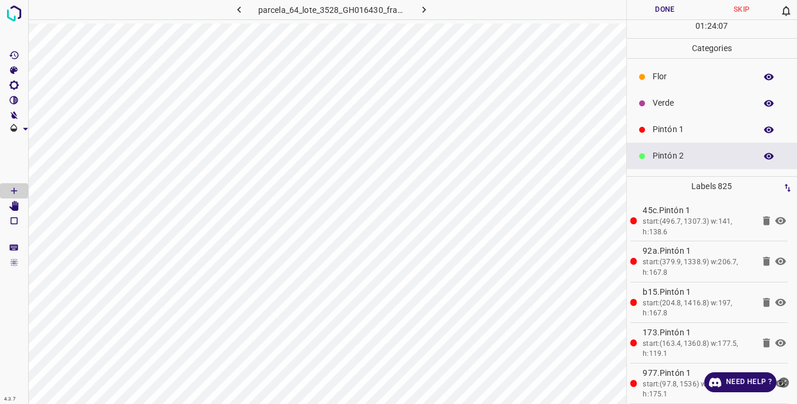
scroll to position [103, 0]
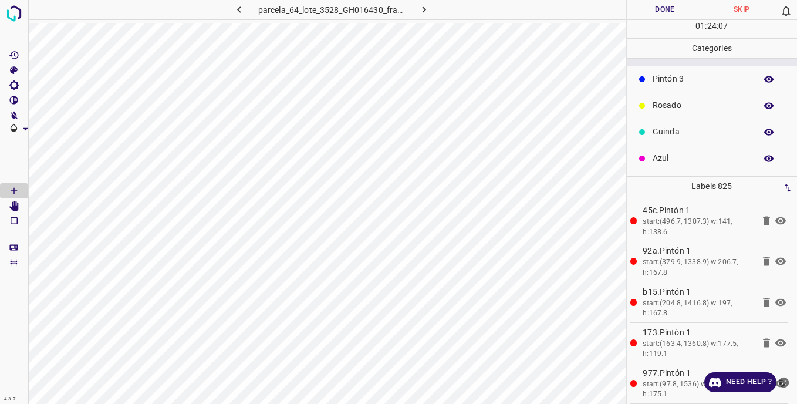
click at [666, 131] on p "Guinda" at bounding box center [701, 132] width 97 height 12
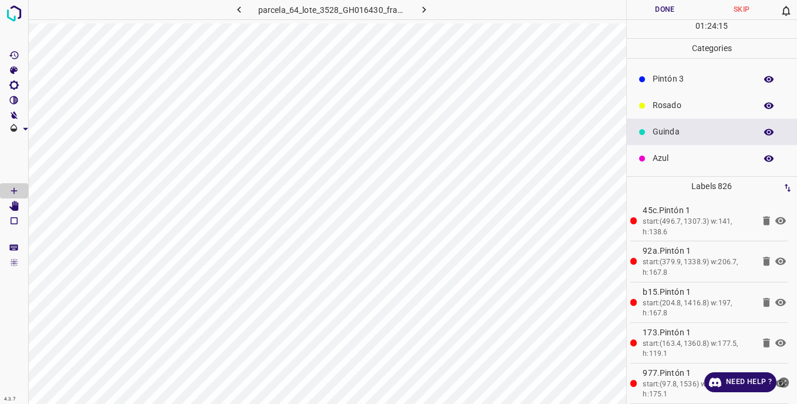
scroll to position [0, 0]
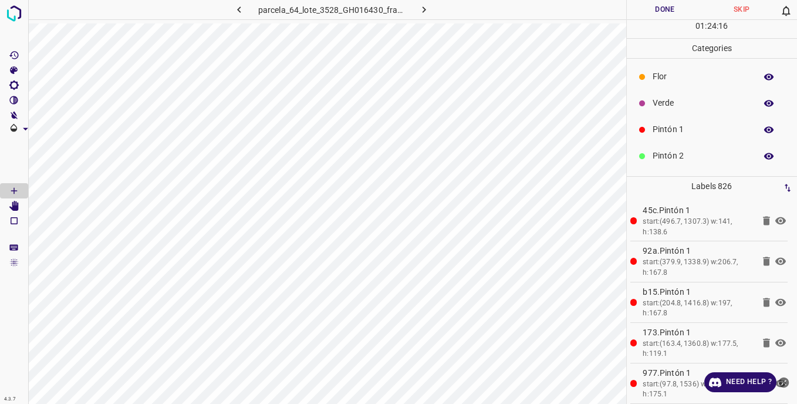
click at [671, 153] on p "Pintón 2" at bounding box center [701, 156] width 97 height 12
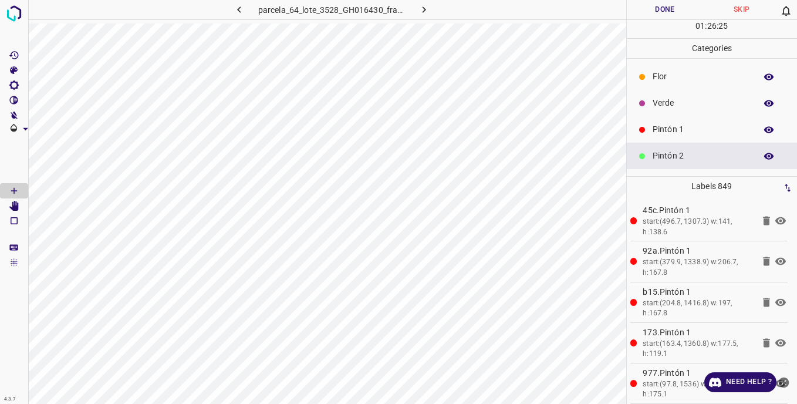
click at [662, 76] on p "Flor" at bounding box center [701, 76] width 97 height 12
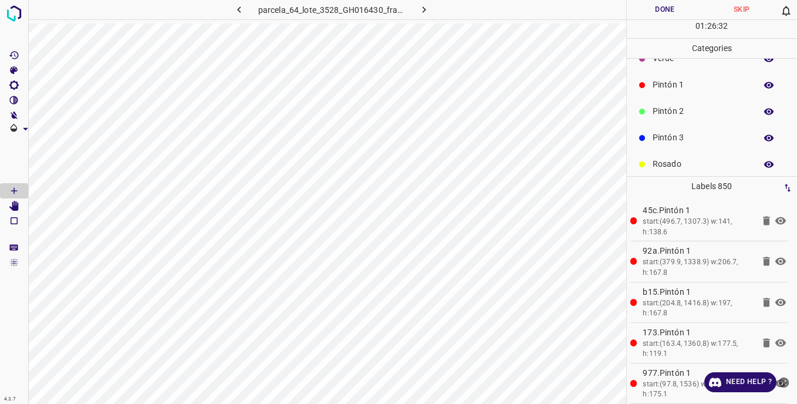
scroll to position [103, 0]
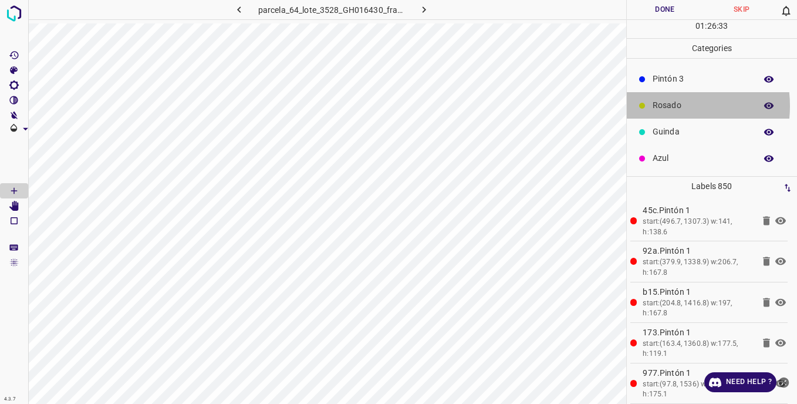
click at [660, 106] on p "Rosado" at bounding box center [701, 105] width 97 height 12
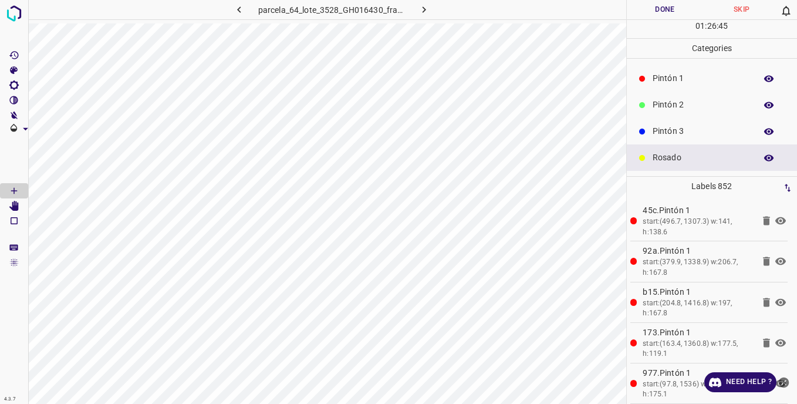
scroll to position [0, 0]
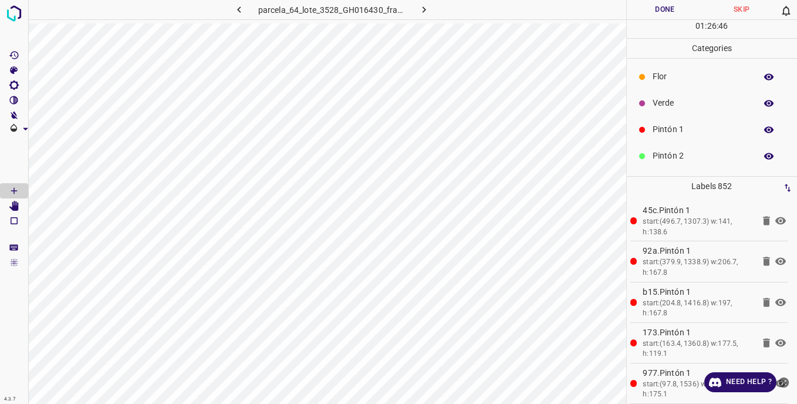
click at [649, 156] on div "Pintón 2" at bounding box center [712, 156] width 171 height 26
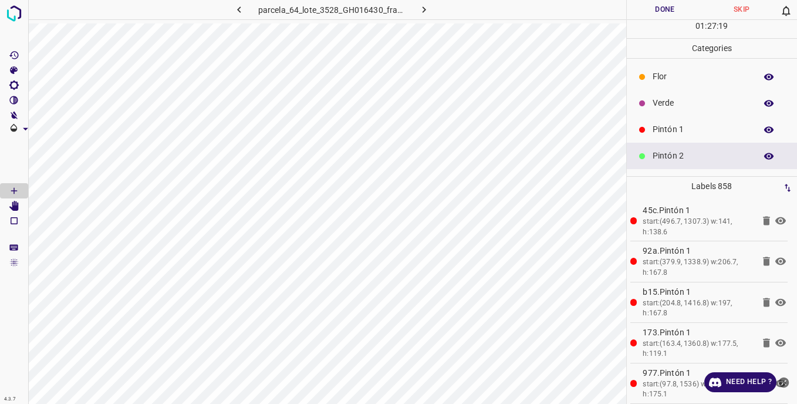
click at [663, 103] on p "Verde" at bounding box center [701, 103] width 97 height 12
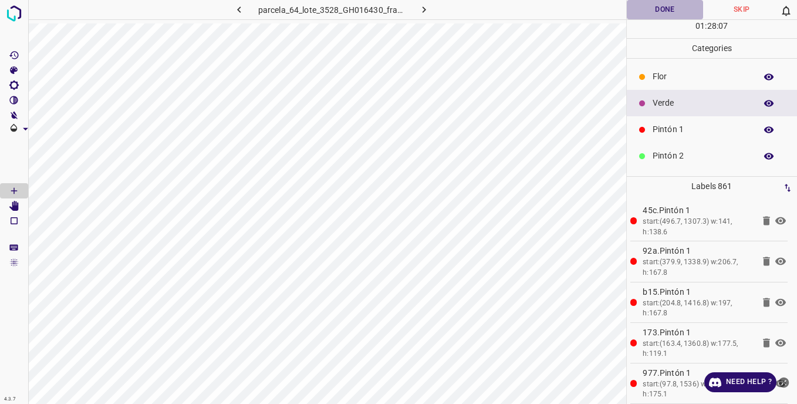
click at [648, 7] on button "Done" at bounding box center [665, 9] width 77 height 19
click at [652, 12] on button "Done" at bounding box center [665, 9] width 77 height 19
click at [654, 5] on button "Done" at bounding box center [665, 9] width 77 height 19
click at [654, 11] on button "Done" at bounding box center [665, 9] width 77 height 19
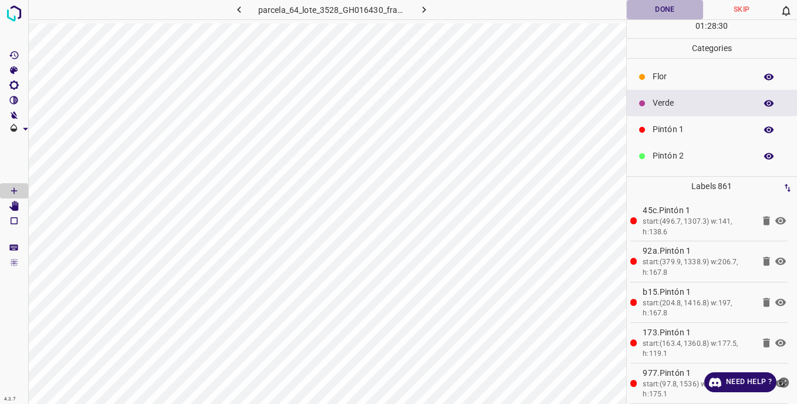
click at [654, 11] on button "Done" at bounding box center [665, 9] width 77 height 19
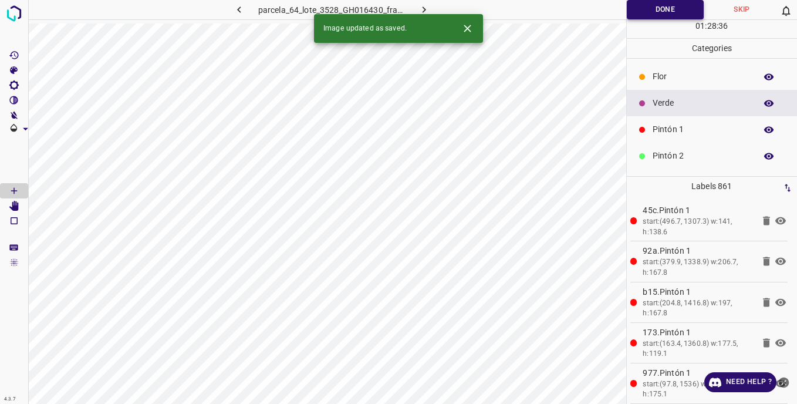
click at [662, 14] on button "Done" at bounding box center [665, 9] width 77 height 19
click at [652, 15] on button "Done" at bounding box center [665, 9] width 77 height 19
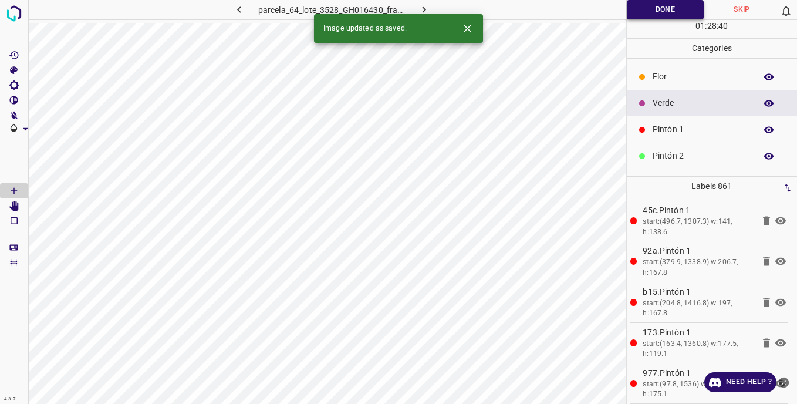
click at [652, 15] on button "Done" at bounding box center [665, 9] width 77 height 19
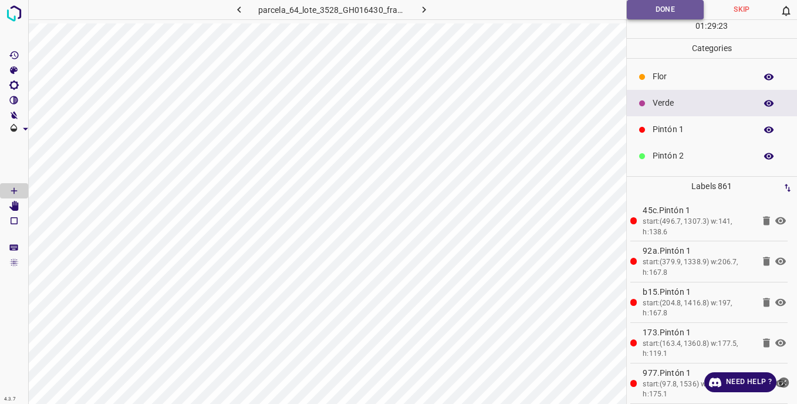
click at [652, 8] on button "Done" at bounding box center [665, 9] width 77 height 19
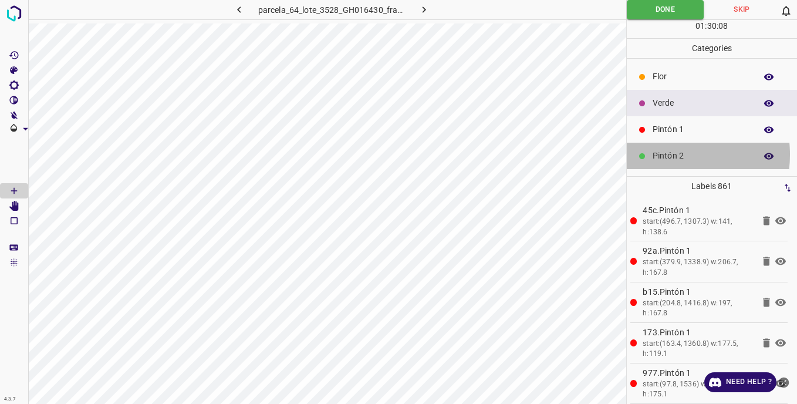
click at [660, 154] on p "Pintón 2" at bounding box center [701, 156] width 97 height 12
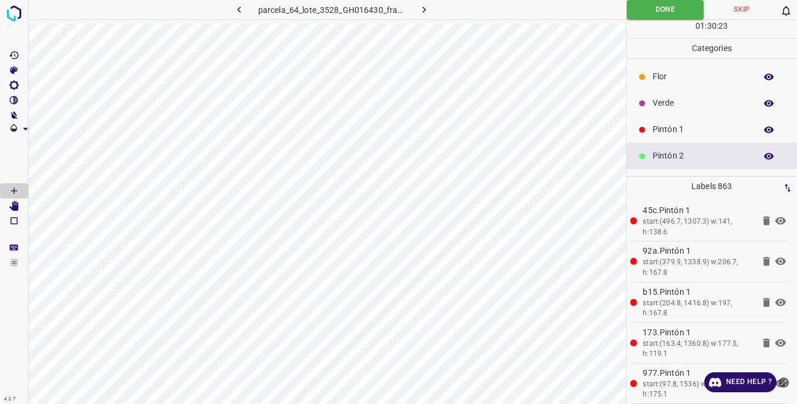
click at [15, 206] on icon "[Space] Edit" at bounding box center [13, 206] width 9 height 11
click at [13, 189] on icon "[Space] Draw" at bounding box center [14, 190] width 11 height 11
click at [643, 15] on button "Done" at bounding box center [665, 9] width 77 height 19
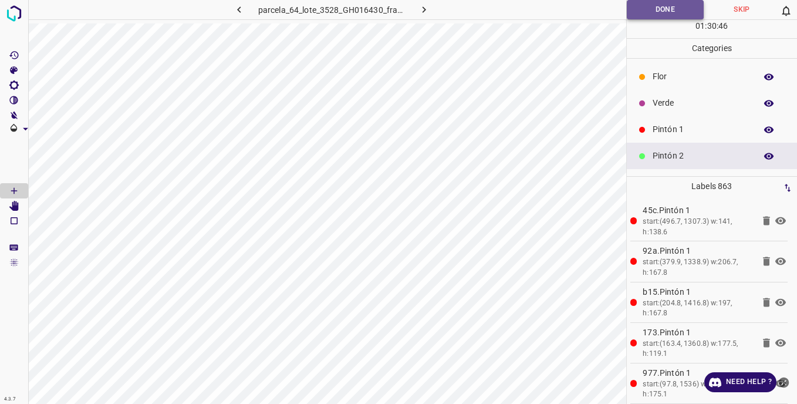
click at [643, 15] on button "Done" at bounding box center [665, 9] width 77 height 19
drag, startPoint x: 410, startPoint y: 6, endPoint x: 369, endPoint y: 9, distance: 40.6
click at [16, 203] on icon "[Space] Edit" at bounding box center [13, 206] width 9 height 11
click at [673, 8] on button "Done" at bounding box center [665, 9] width 77 height 19
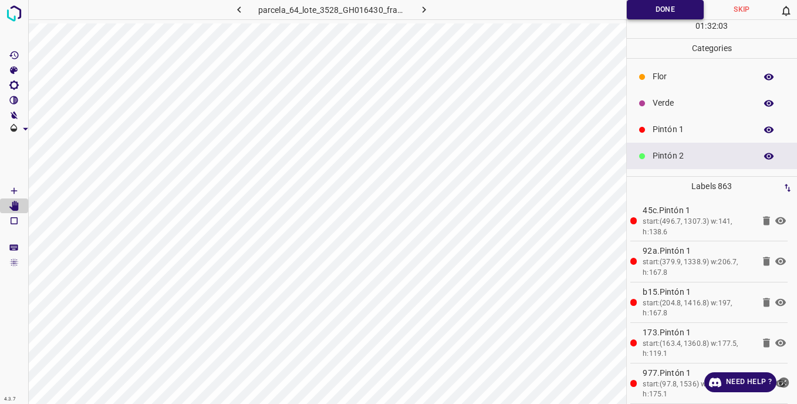
click at [652, 13] on button "Done" at bounding box center [665, 9] width 77 height 19
